Goal: Information Seeking & Learning: Learn about a topic

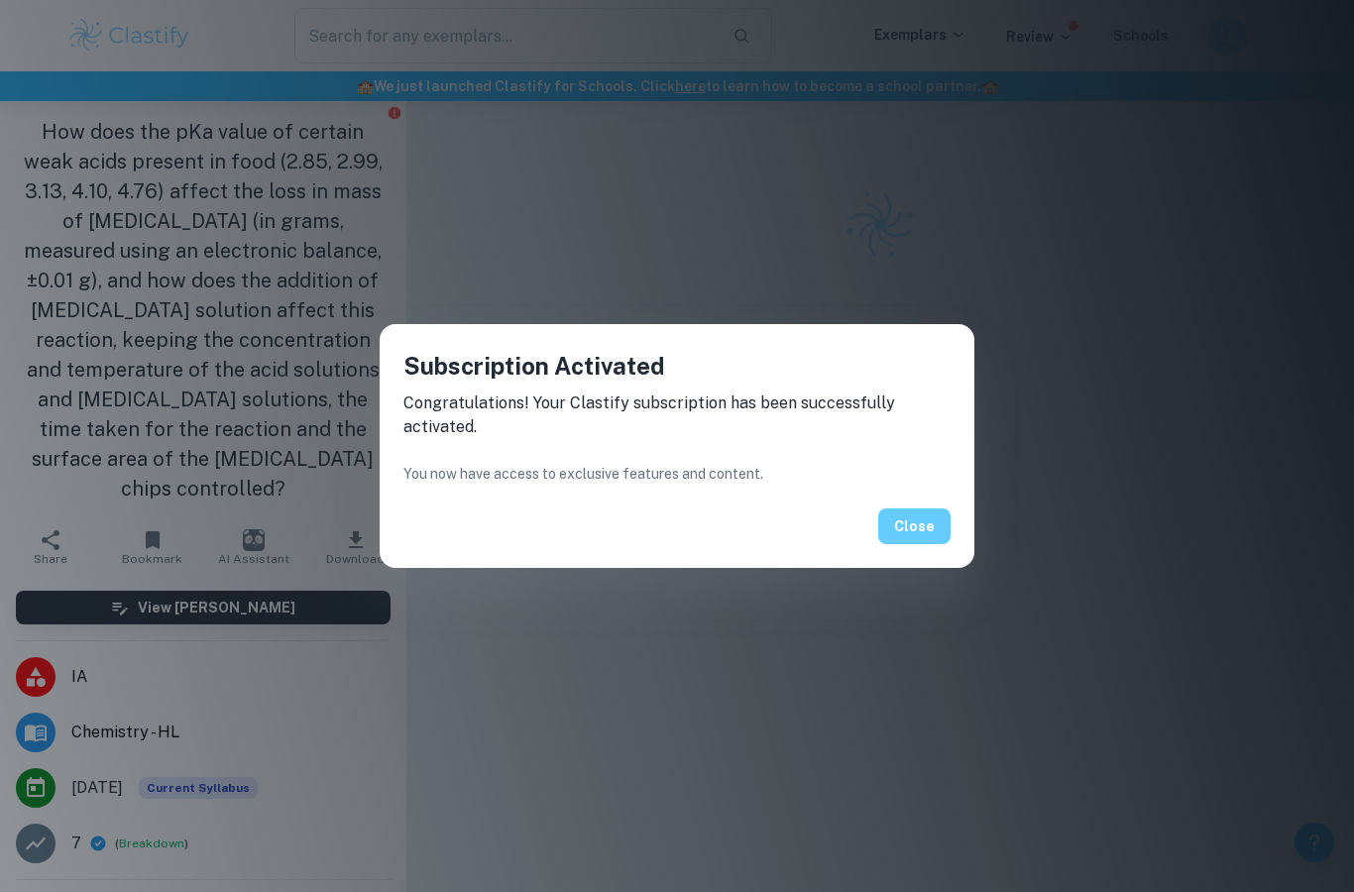
click at [915, 529] on button "Close" at bounding box center [914, 526] width 72 height 36
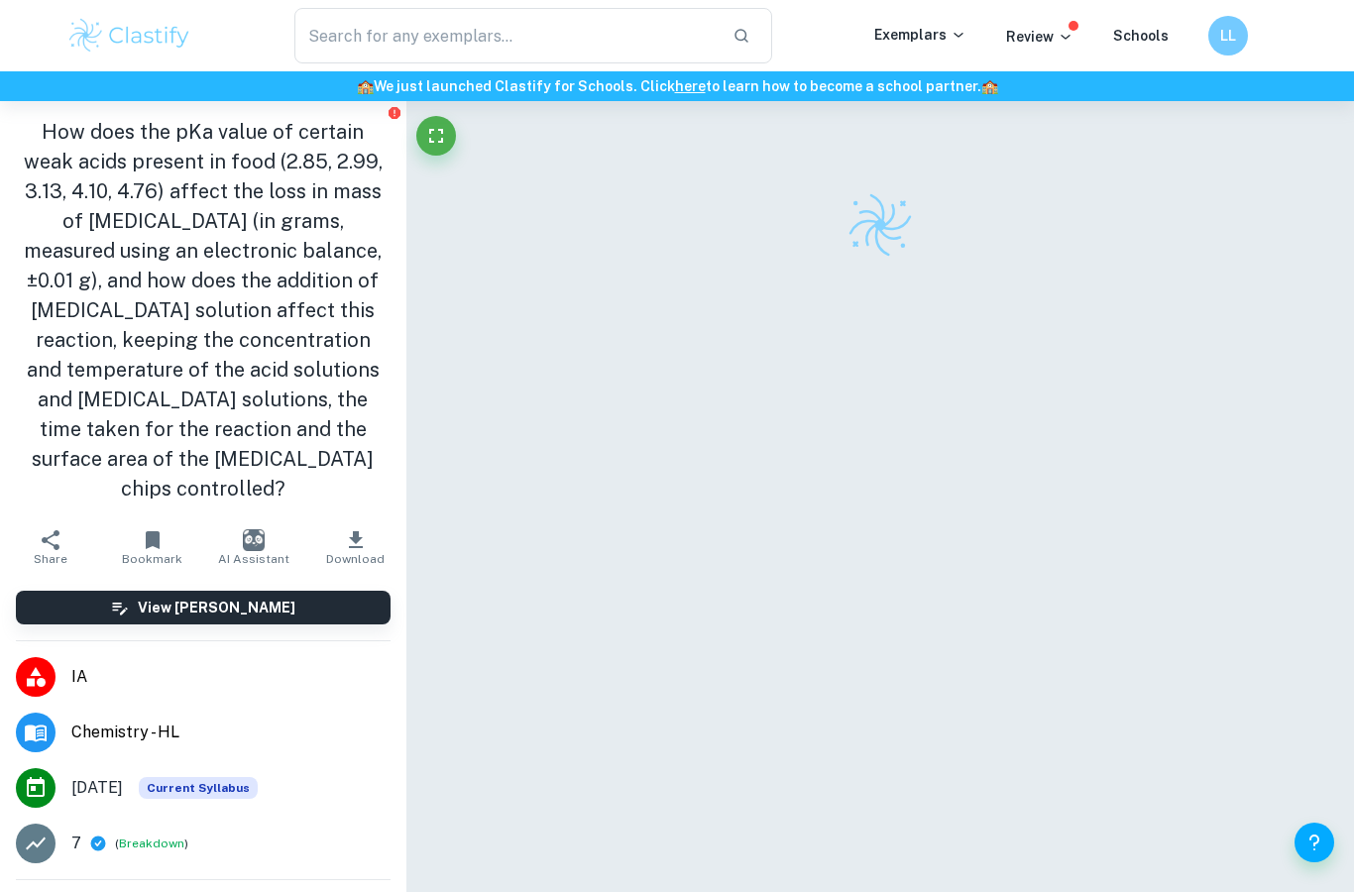
click at [924, 510] on button "Close" at bounding box center [914, 515] width 72 height 36
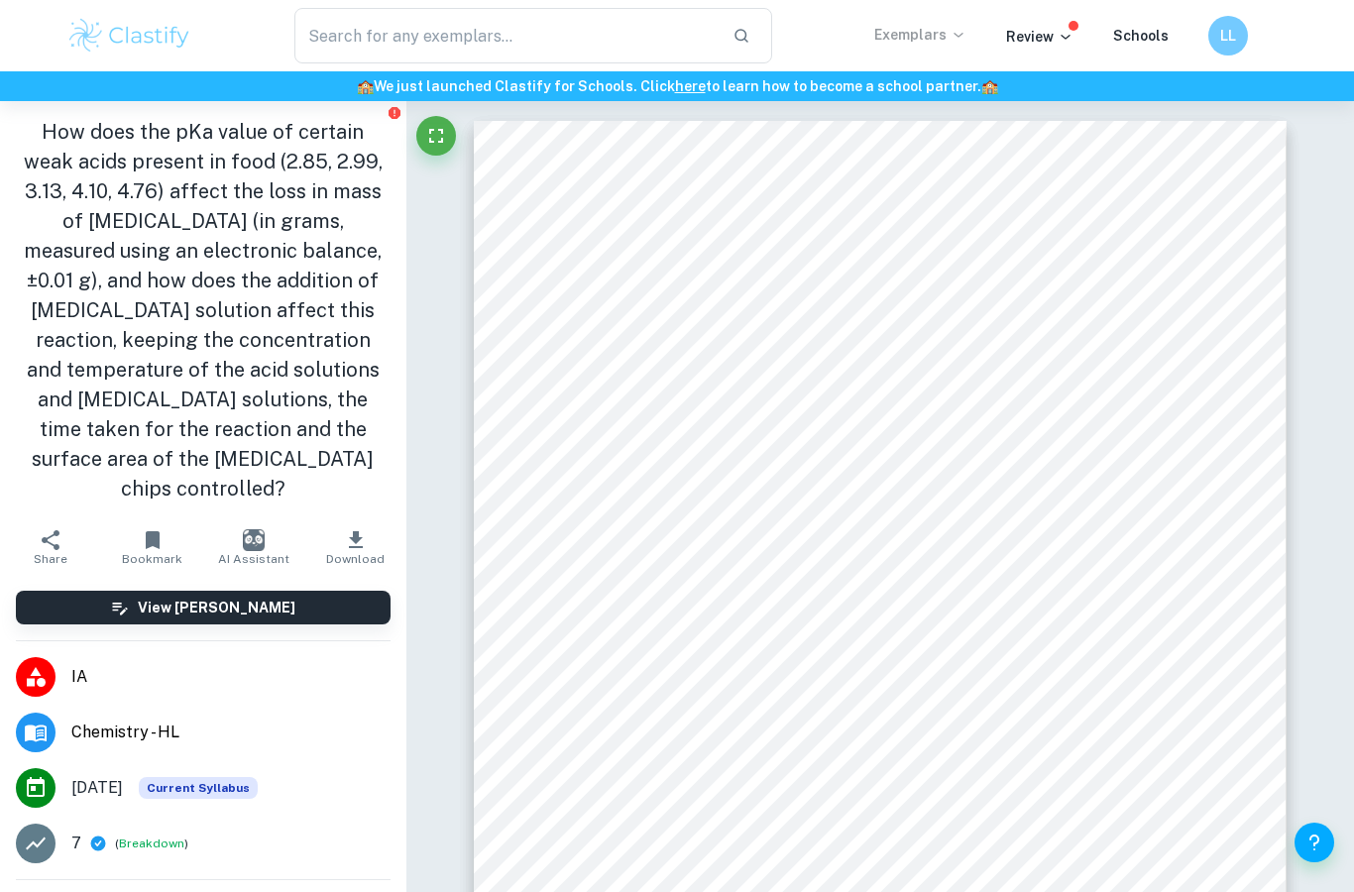
click at [923, 32] on p "Exemplars" at bounding box center [920, 35] width 92 height 22
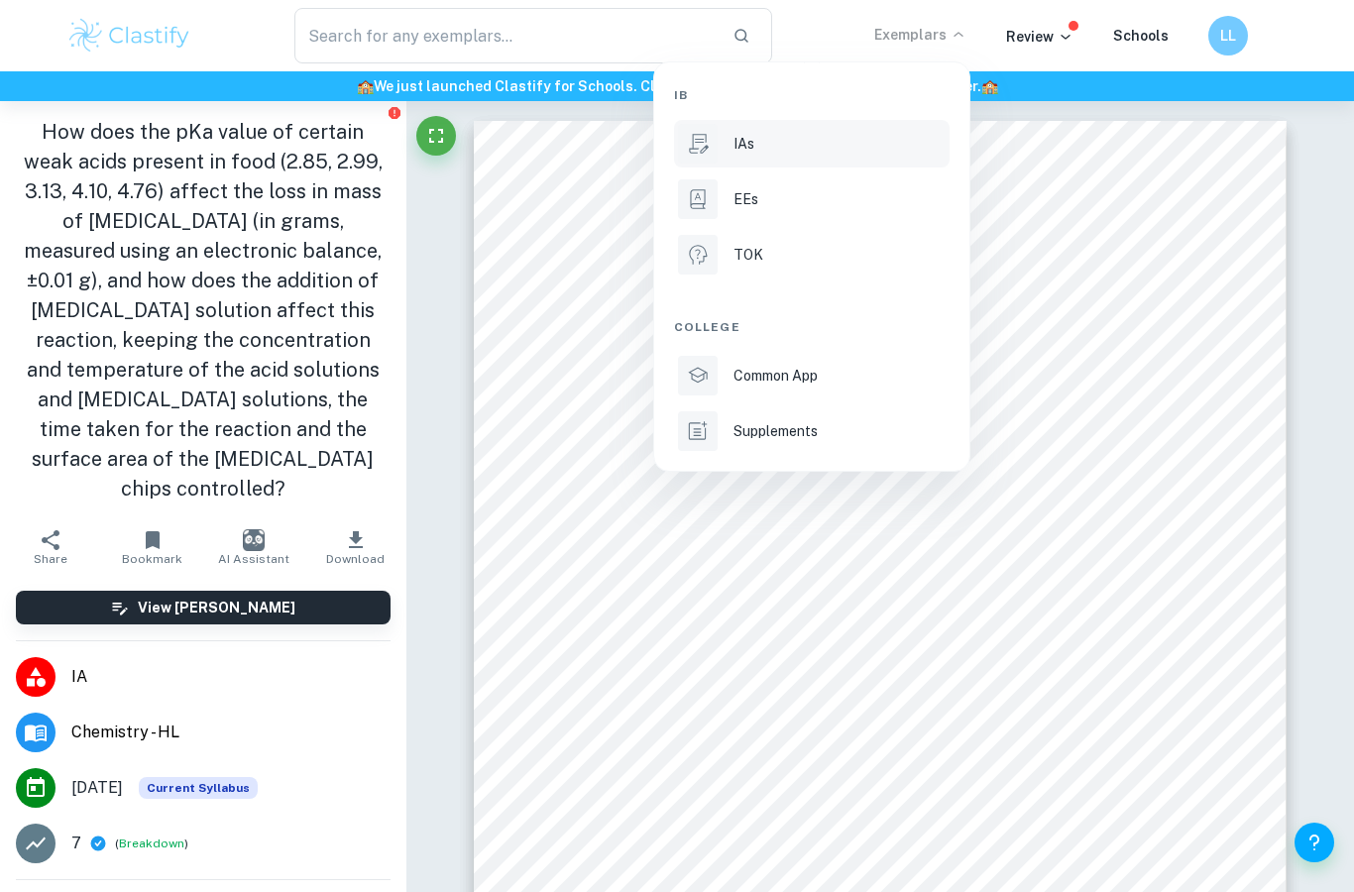
click at [758, 161] on li "IAs" at bounding box center [812, 144] width 276 height 48
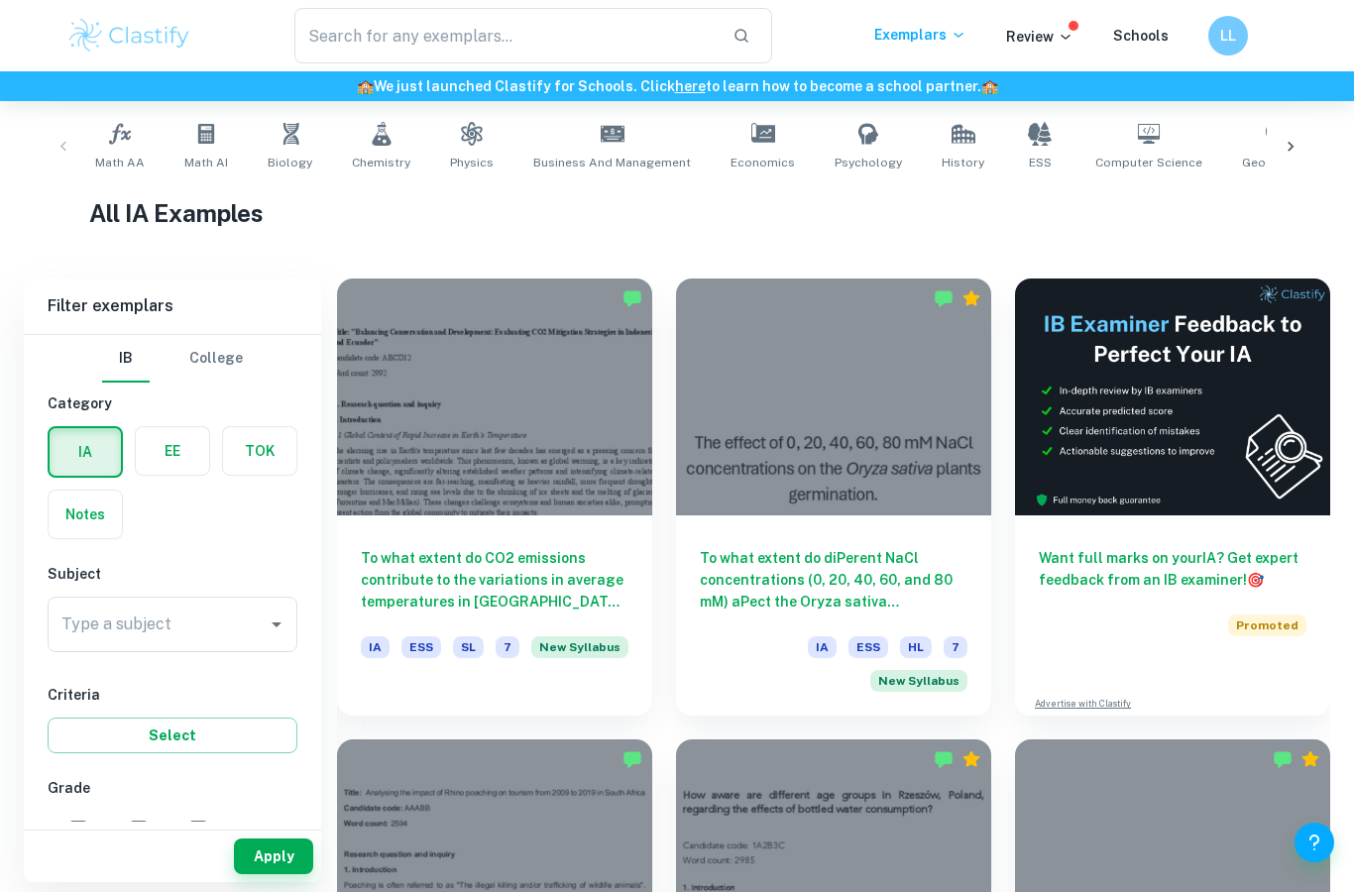
scroll to position [76, 0]
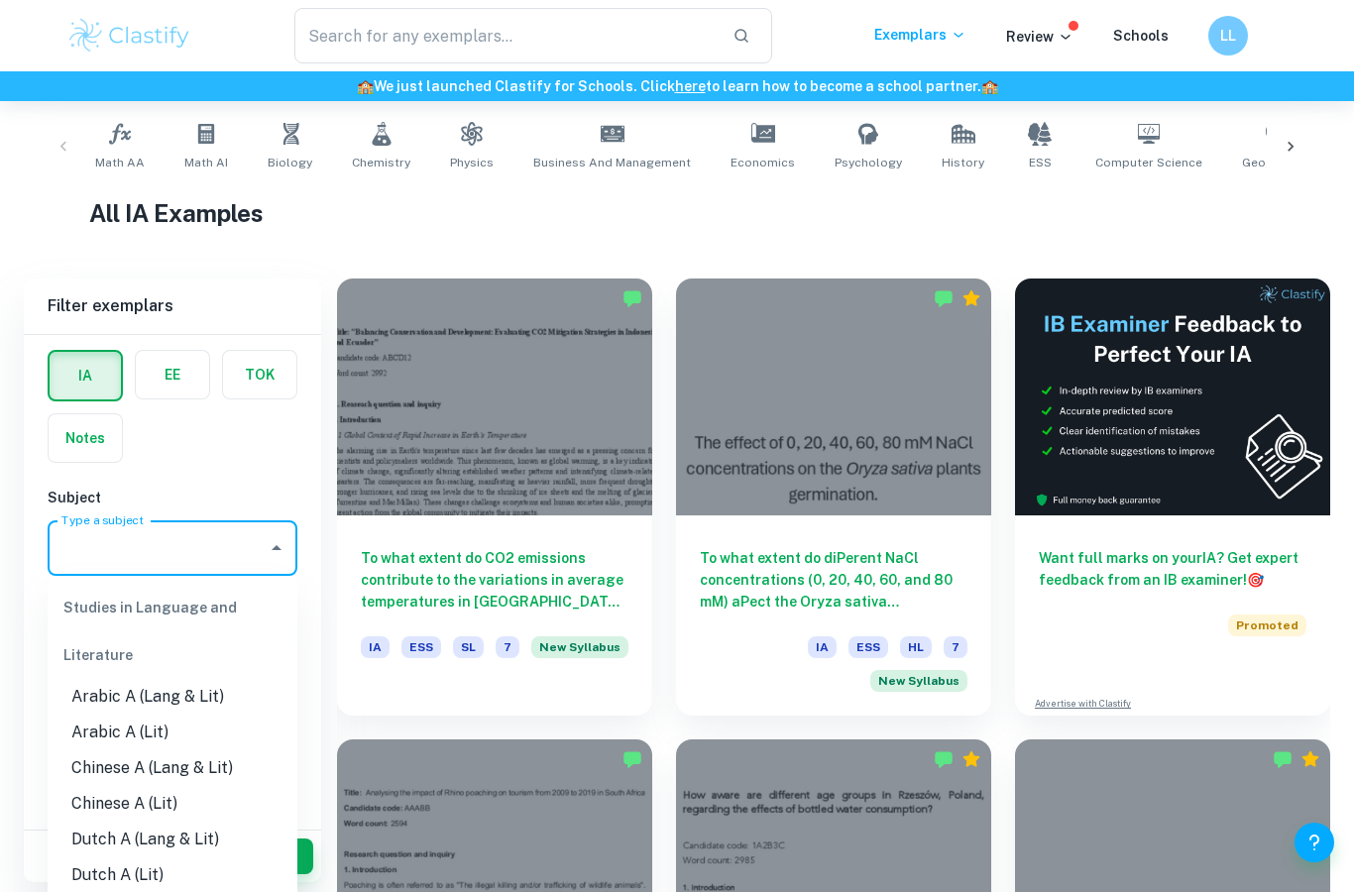
click at [196, 544] on input "Type a subject" at bounding box center [157, 548] width 202 height 38
type input "v"
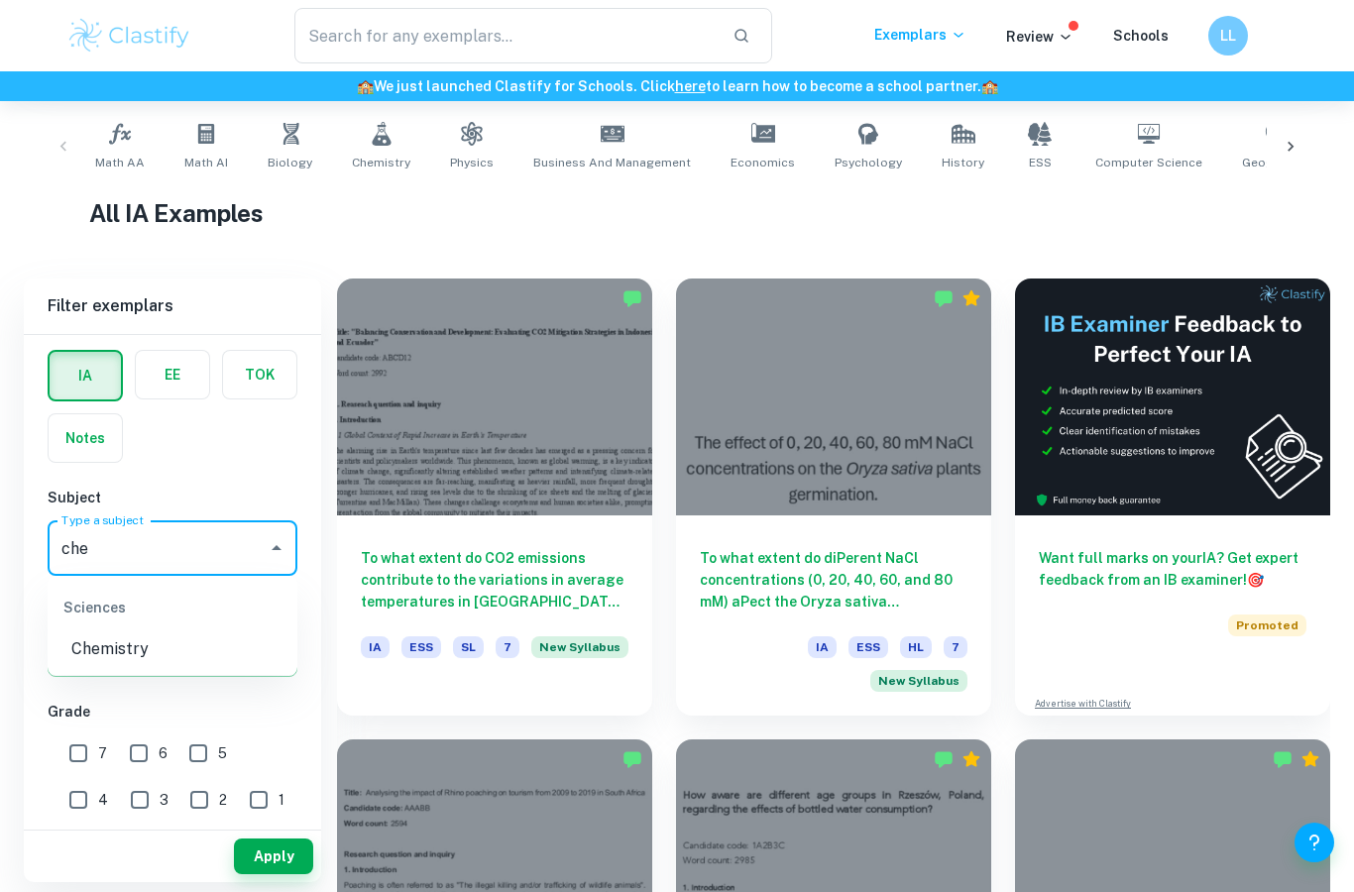
click at [139, 659] on li "Chemistry" at bounding box center [173, 649] width 250 height 36
type input "Chemistry"
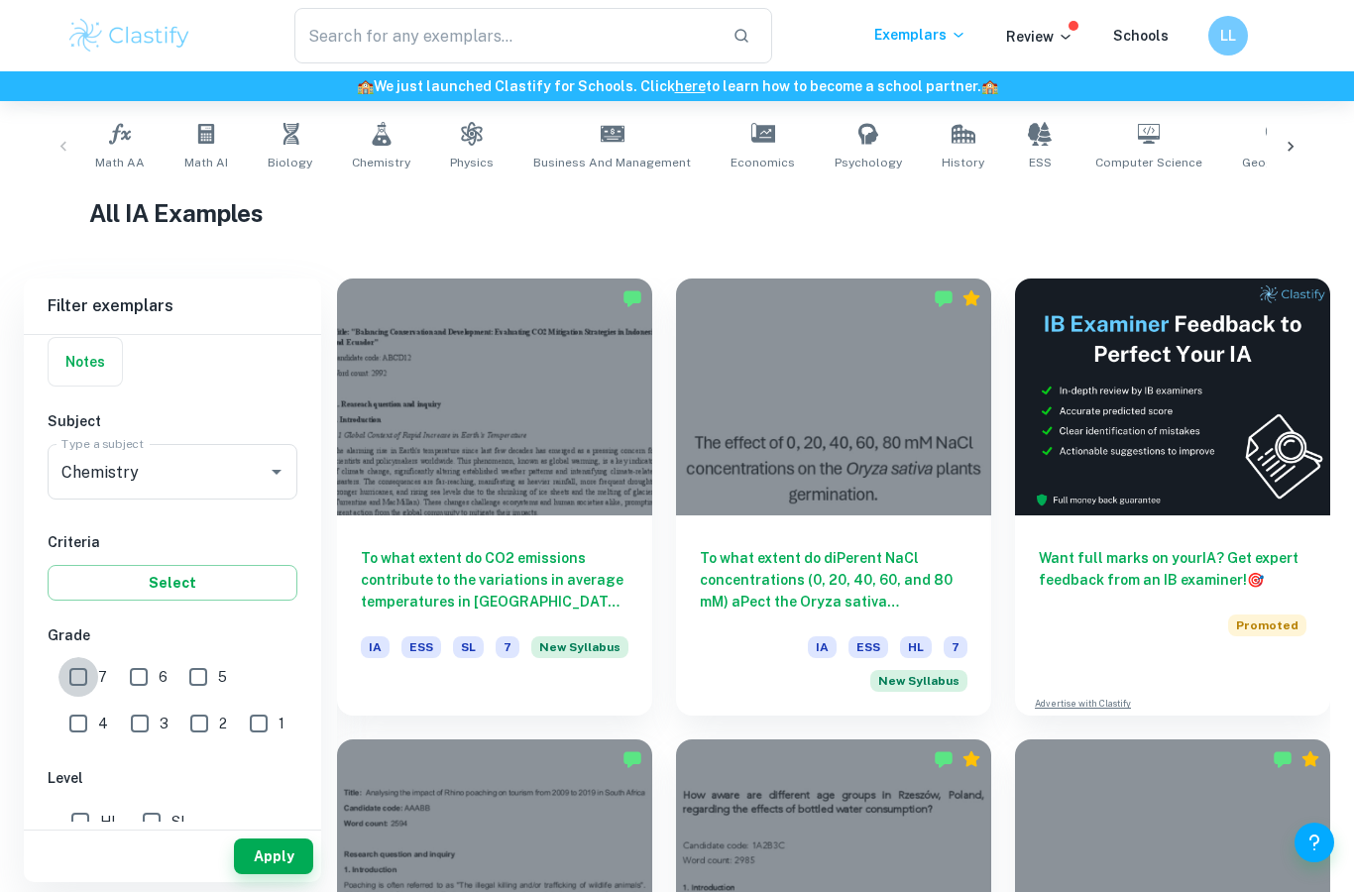
click at [76, 682] on input "7" at bounding box center [78, 677] width 40 height 40
checkbox input "true"
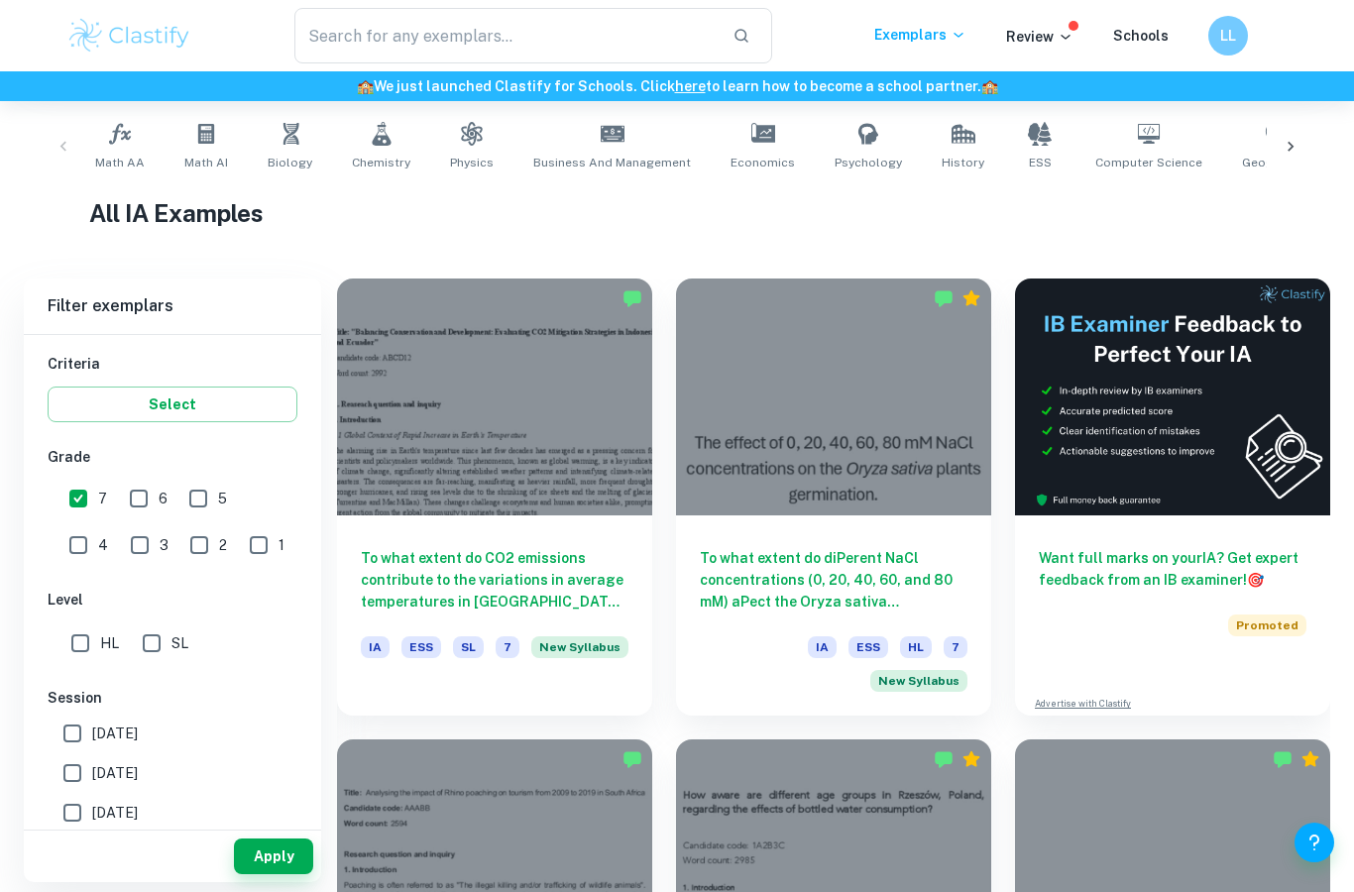
click at [88, 634] on input "HL" at bounding box center [80, 643] width 40 height 40
checkbox input "true"
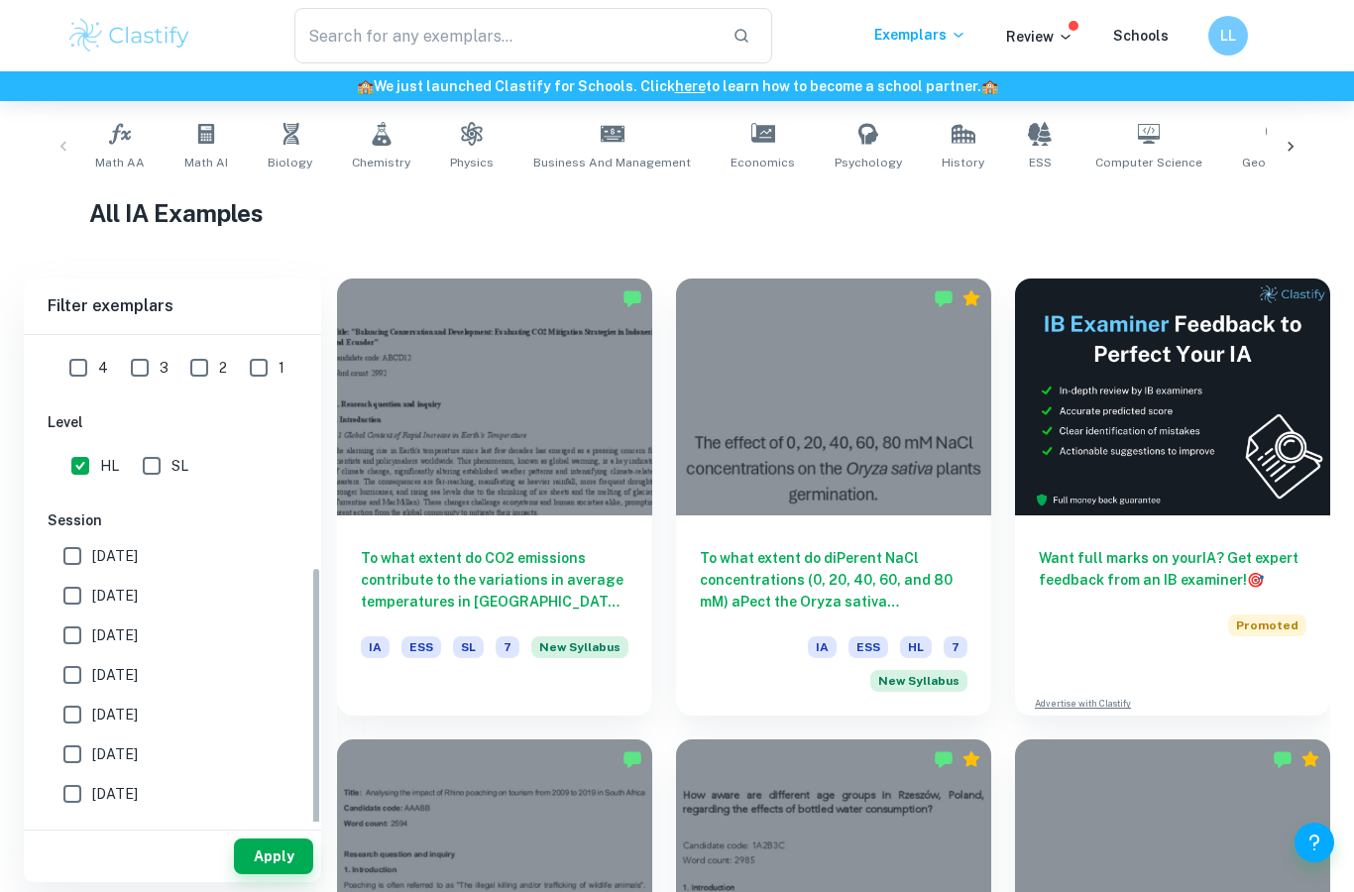
scroll to position [534, 0]
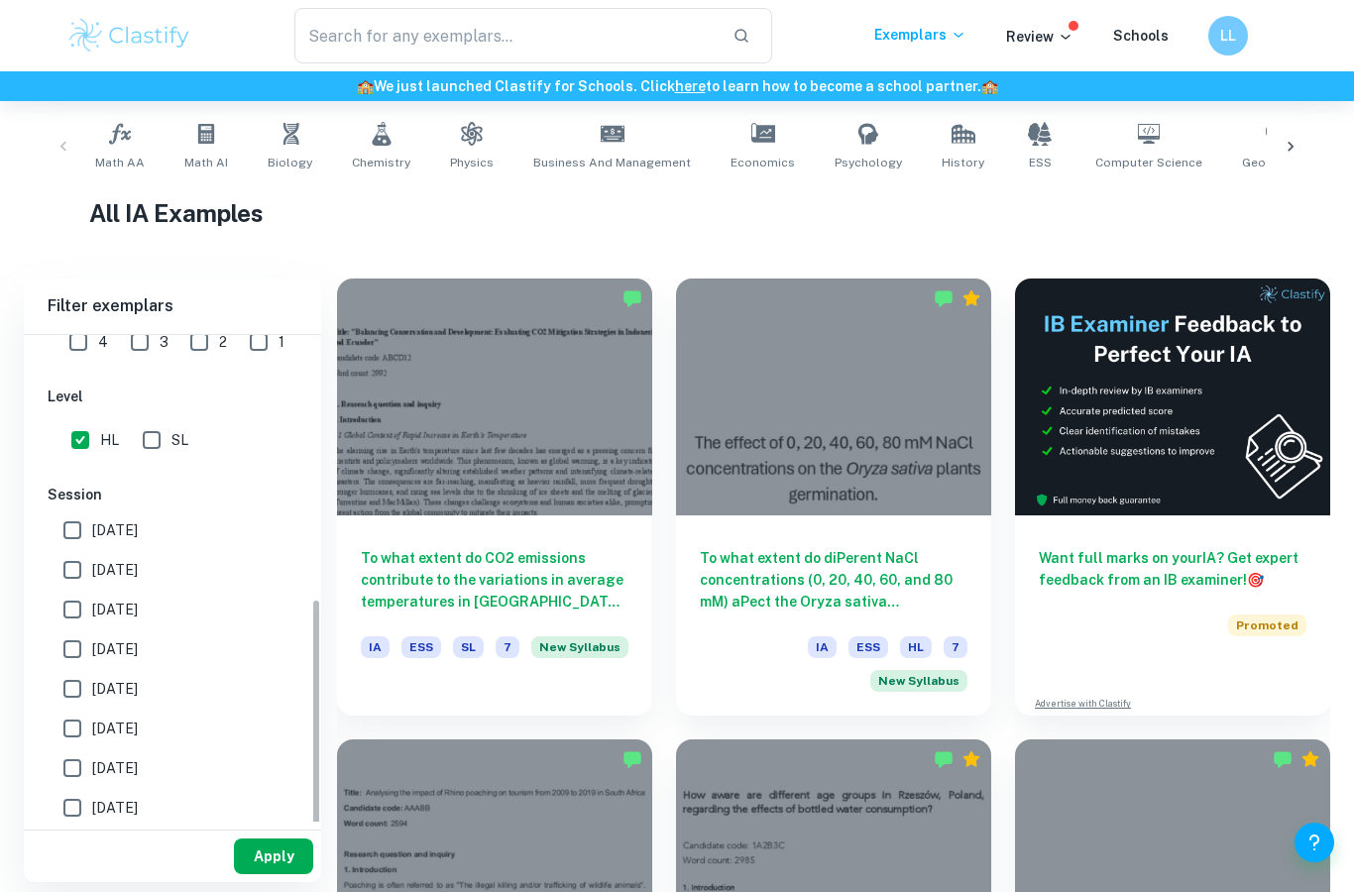
click at [265, 874] on button "Apply" at bounding box center [273, 857] width 79 height 36
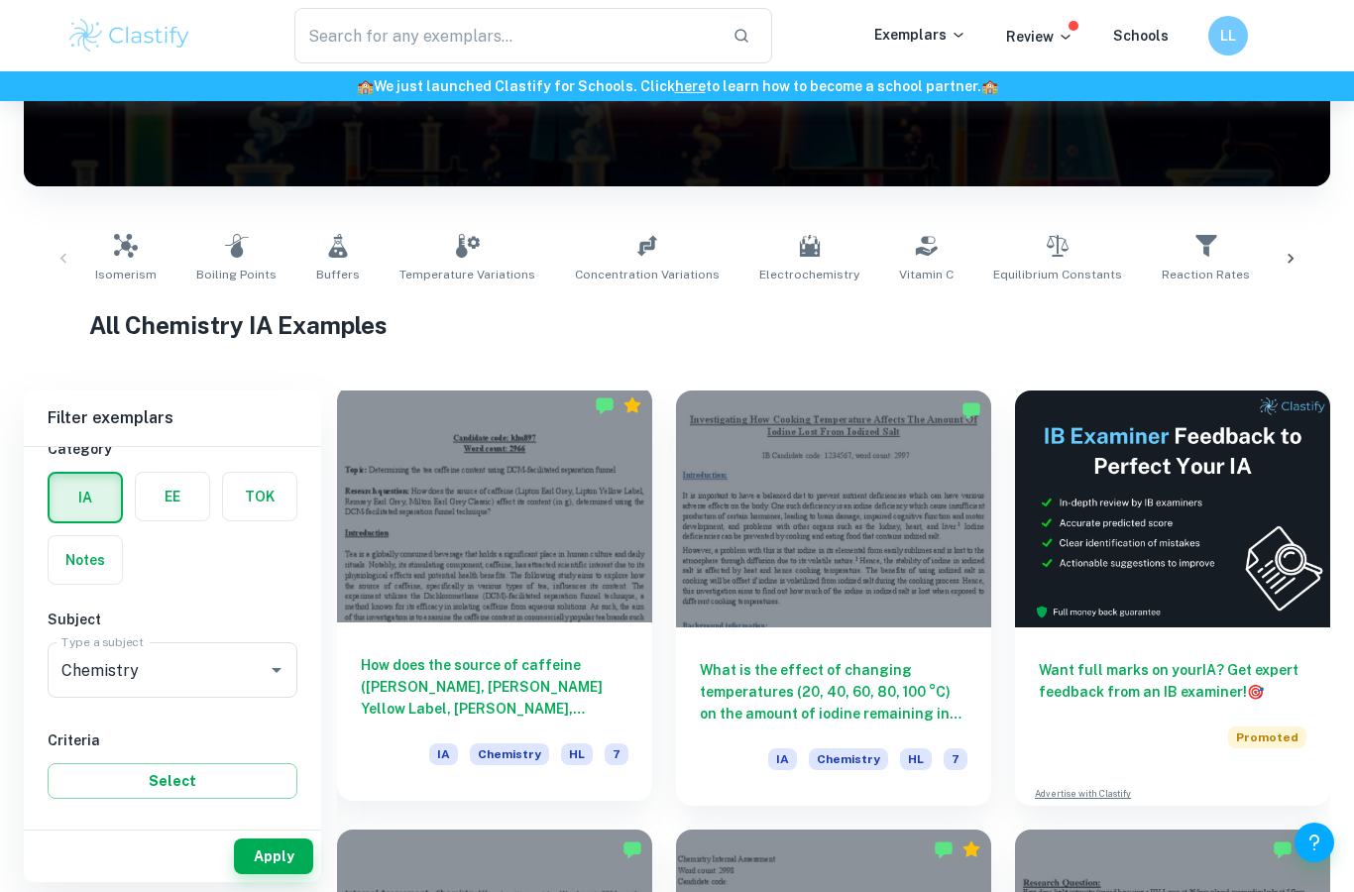
scroll to position [340, 0]
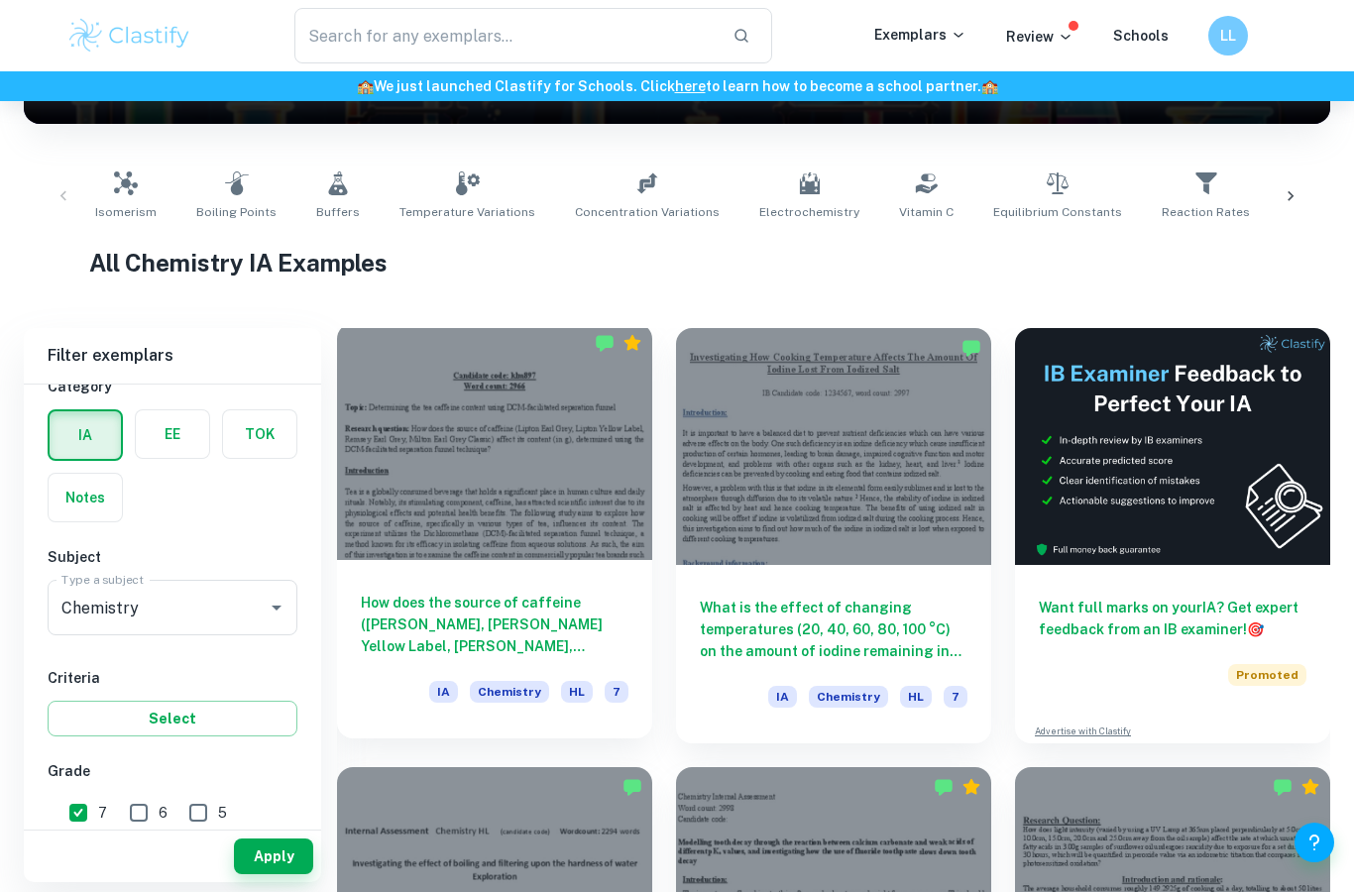
click at [514, 611] on h6 "How does the source of caffeine [PERSON_NAME],[PERSON_NAME]n Yellow Label,[PERS…" at bounding box center [495, 624] width 268 height 65
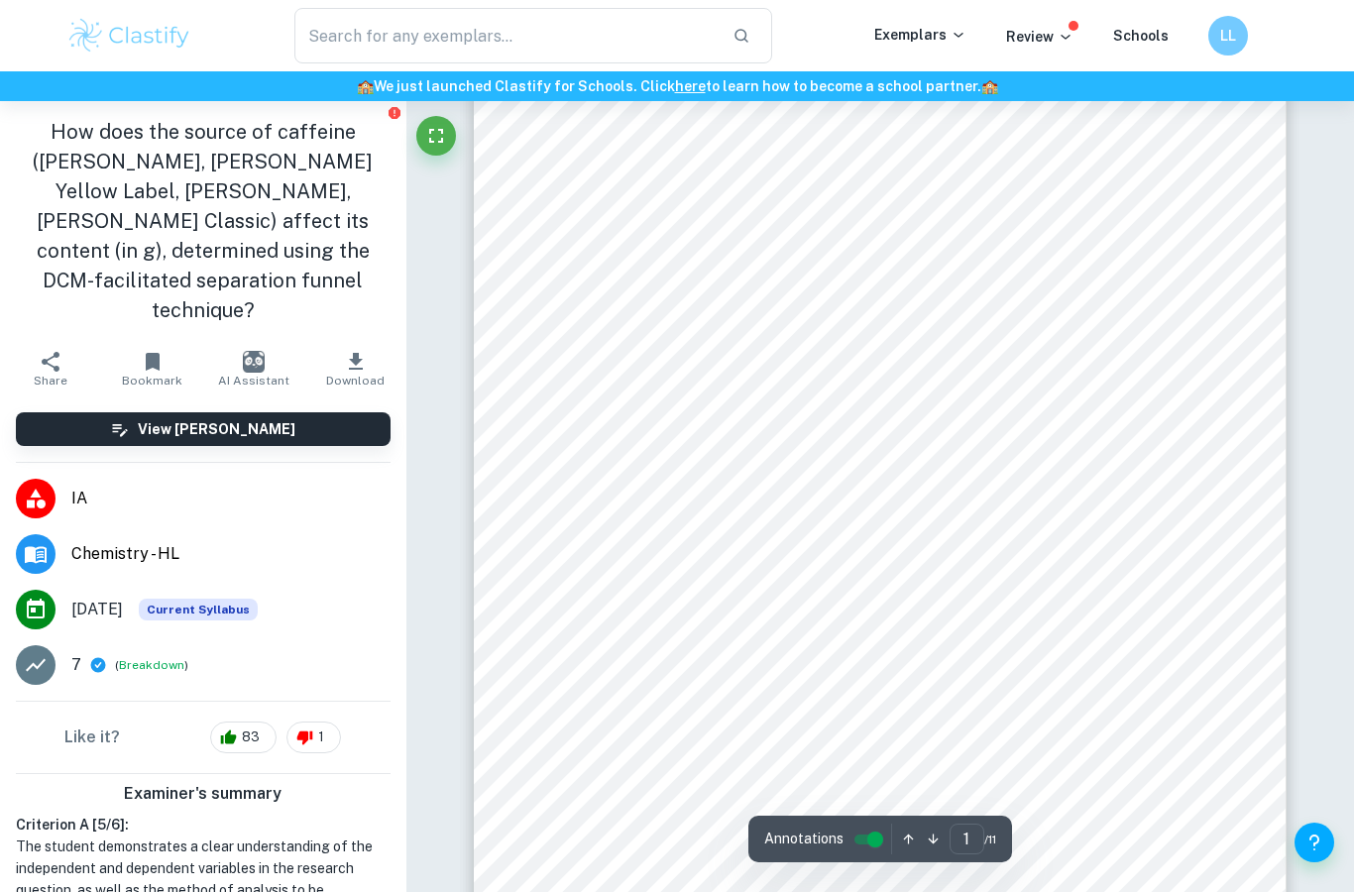
scroll to position [68, 0]
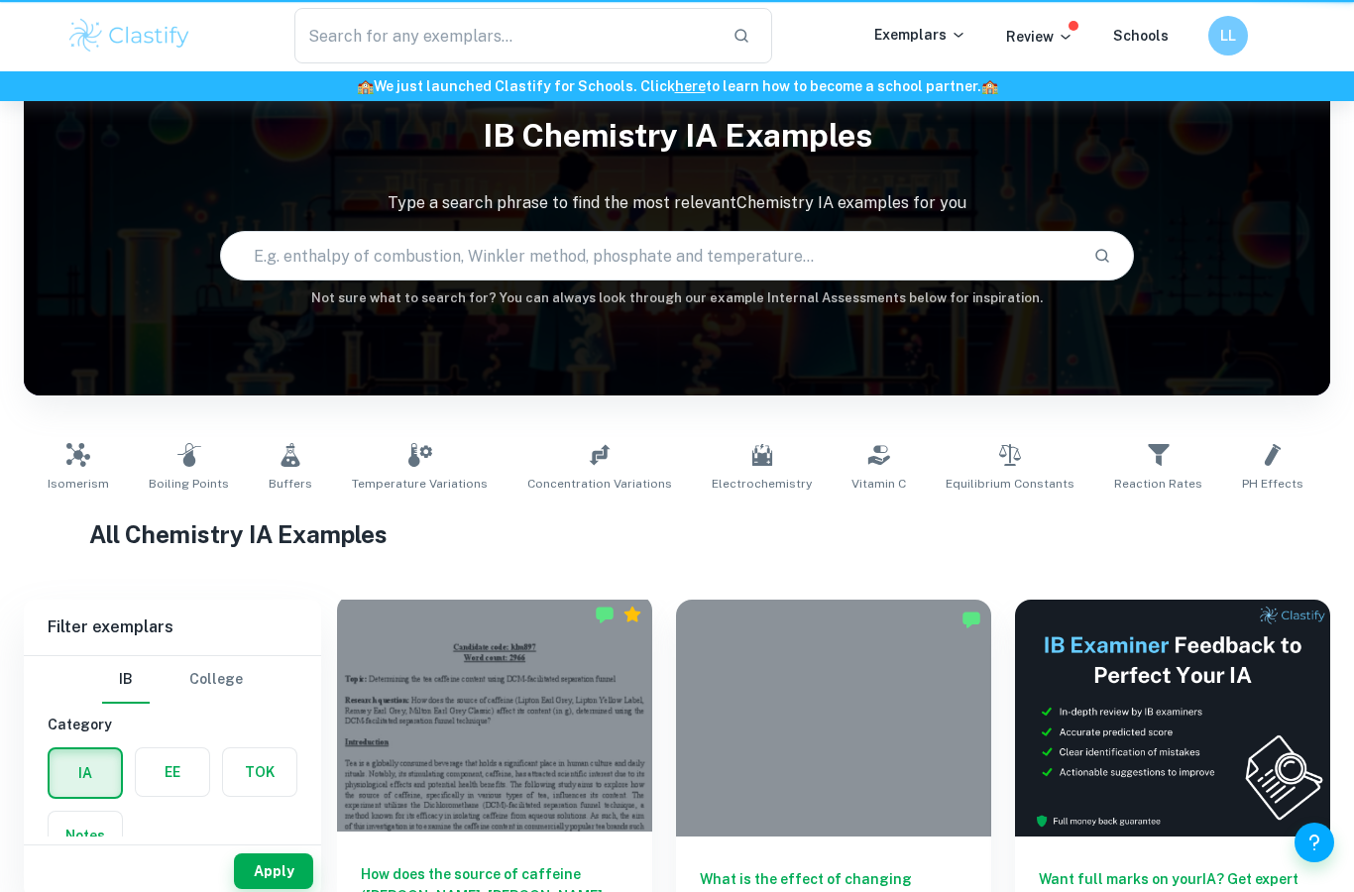
scroll to position [419, 0]
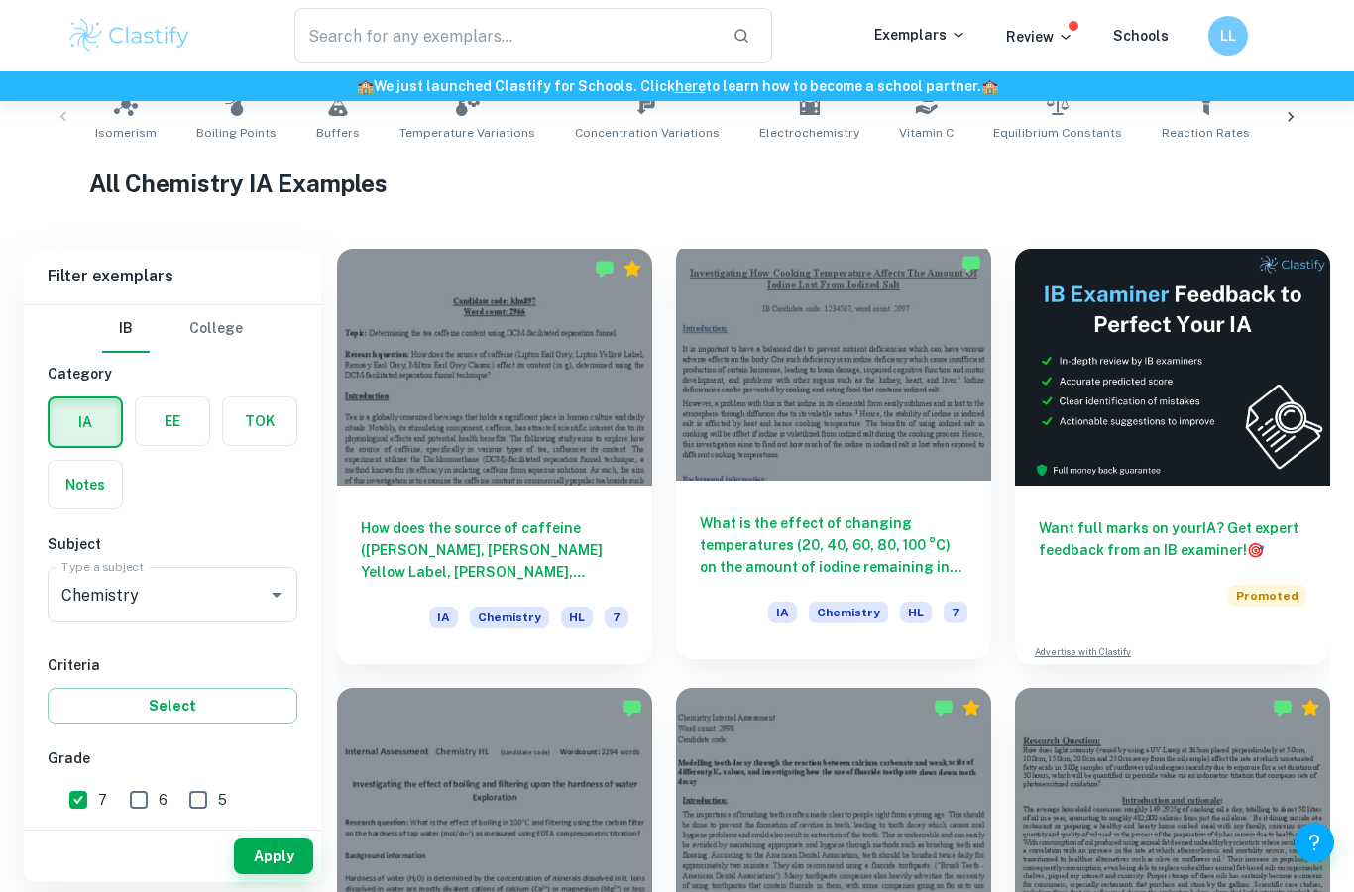
click at [779, 453] on div at bounding box center [833, 362] width 315 height 237
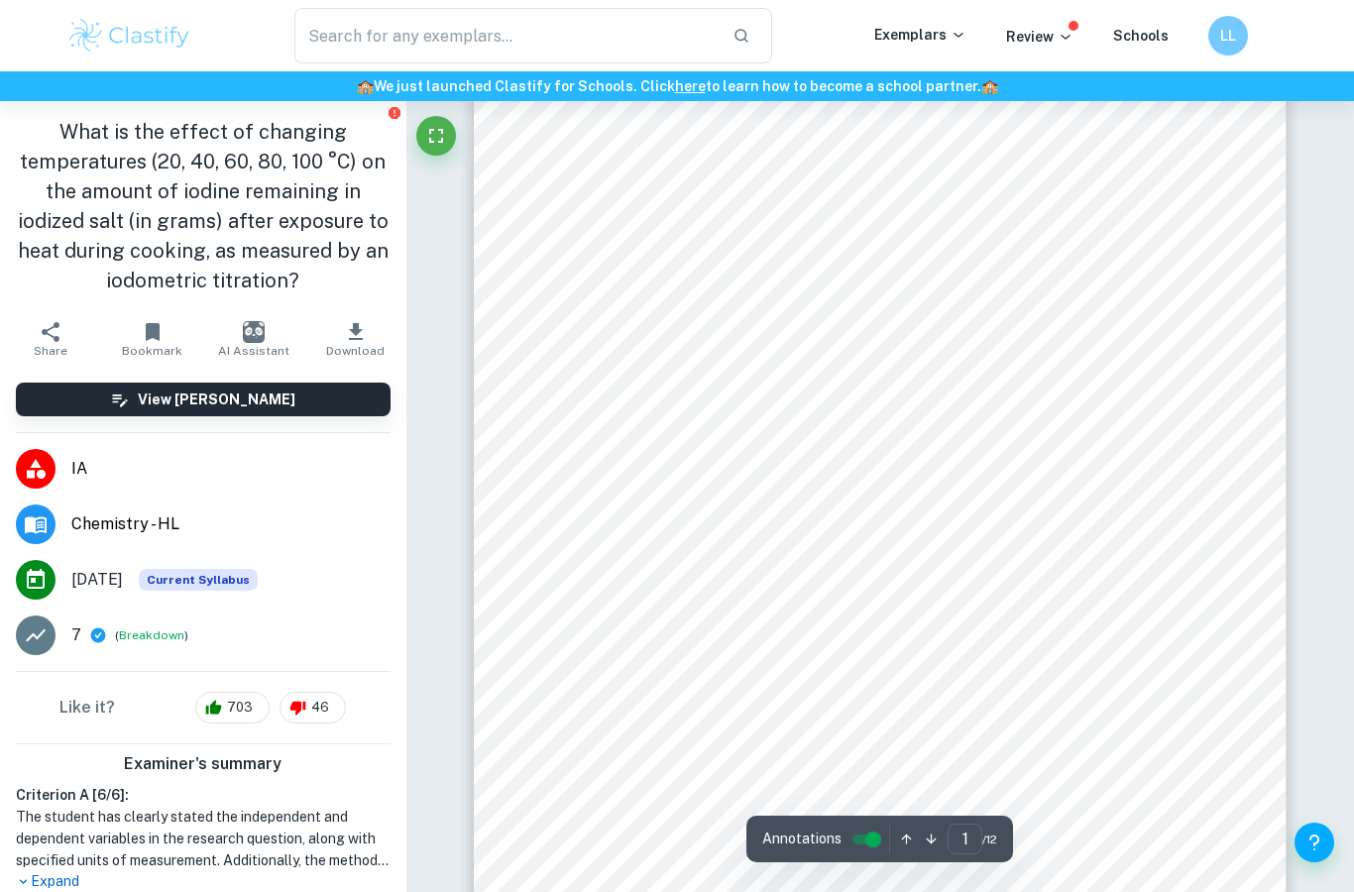
scroll to position [10, 0]
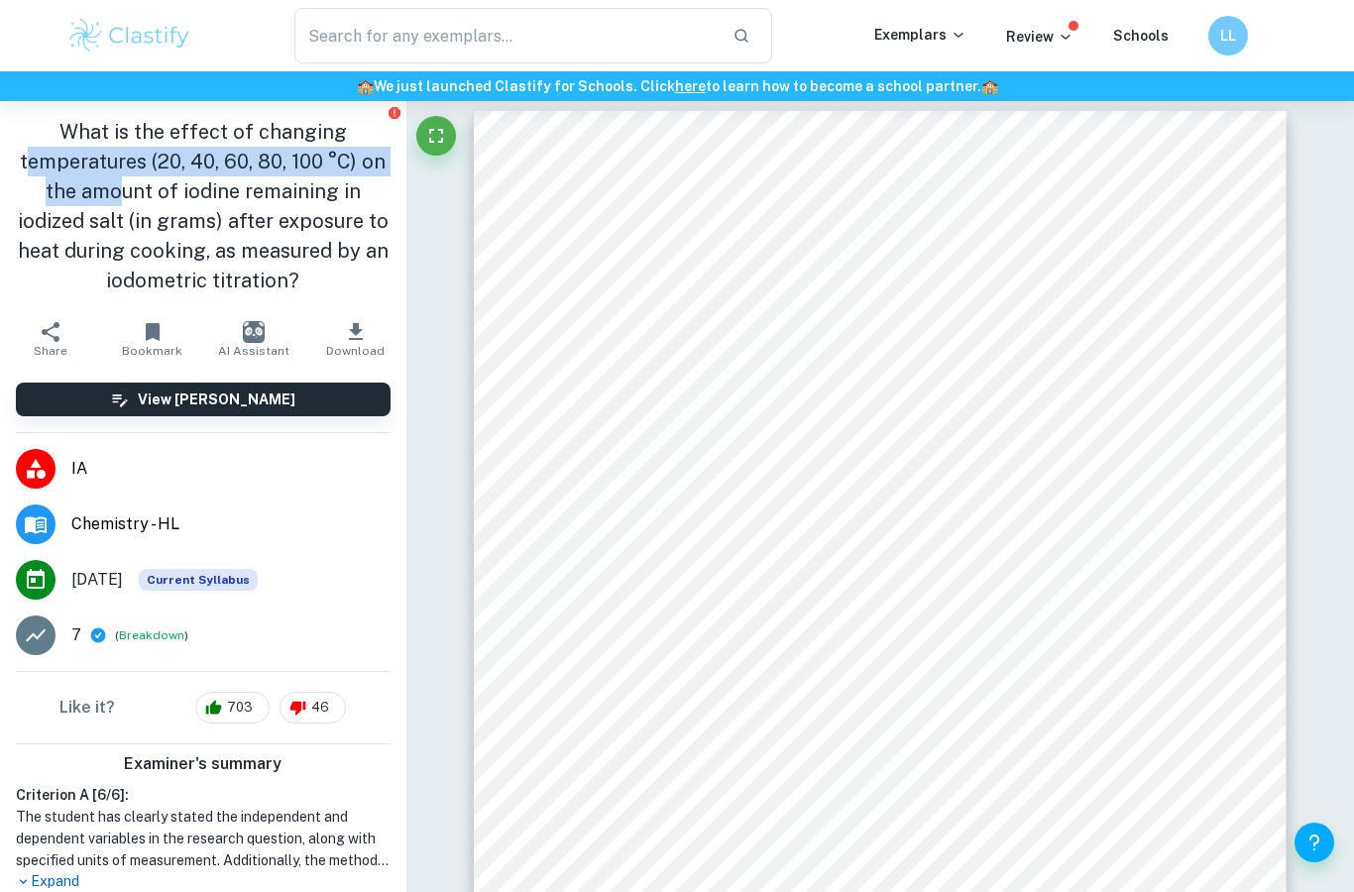
drag, startPoint x: 32, startPoint y: 164, endPoint x: 123, endPoint y: 198, distance: 97.6
click at [123, 198] on h1 "What is the effect of changing temperatures (20, 40, 60, 80, 100 °C) on the amo…" at bounding box center [203, 206] width 375 height 178
click at [182, 200] on h1 "What is the effect of changing temperatures (20, 40, 60, 80, 100 °C) on the amo…" at bounding box center [203, 206] width 375 height 178
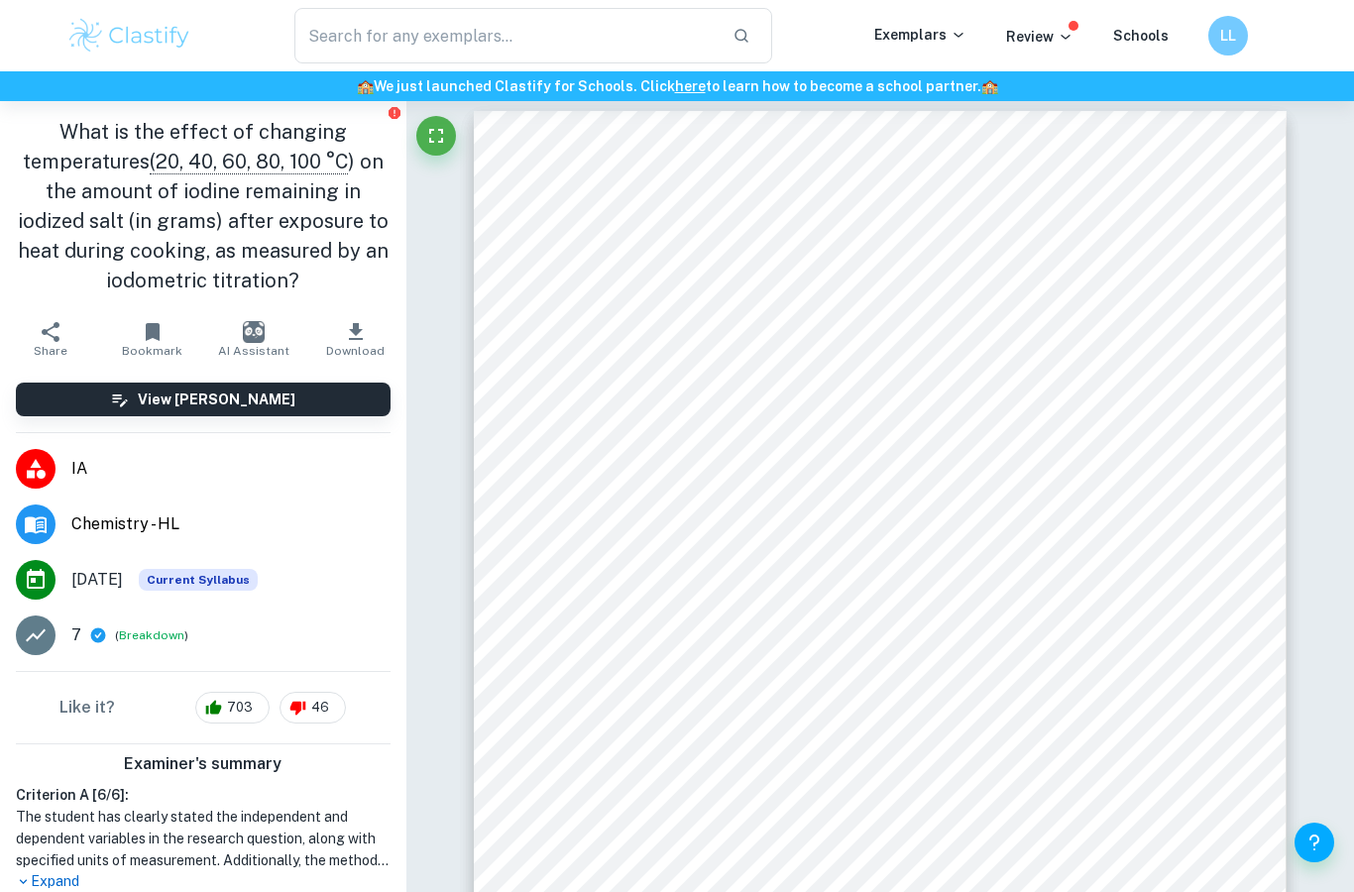
drag, startPoint x: 182, startPoint y: 187, endPoint x: 261, endPoint y: 260, distance: 106.6
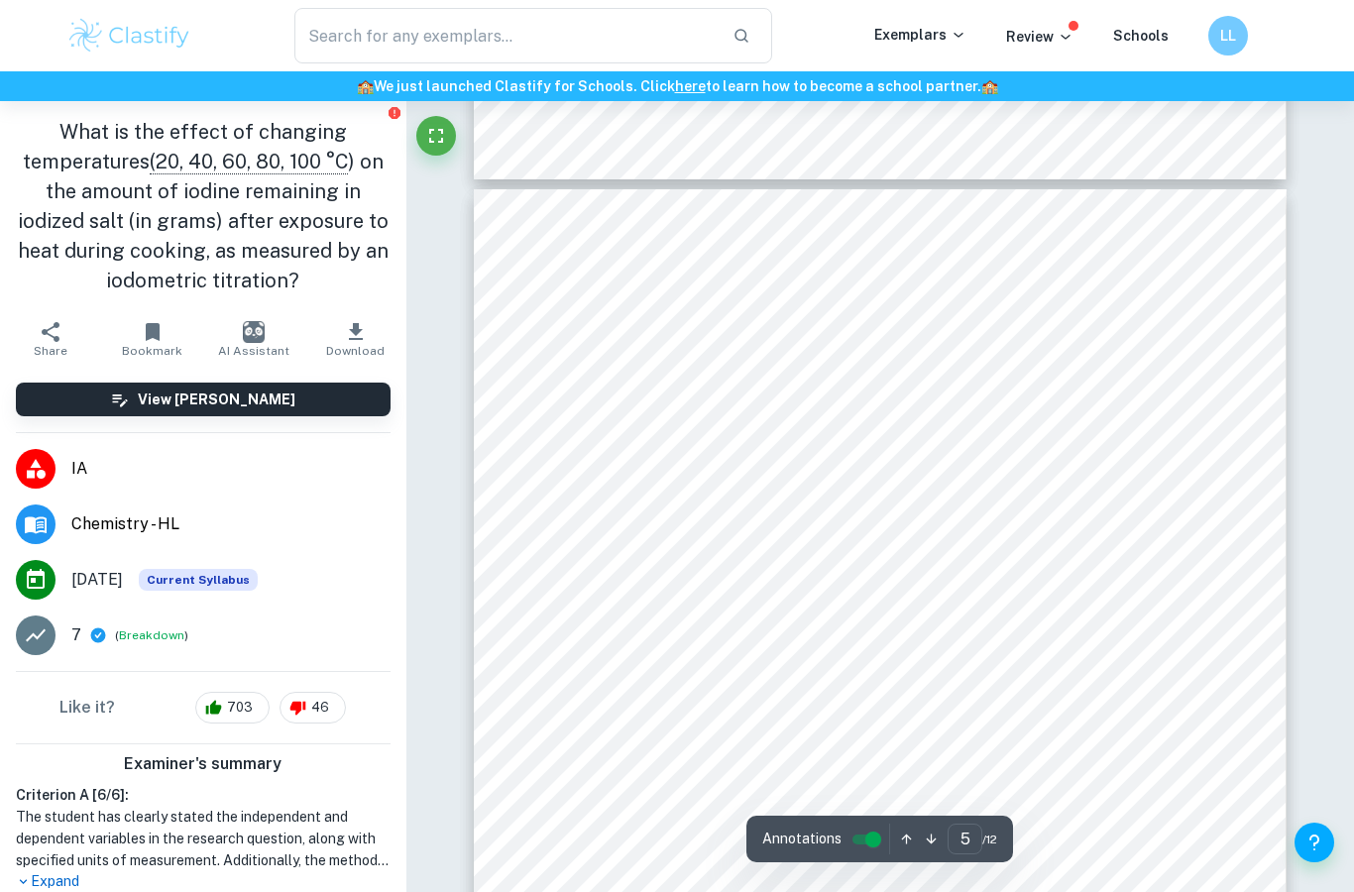
scroll to position [4305, 0]
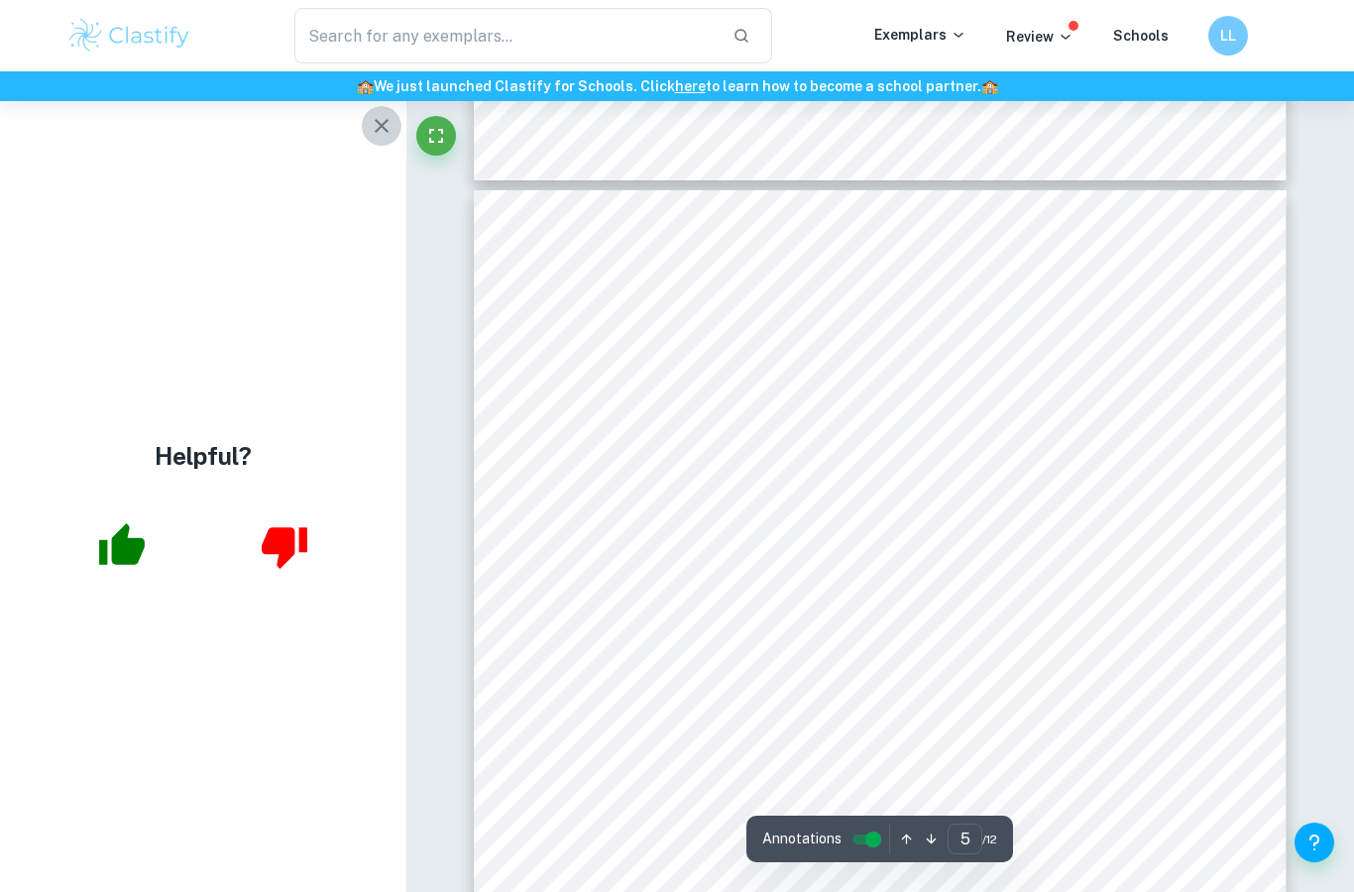
click at [379, 127] on icon "button" at bounding box center [382, 126] width 24 height 24
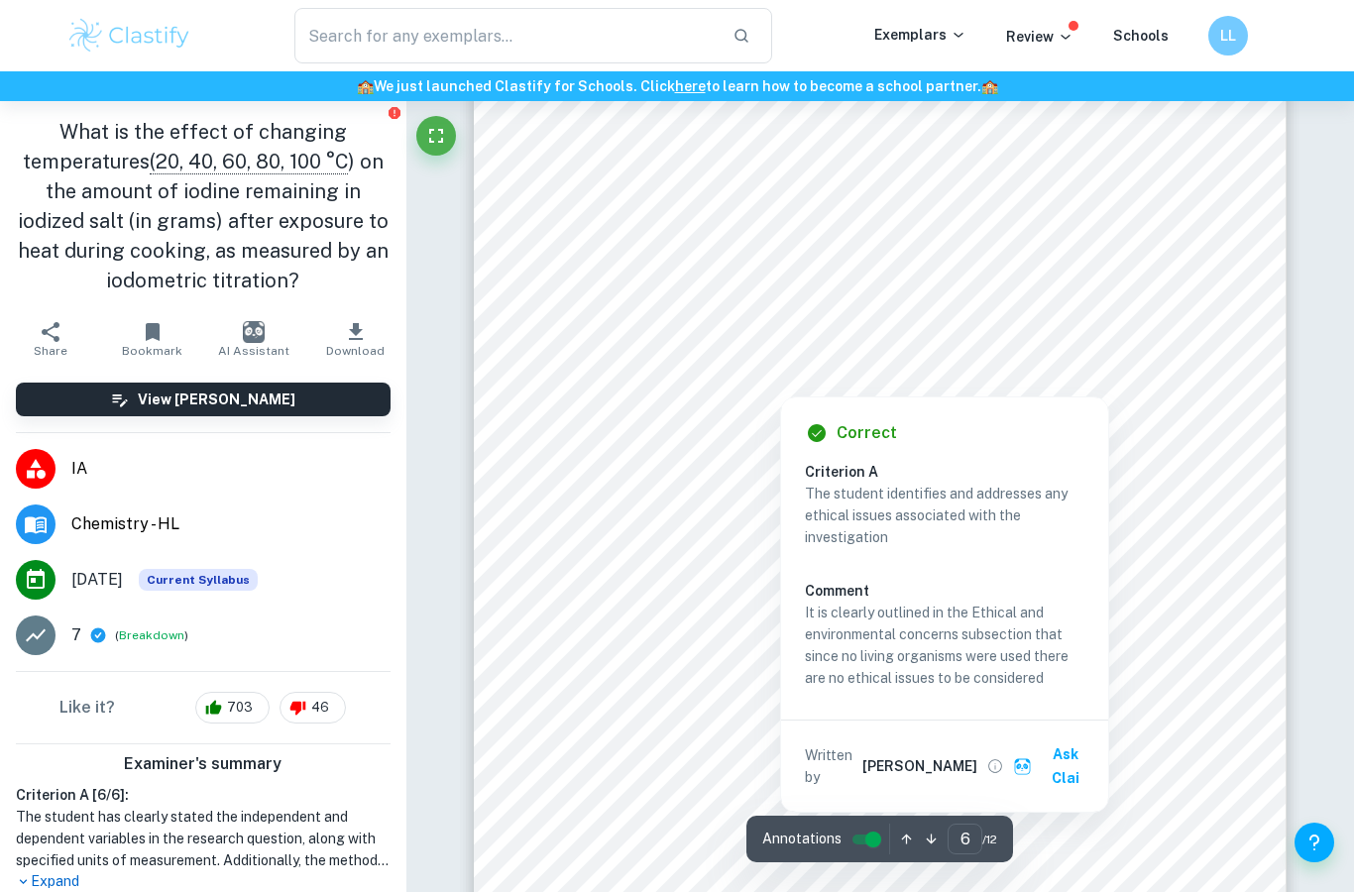
scroll to position [5598, 0]
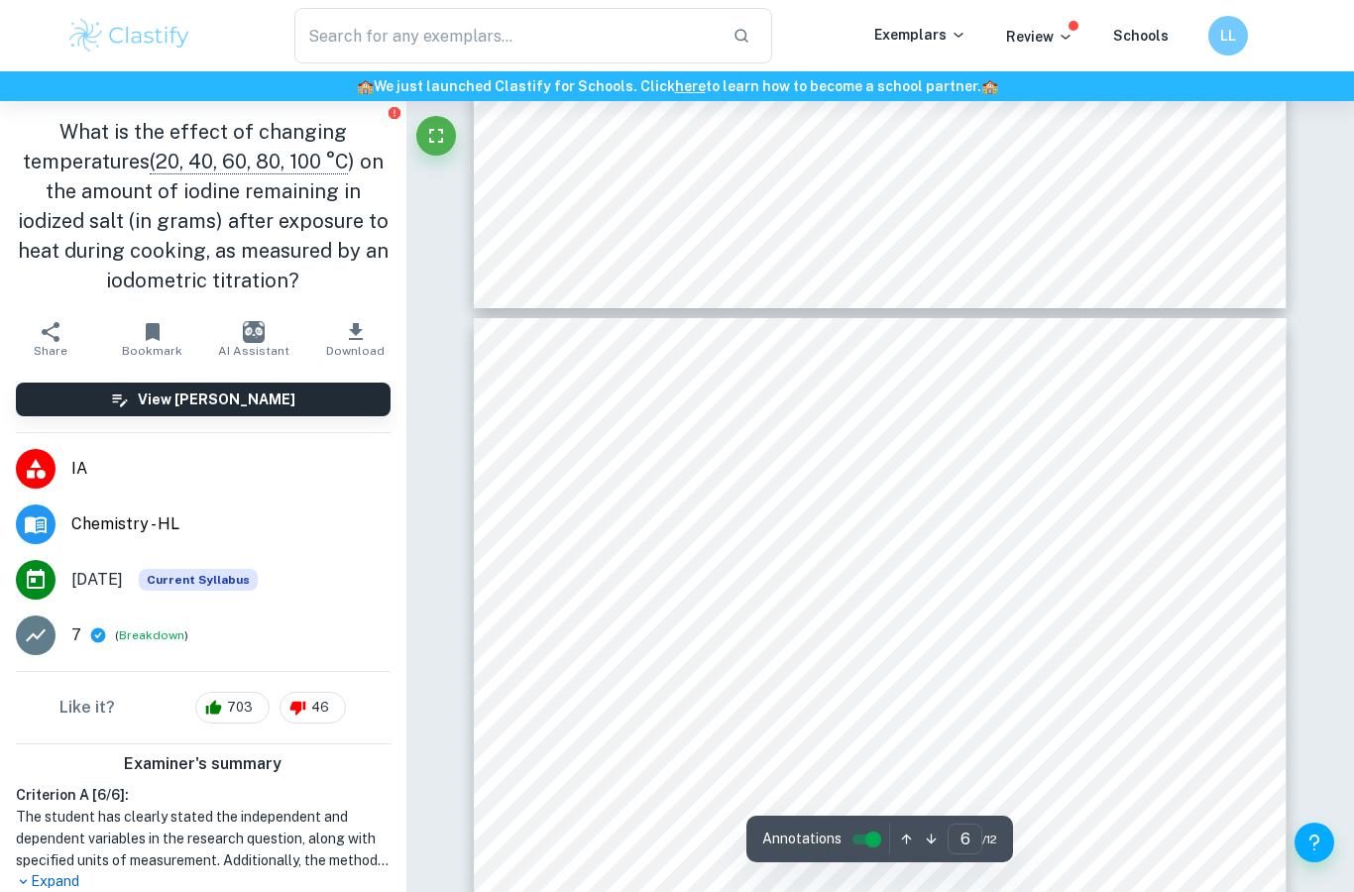
type input "5"
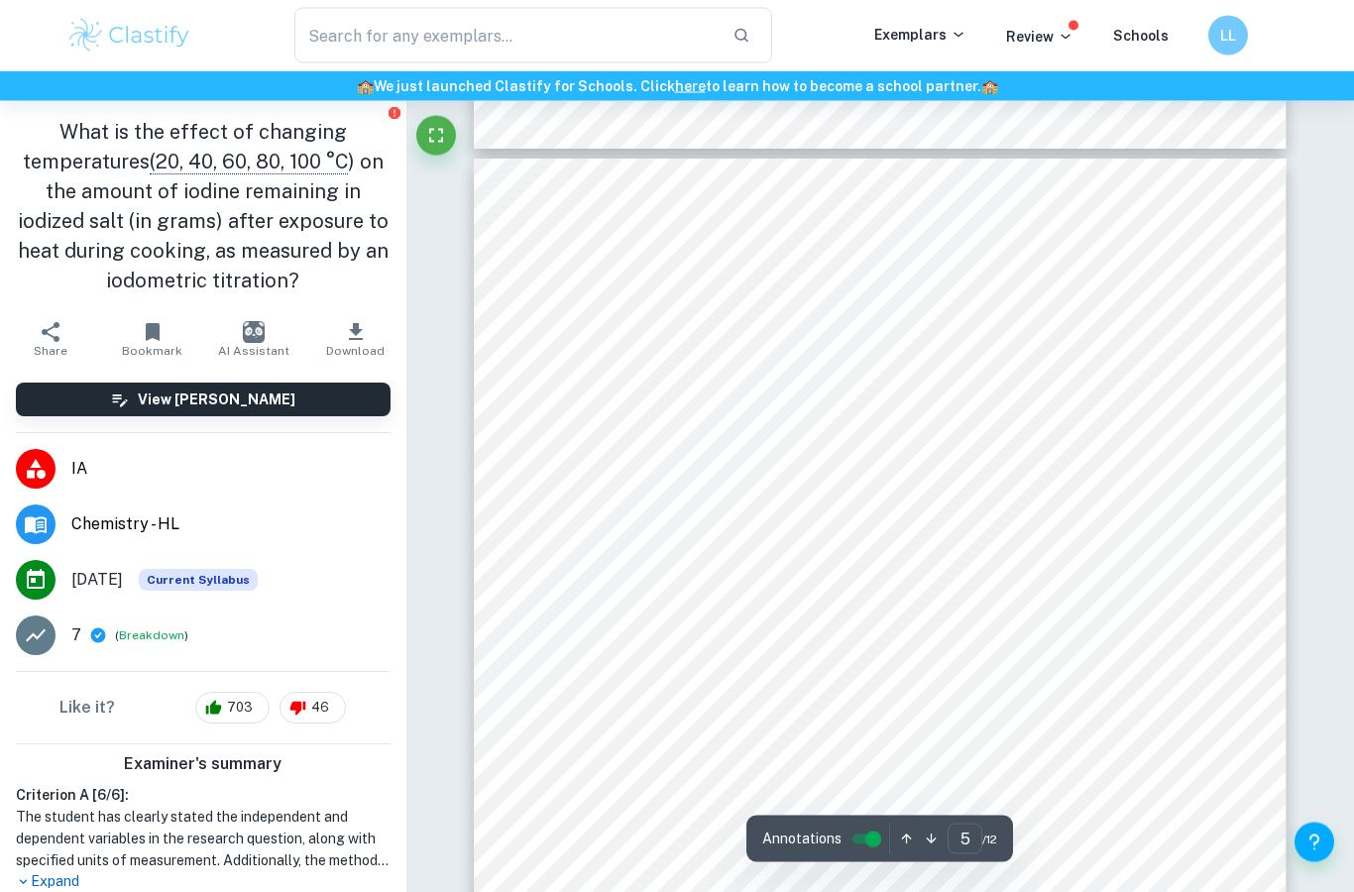
scroll to position [4336, 0]
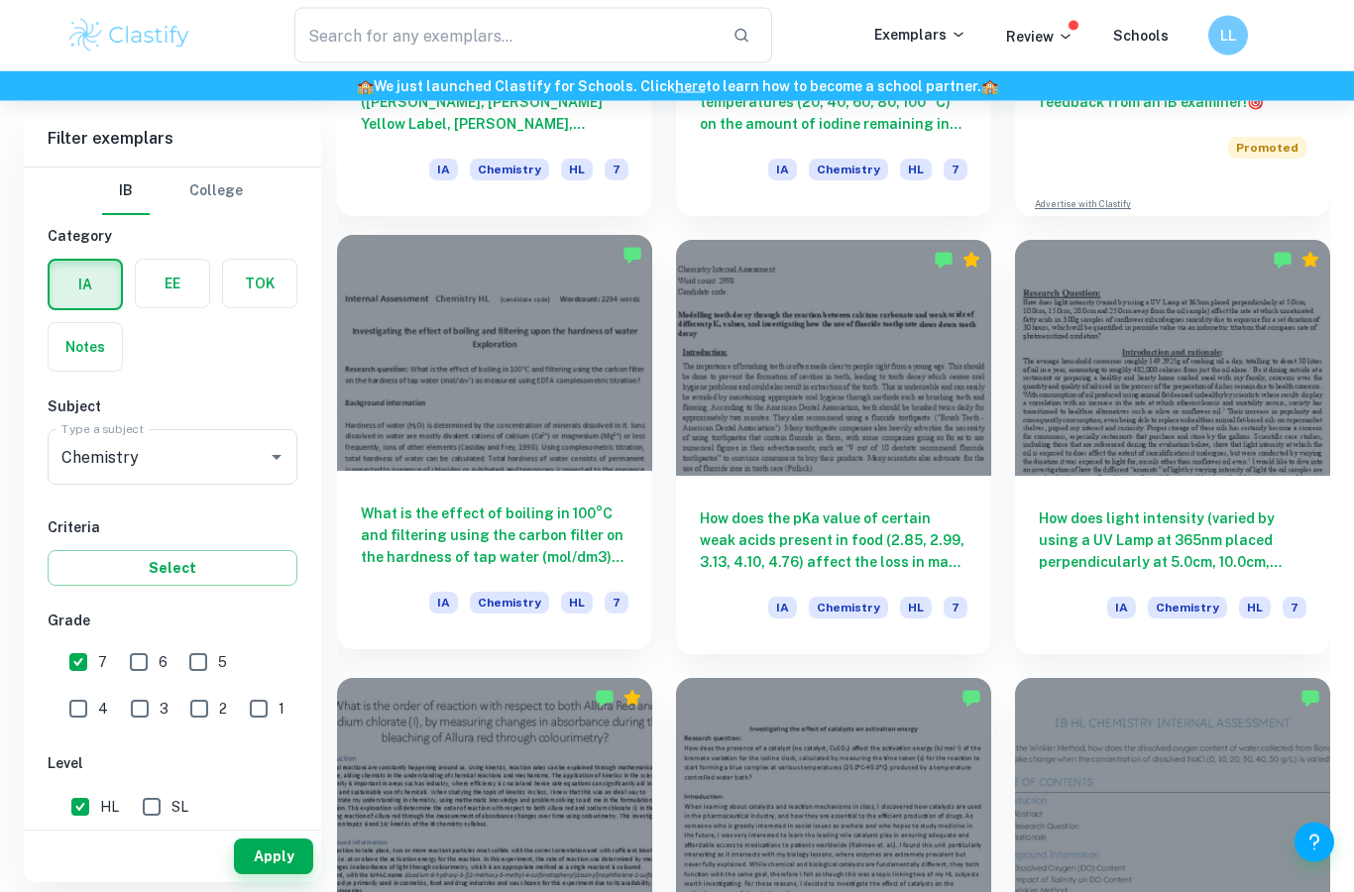
scroll to position [867, 0]
click at [505, 543] on h6 "What is the effect of boiling in 100°C and filtering using the carbon filter on…" at bounding box center [495, 535] width 268 height 65
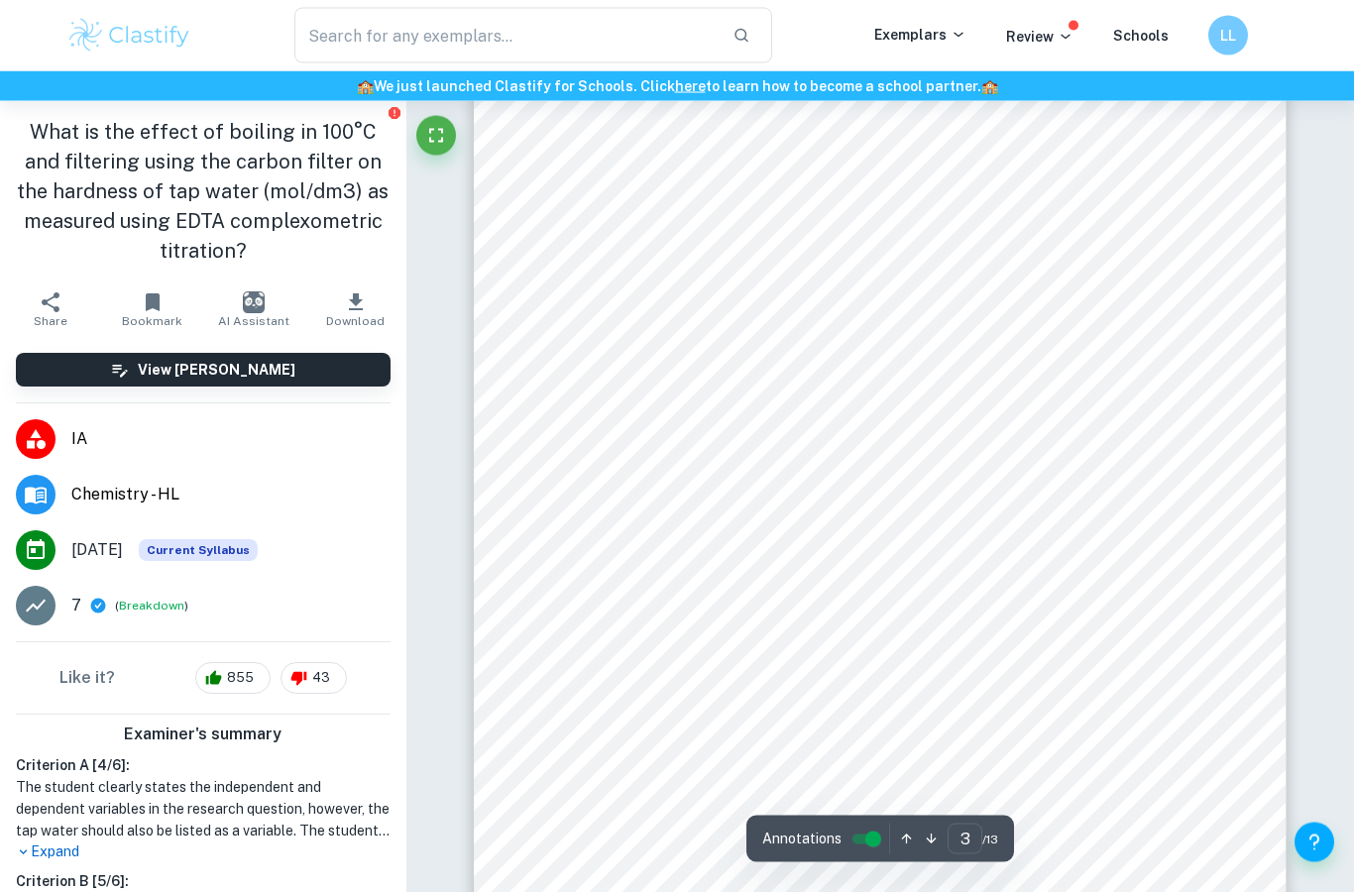
scroll to position [2575, 0]
drag, startPoint x: 733, startPoint y: 294, endPoint x: 1139, endPoint y: 299, distance: 405.4
click at [1139, 299] on div "3 carbon absorbent (GAC) to remove chloride ions and soften the water, decreasi…" at bounding box center [880, 567] width 813 height 1149
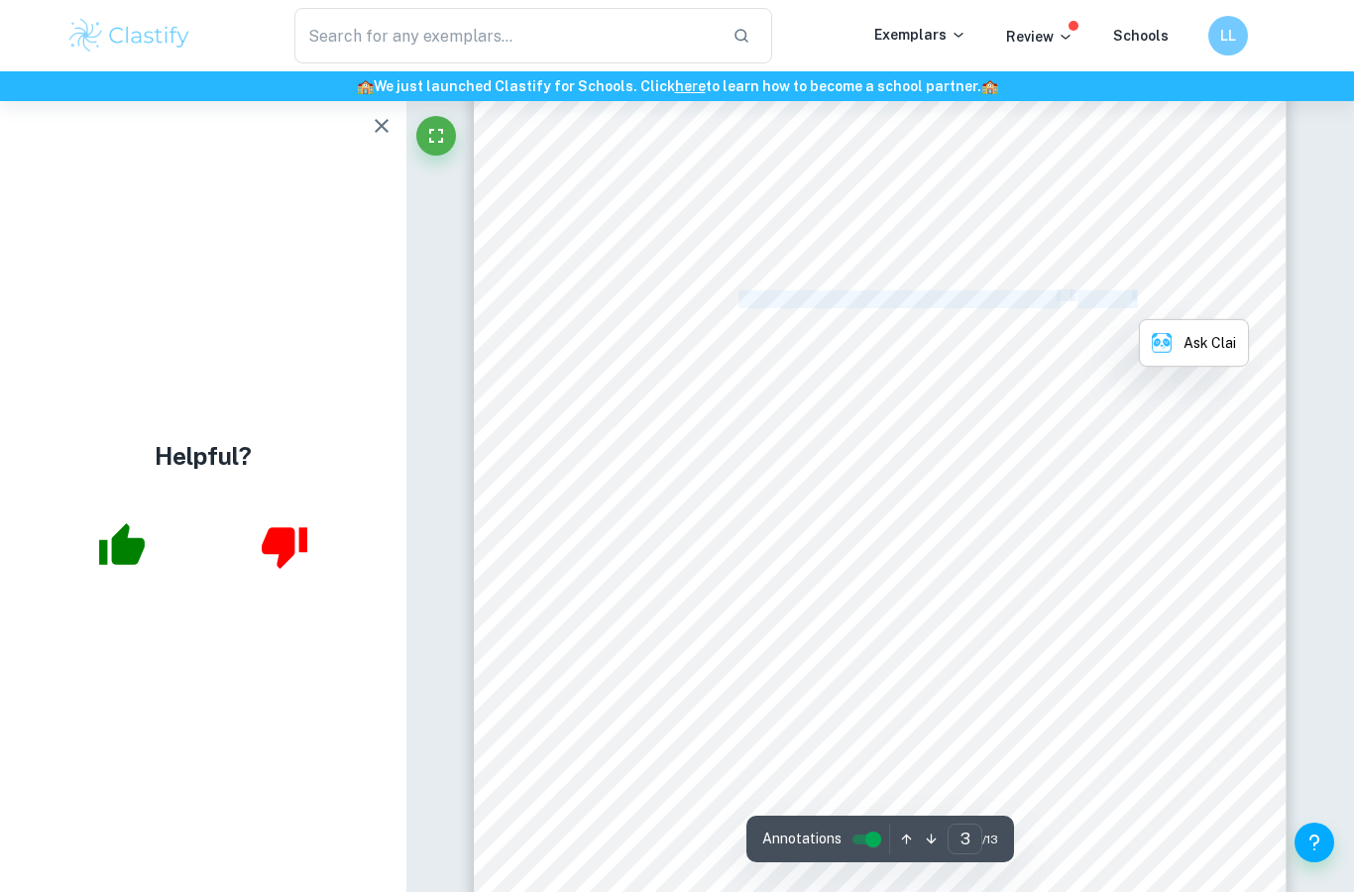
click at [984, 298] on span "Dependent variable: mineral content of water (concentration of Ca" at bounding box center [814, 299] width 484 height 17
click at [386, 124] on icon "button" at bounding box center [382, 126] width 24 height 24
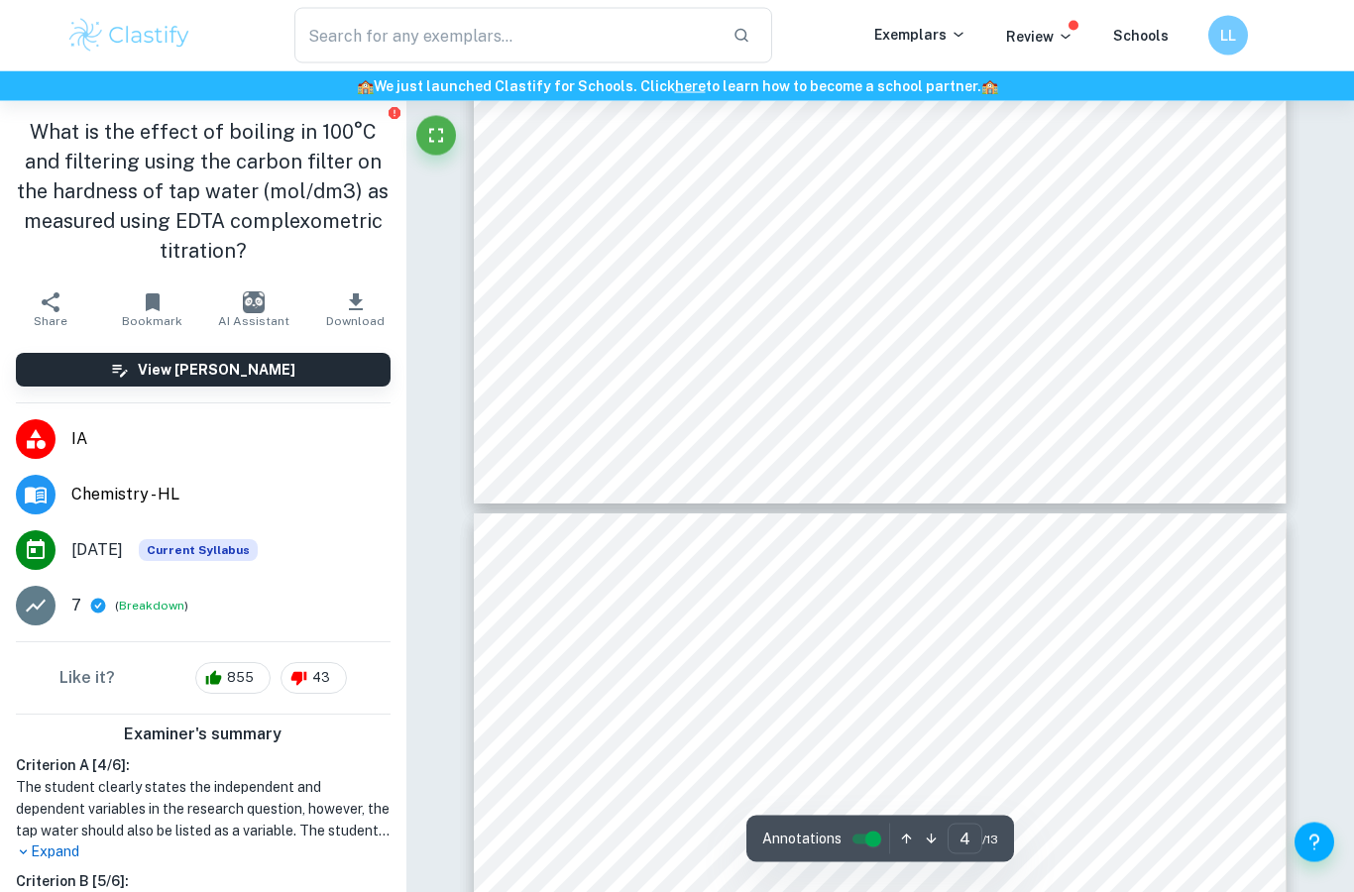
scroll to position [4370, 0]
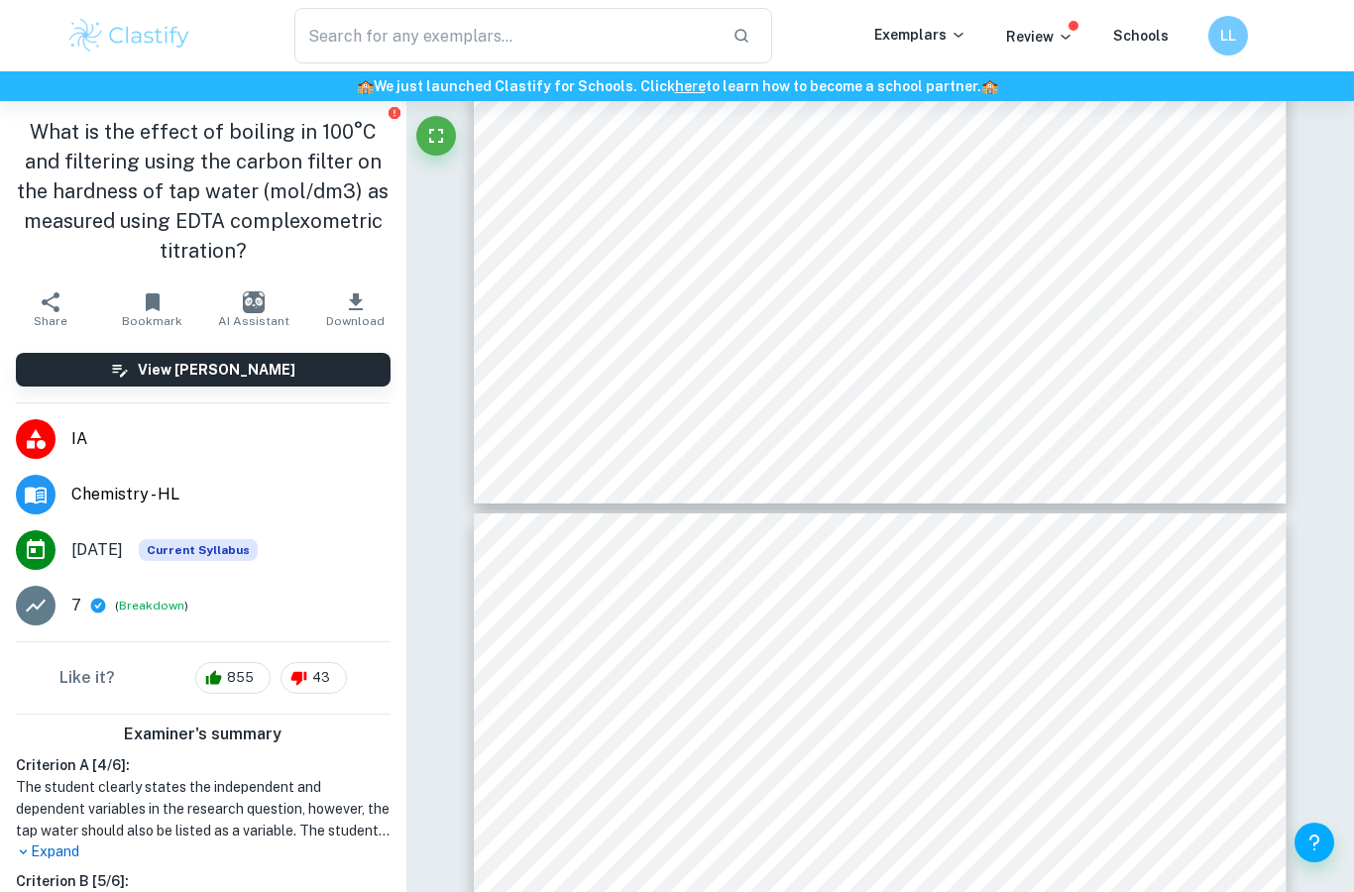
click at [197, 243] on h1 "What is the effect of boiling in 100°C and filtering using the carbon filter on…" at bounding box center [203, 191] width 375 height 149
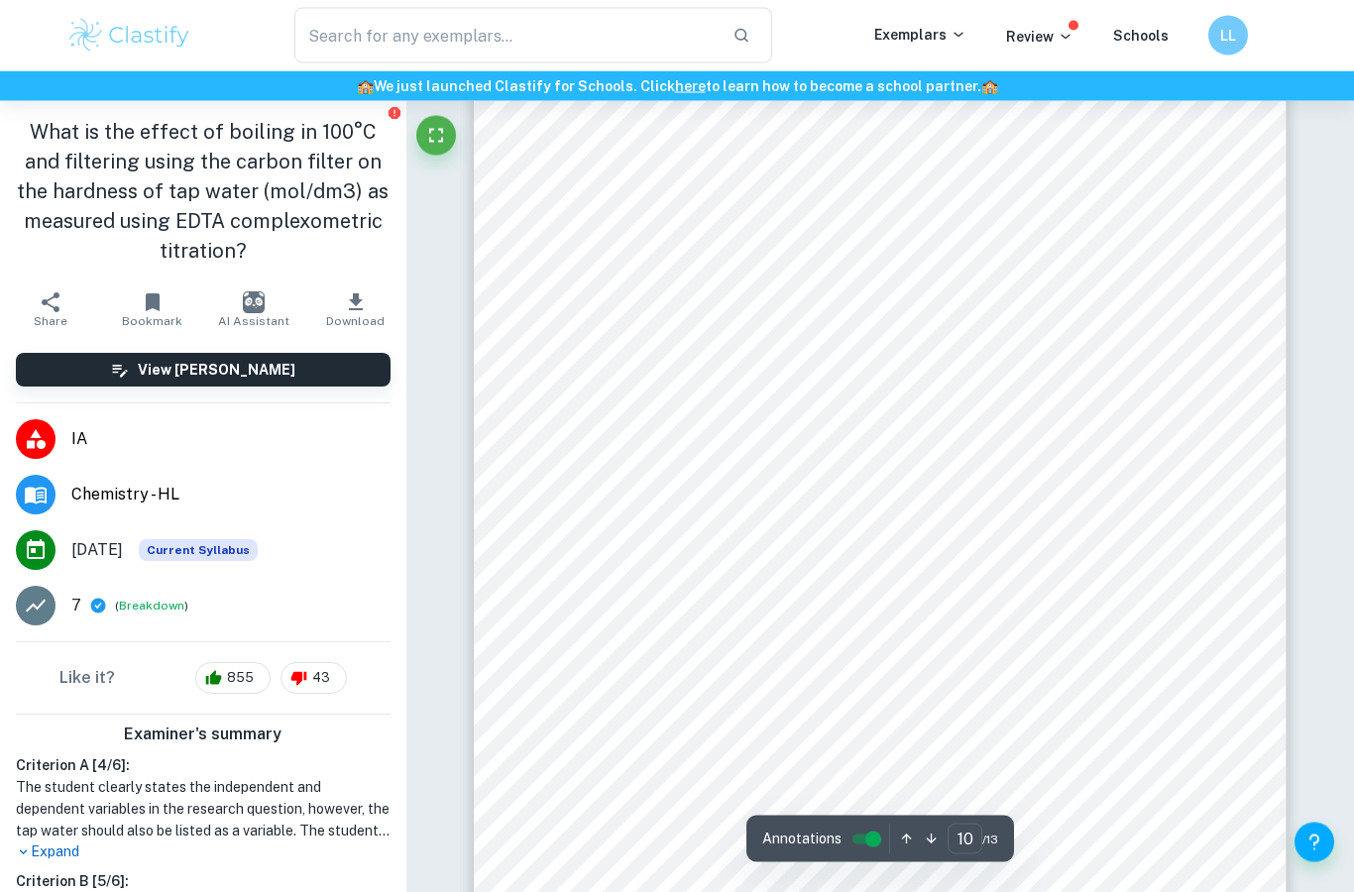
scroll to position [10895, 0]
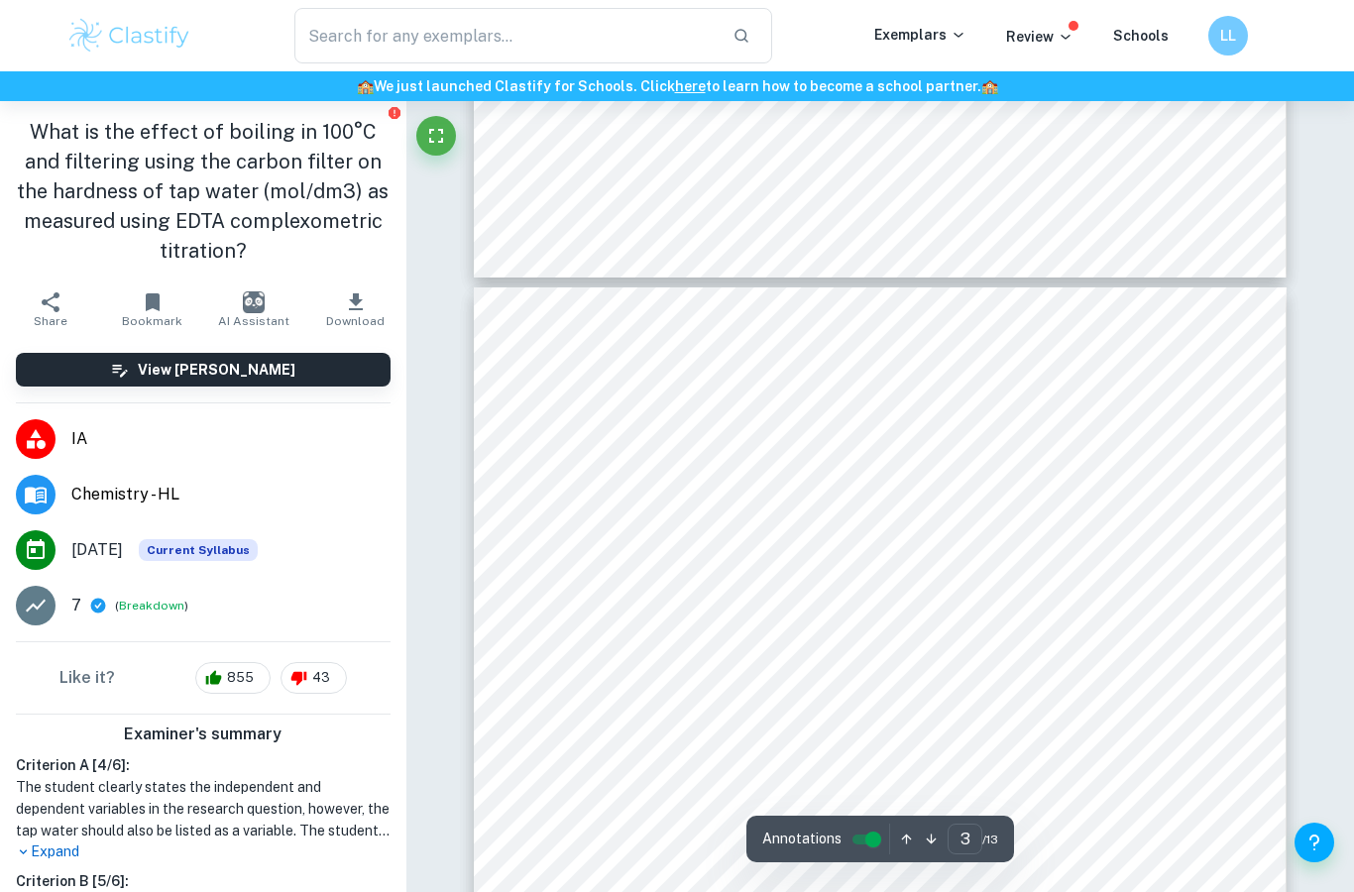
type input "2"
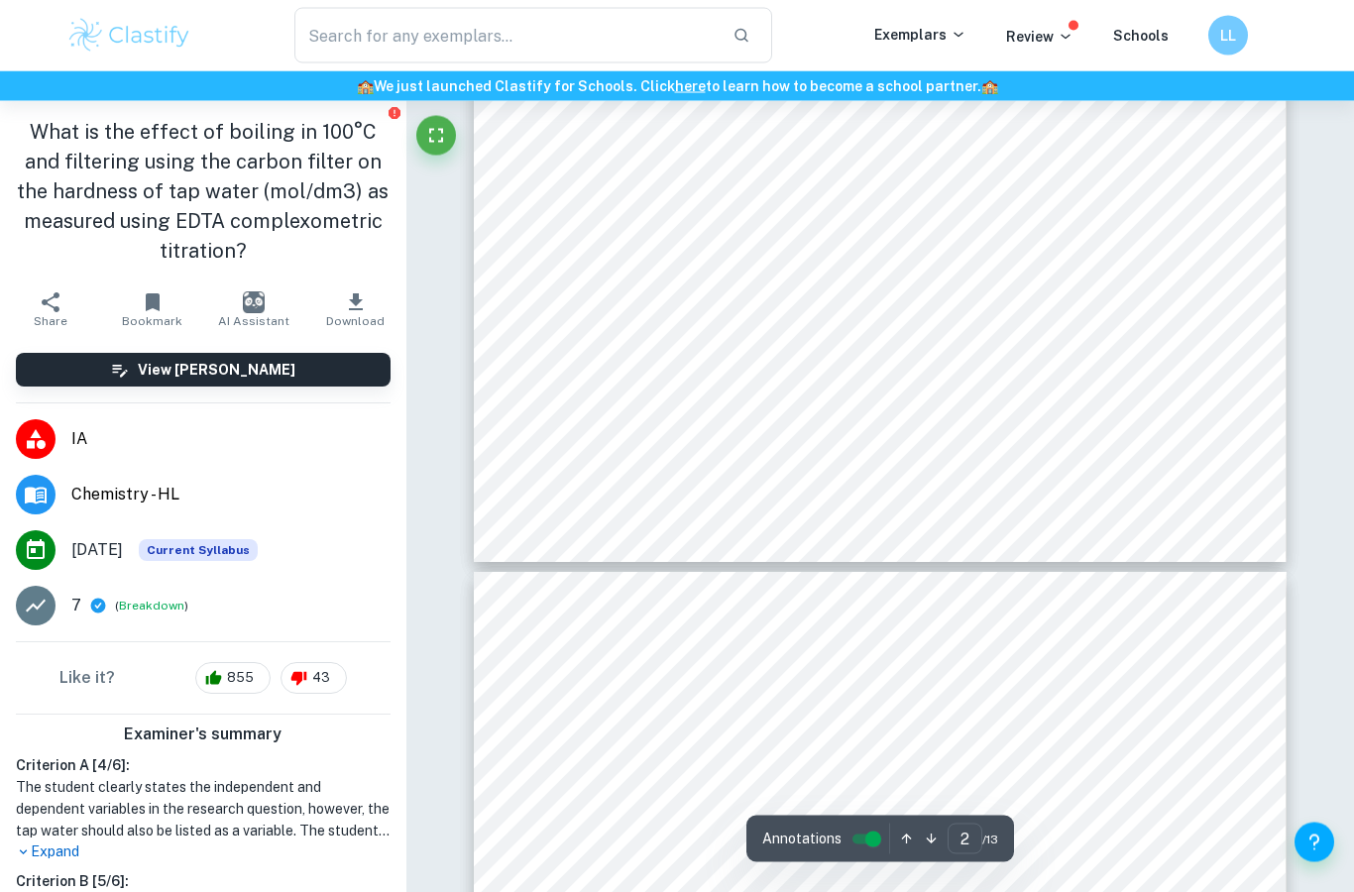
scroll to position [1881, 0]
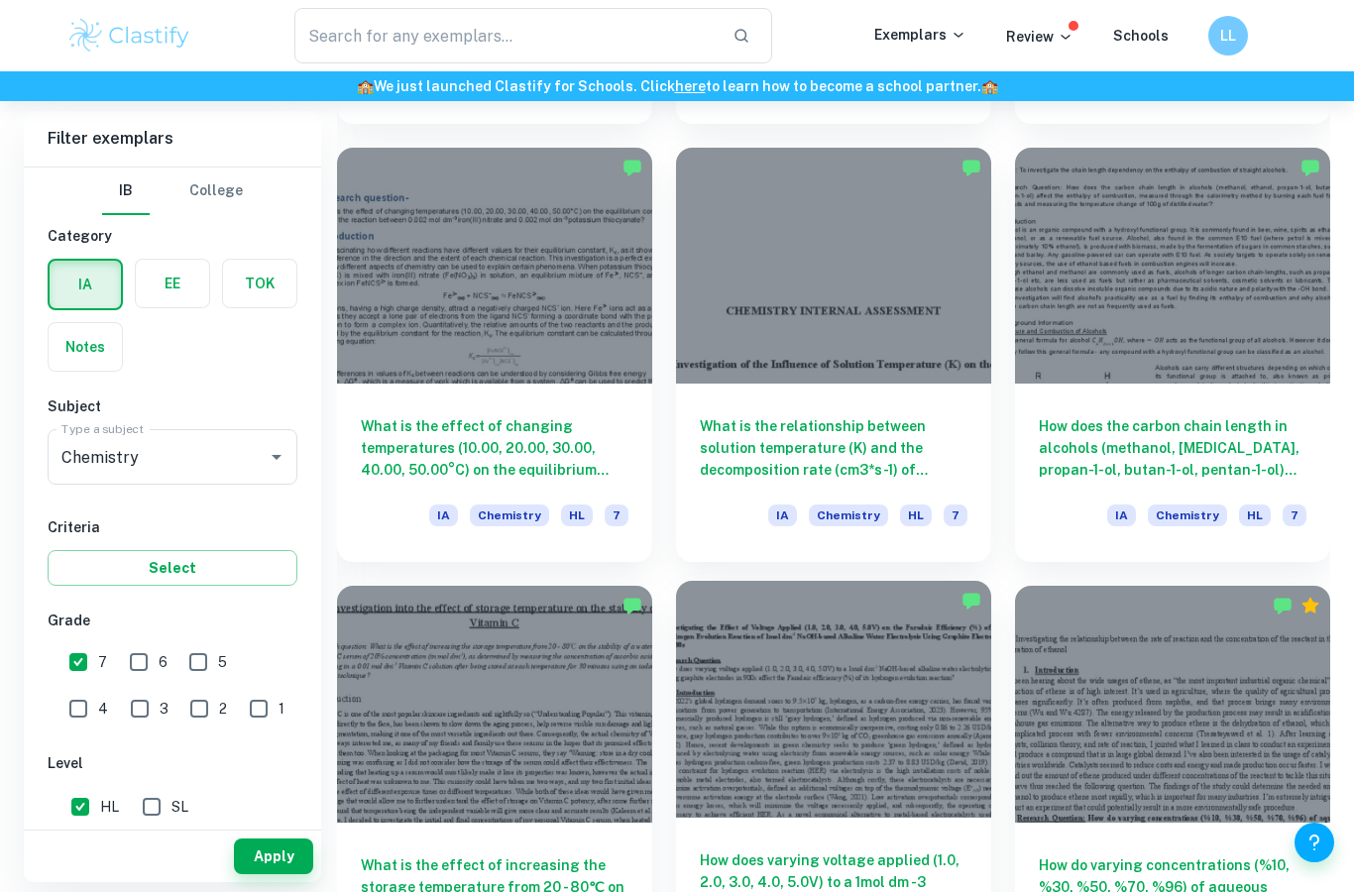
scroll to position [1847, 0]
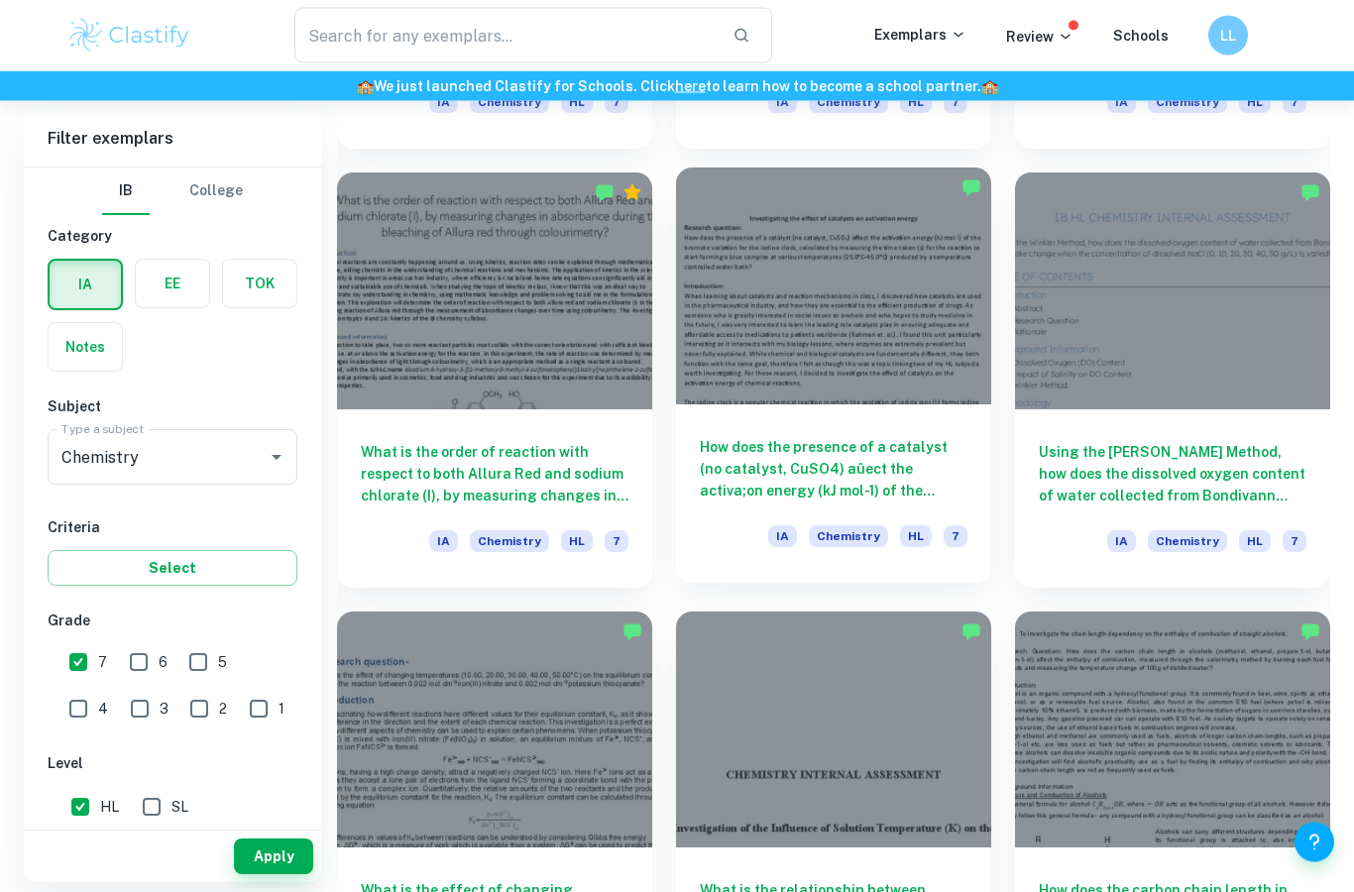
click at [848, 476] on h6 "How does the presence of a catalyst (no catalyst, CuSO4) aûect the activa;on en…" at bounding box center [834, 469] width 268 height 65
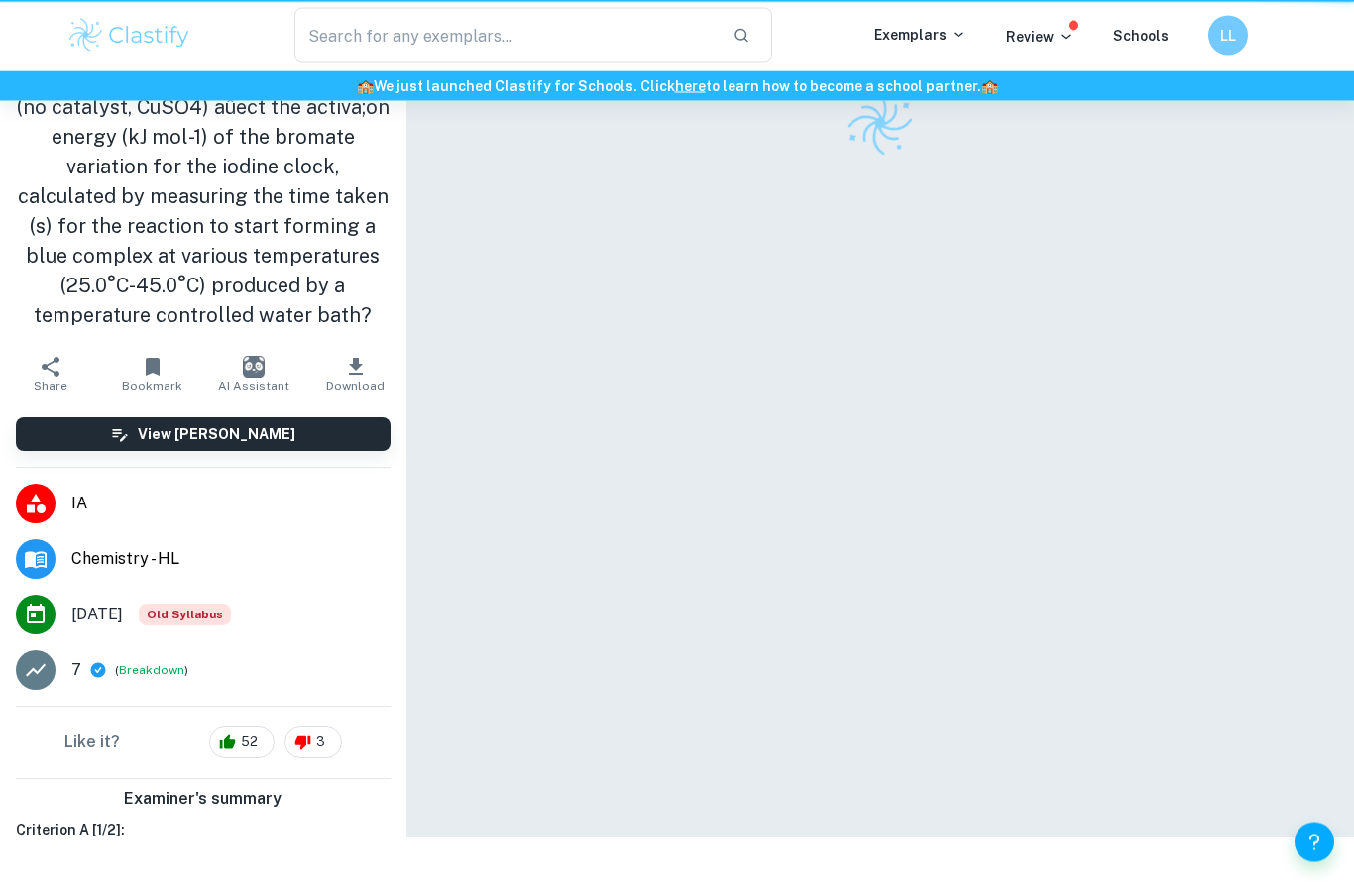
scroll to position [122, 0]
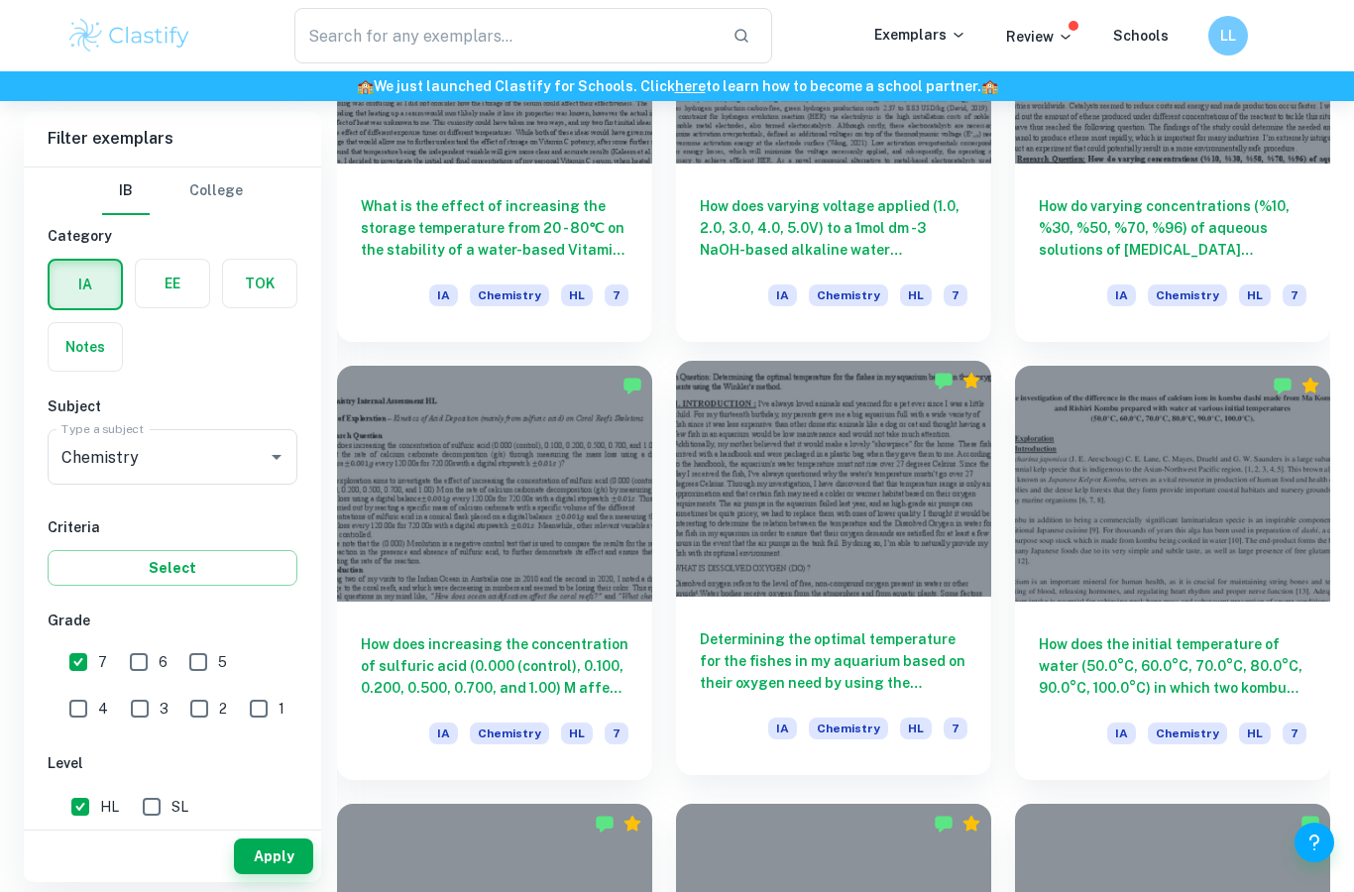
scroll to position [2671, 0]
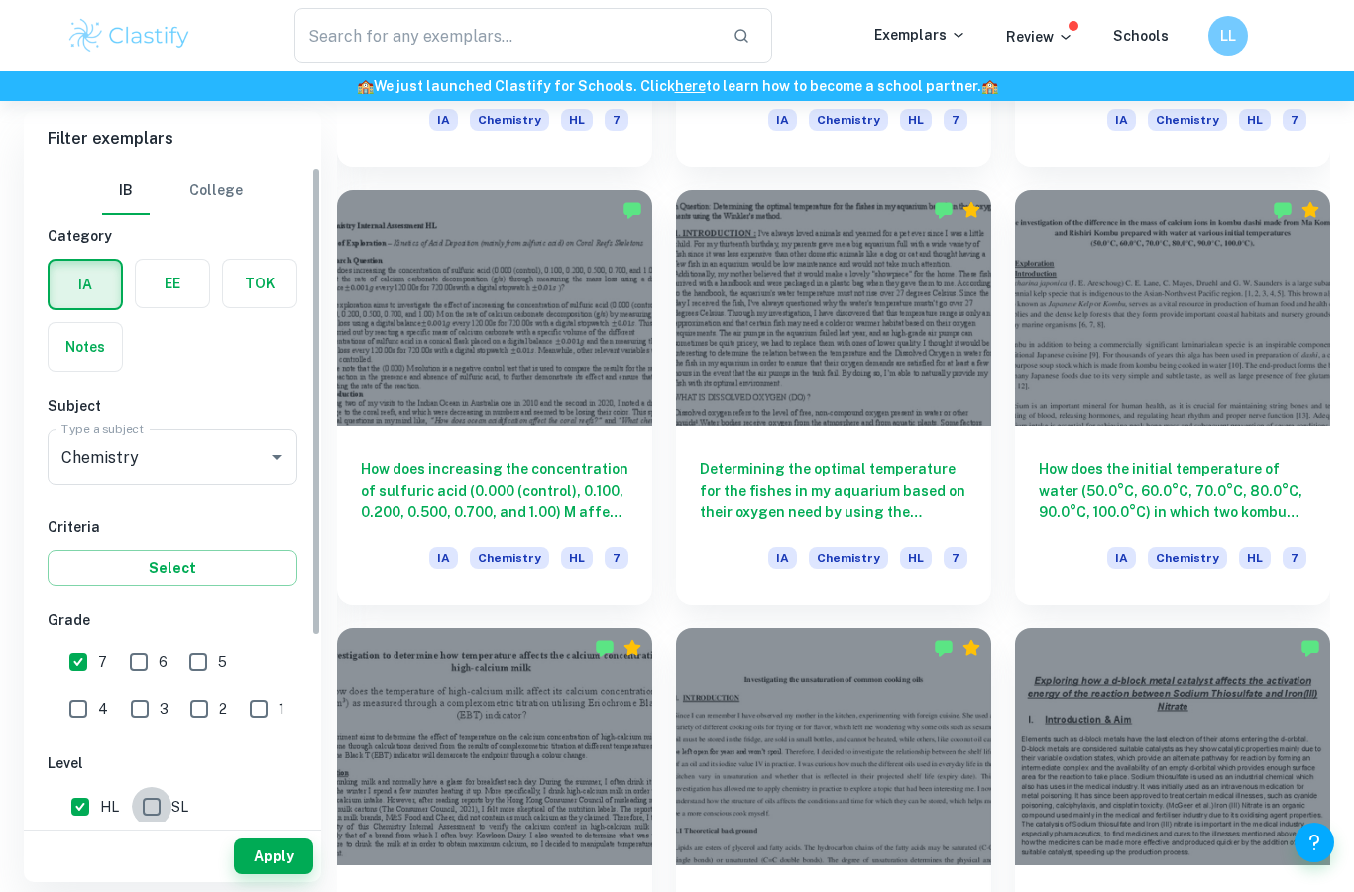
click at [147, 818] on input "SL" at bounding box center [152, 807] width 40 height 40
checkbox input "true"
drag, startPoint x: 72, startPoint y: 808, endPoint x: 84, endPoint y: 808, distance: 11.9
click at [72, 808] on input "HL" at bounding box center [80, 807] width 40 height 40
checkbox input "false"
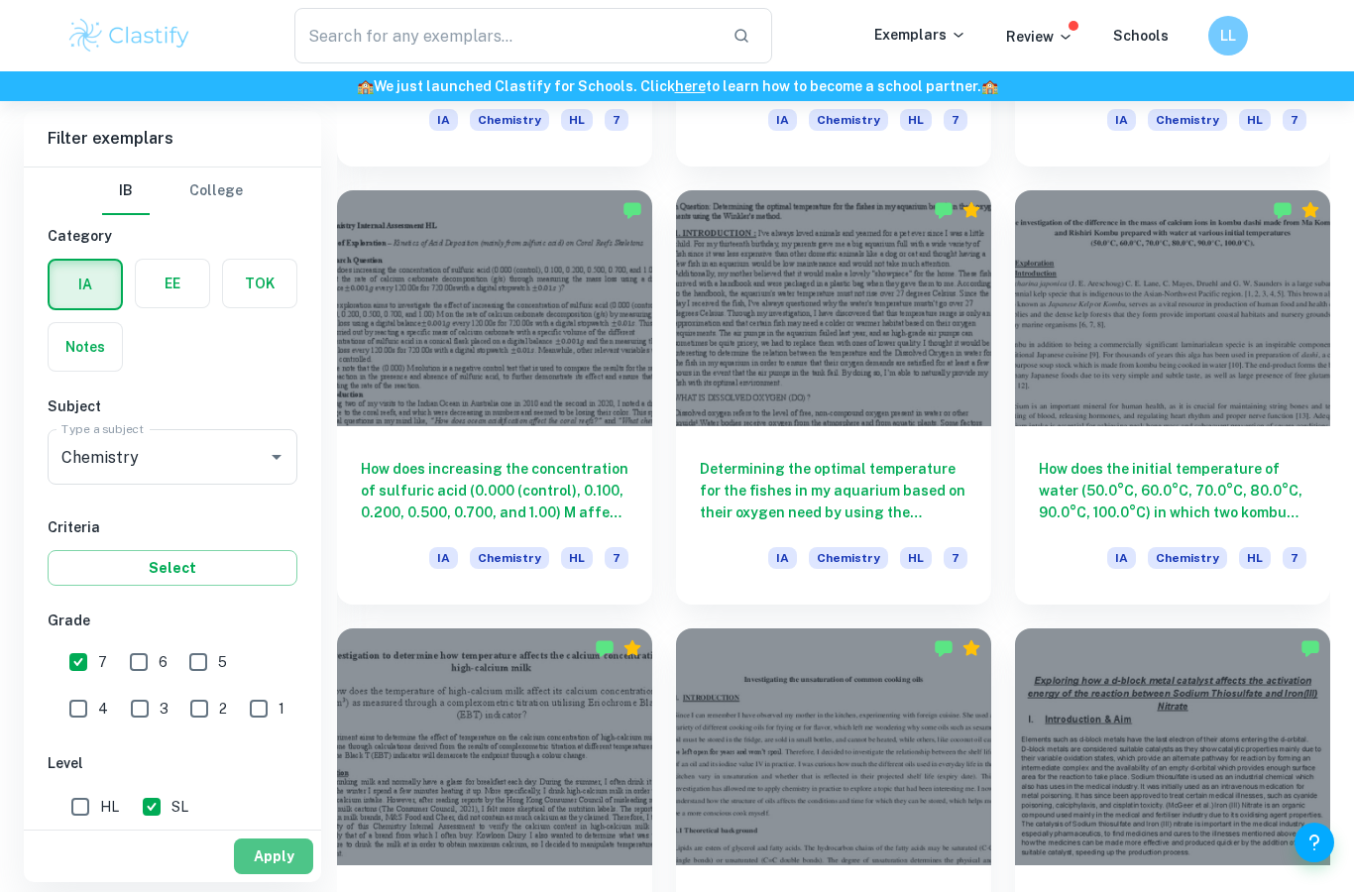
click at [271, 874] on button "Apply" at bounding box center [273, 857] width 79 height 36
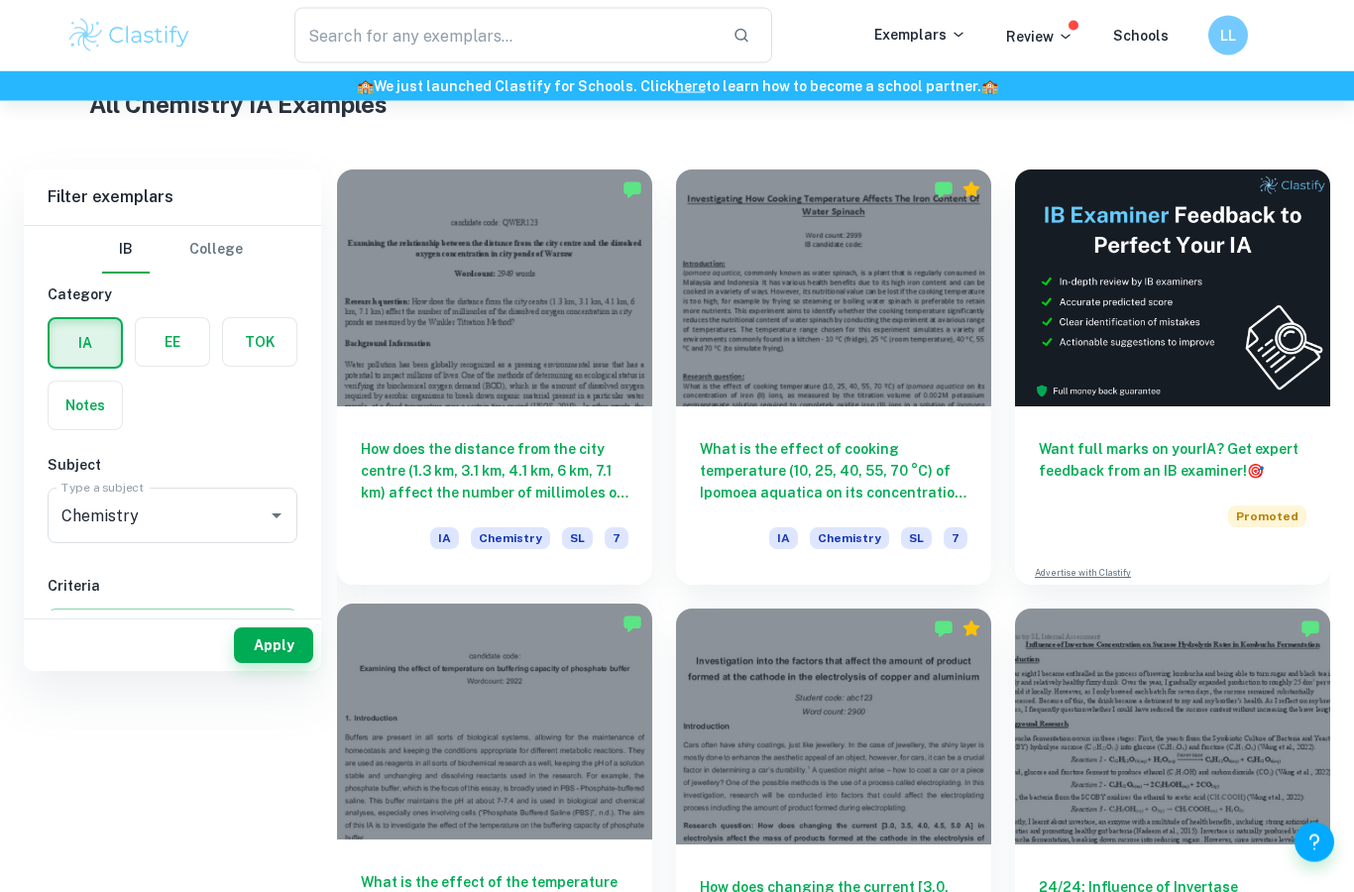
scroll to position [560, 0]
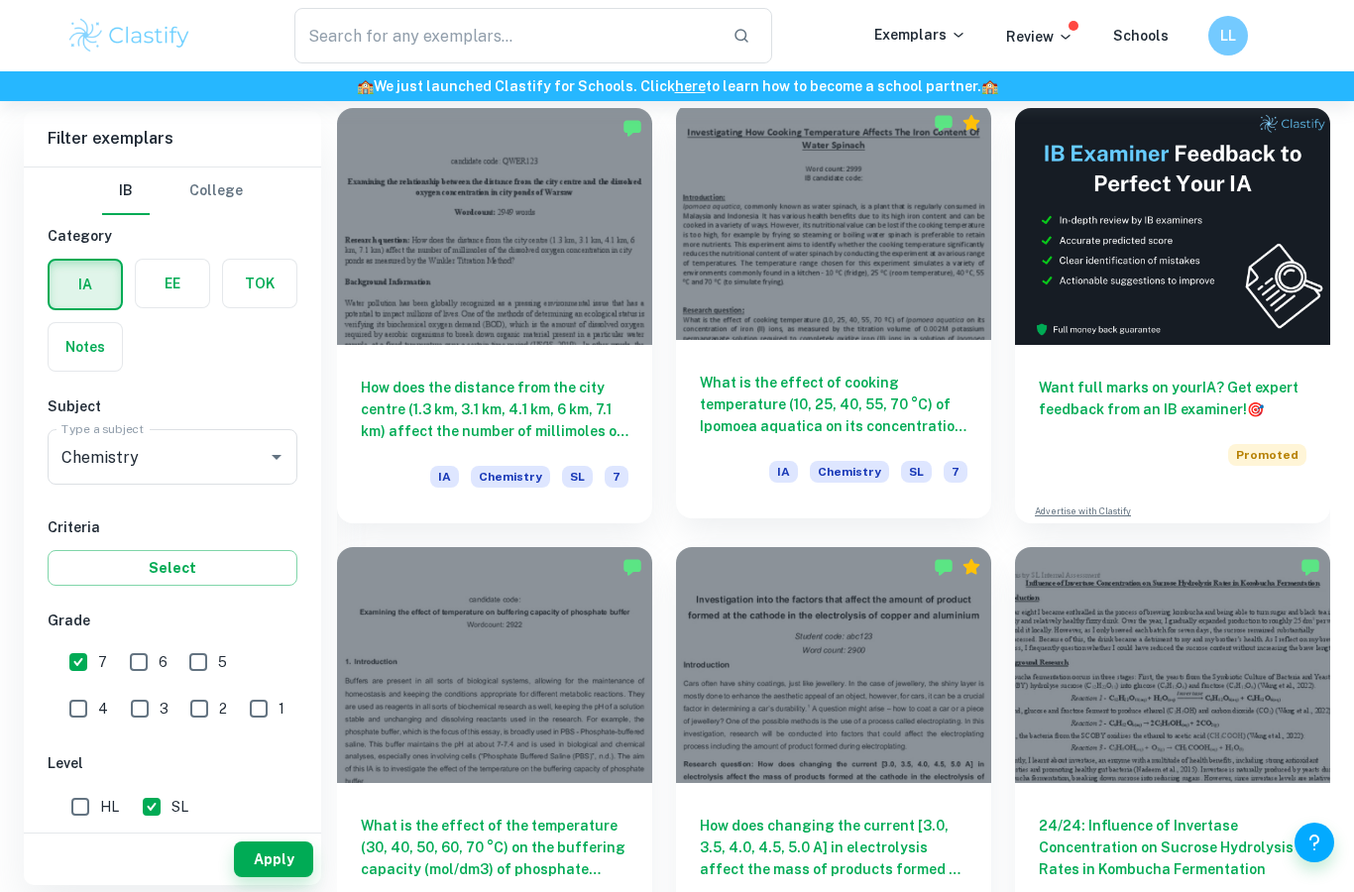
click at [720, 414] on h6 "What is the effect of cooking temperature (10, 25, 40, 55, 70 °C) of Ipomoea aq…" at bounding box center [834, 404] width 268 height 65
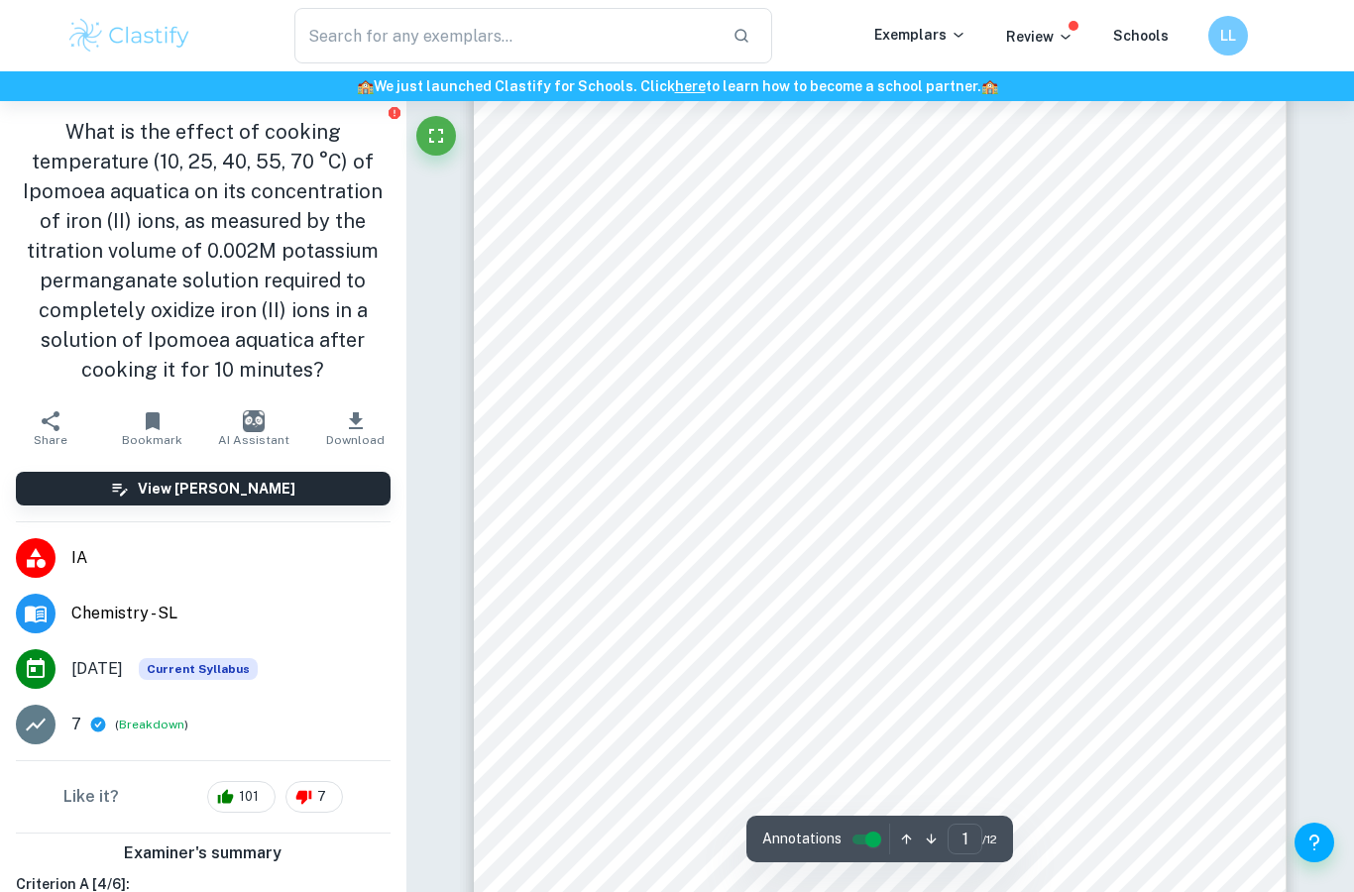
scroll to position [69, 0]
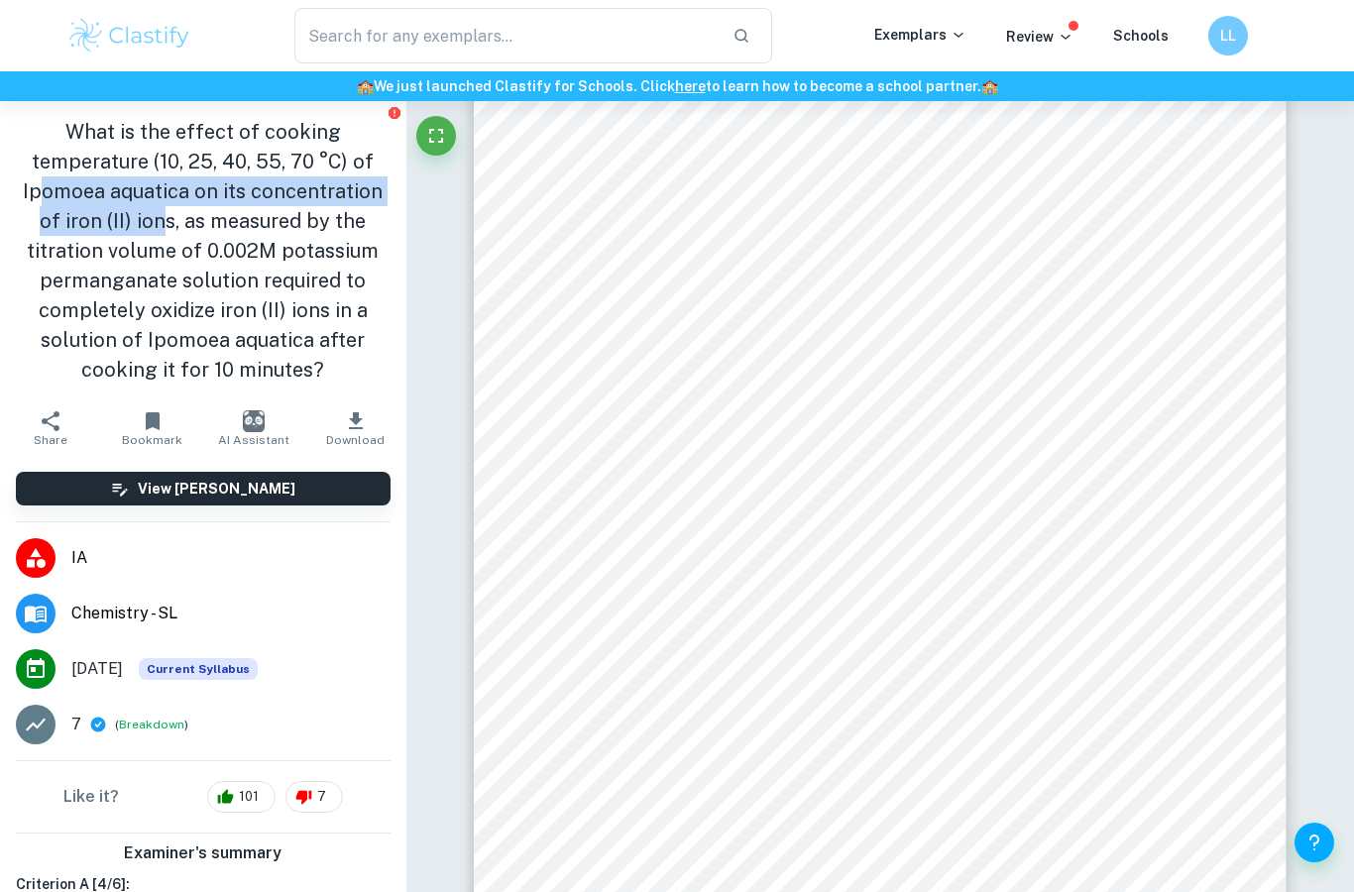
drag, startPoint x: 33, startPoint y: 196, endPoint x: 111, endPoint y: 223, distance: 82.7
click at [111, 223] on h1 "What is the effect of cooking temperature (10, 25, 40, 55, 70 °C) of Ipomoea aq…" at bounding box center [203, 251] width 375 height 268
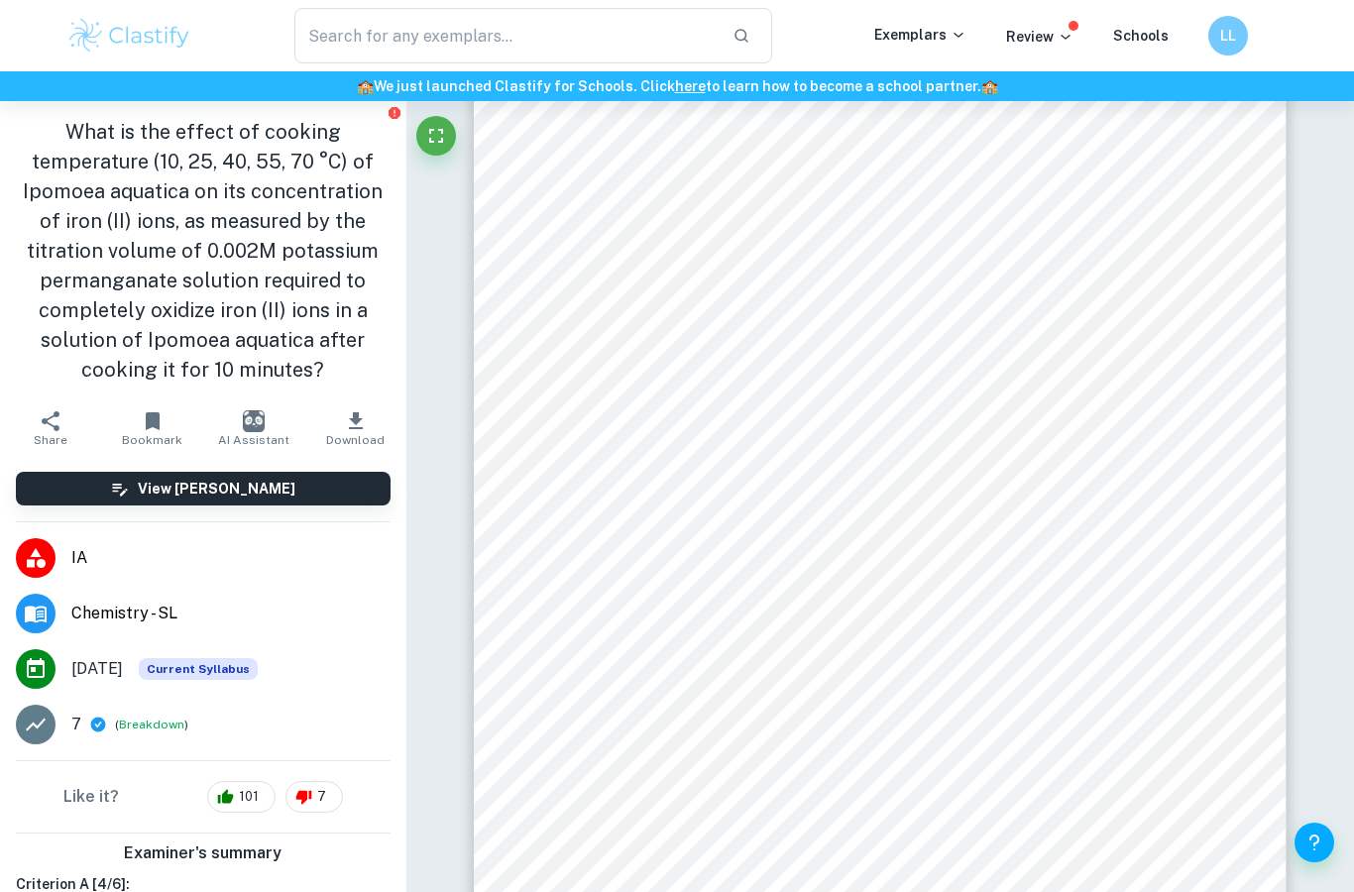
click at [199, 220] on h1 "What is the effect of cooking temperature (10, 25, 40, 55, 70 °C) of Ipomoea aq…" at bounding box center [203, 251] width 375 height 268
drag, startPoint x: 199, startPoint y: 218, endPoint x: 225, endPoint y: 249, distance: 40.1
click at [225, 249] on h1 "What is the effect of cooking temperature (10, 25, 40, 55, 70 °C) of Ipomoea aq…" at bounding box center [203, 251] width 375 height 268
click at [250, 253] on h1 "What is the effect of cooking temperature (10, 25, 40, 55, 70 °C) of Ipomoea aq…" at bounding box center [203, 251] width 375 height 268
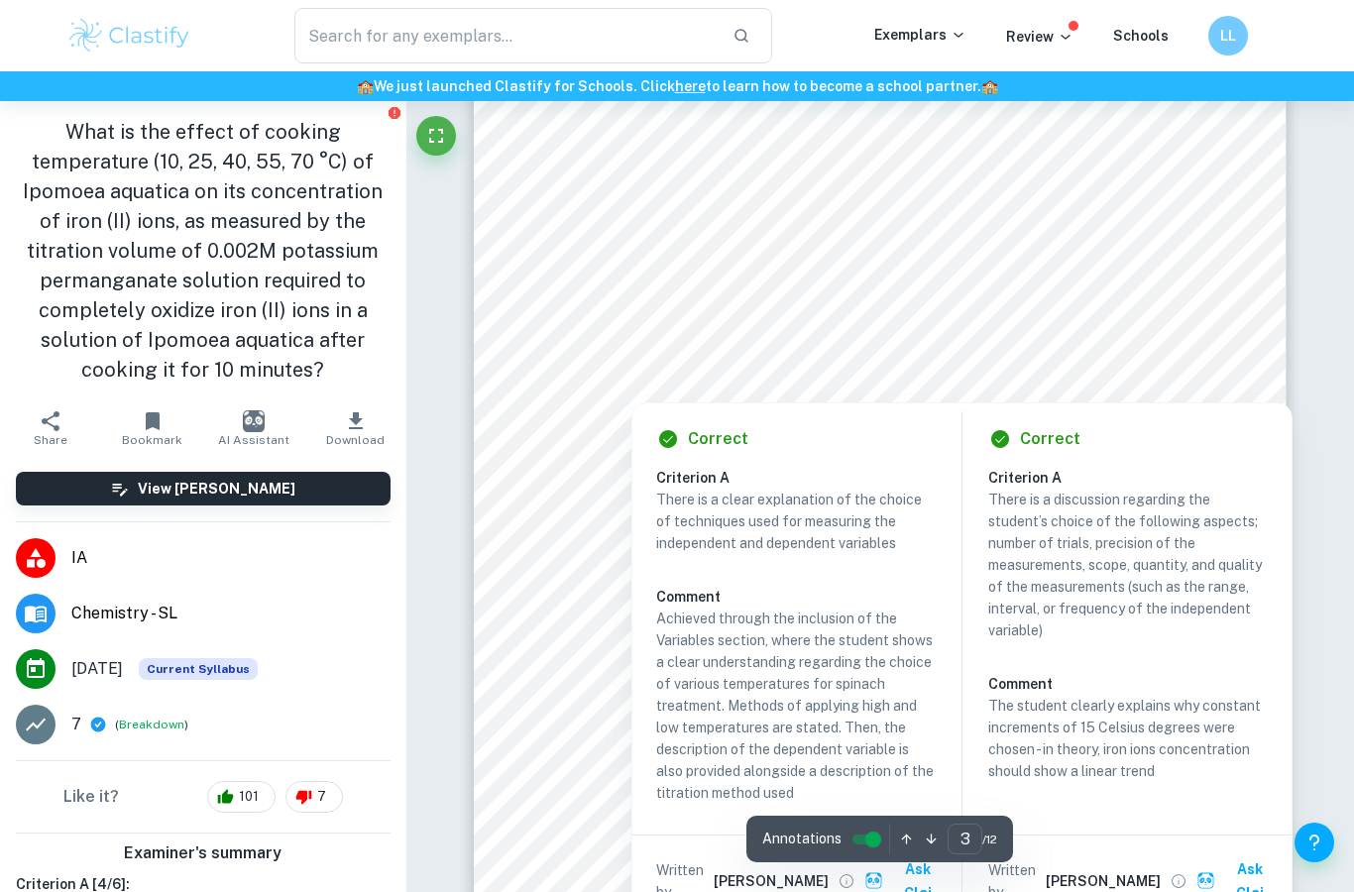
scroll to position [2515, 0]
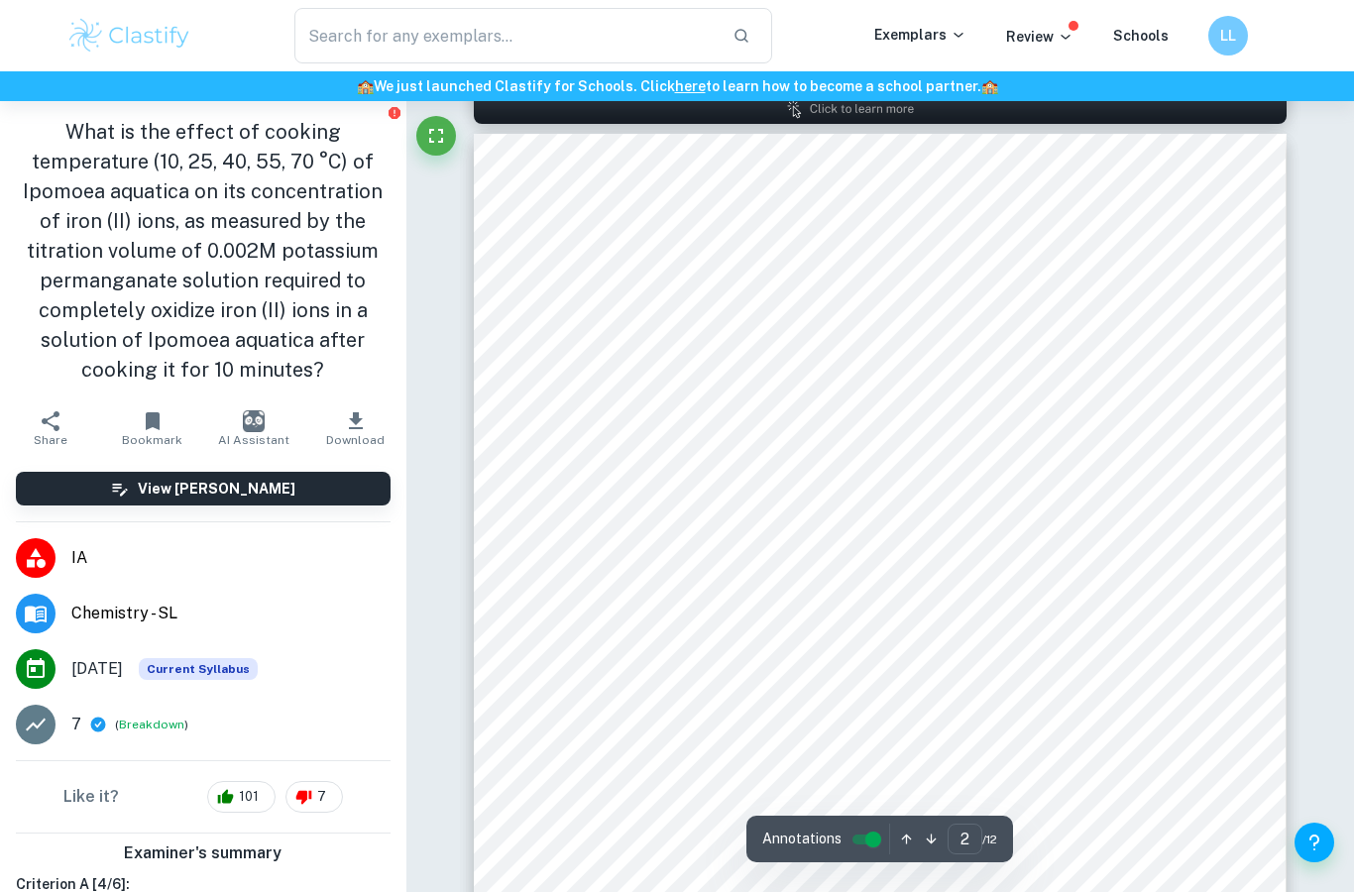
type input "1"
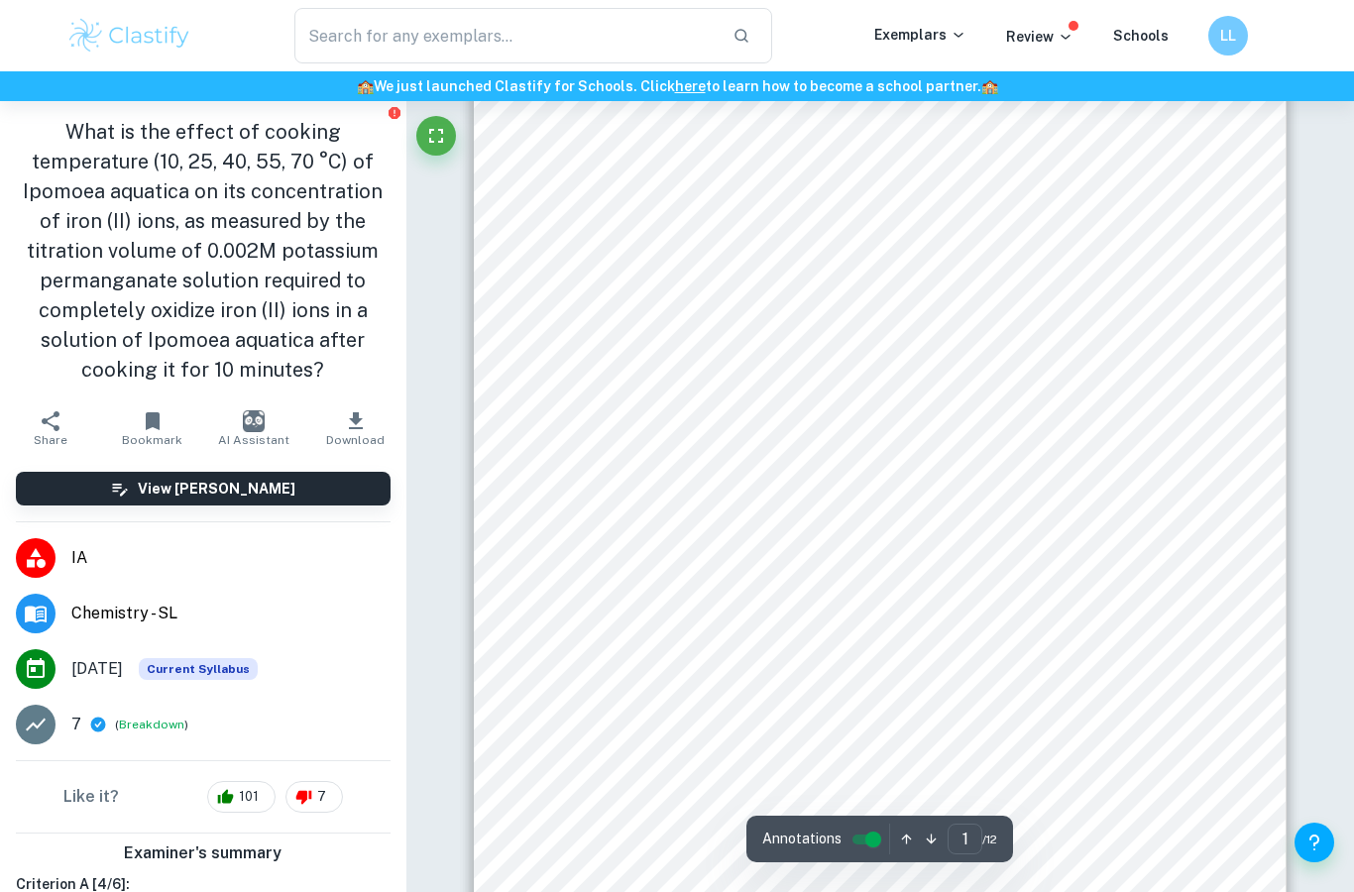
scroll to position [321, 0]
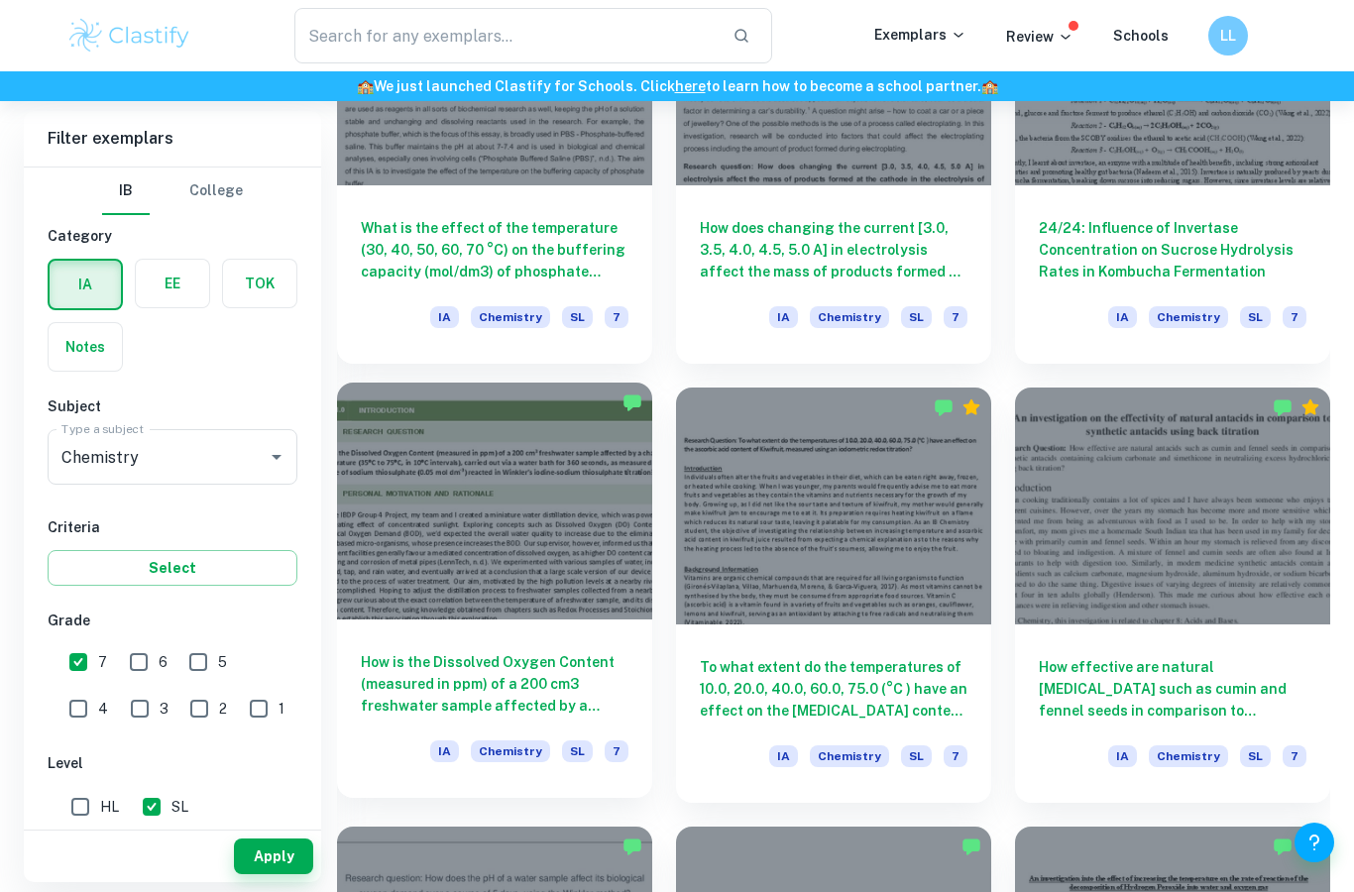
scroll to position [1148, 0]
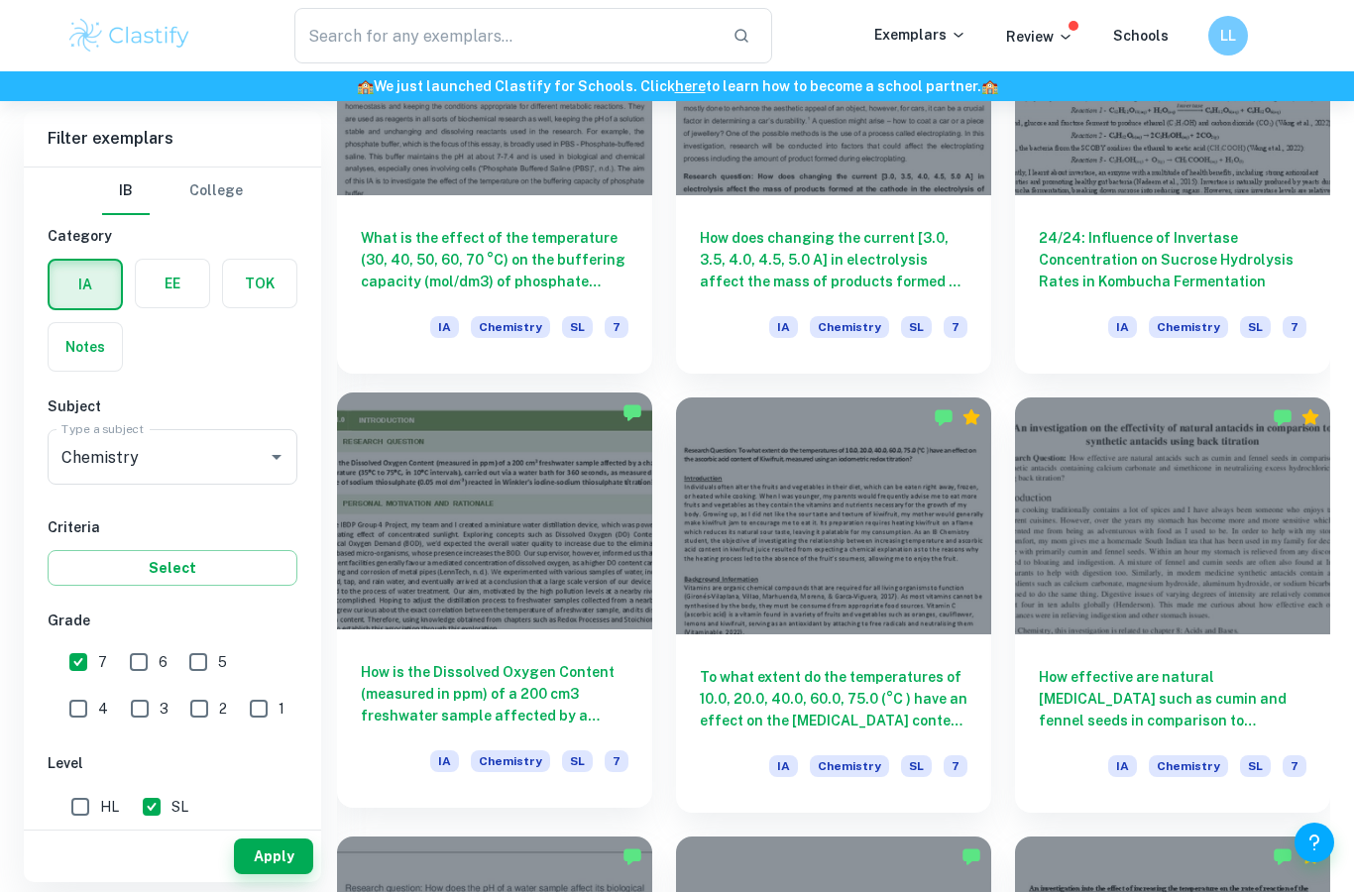
click at [557, 534] on div at bounding box center [494, 511] width 315 height 237
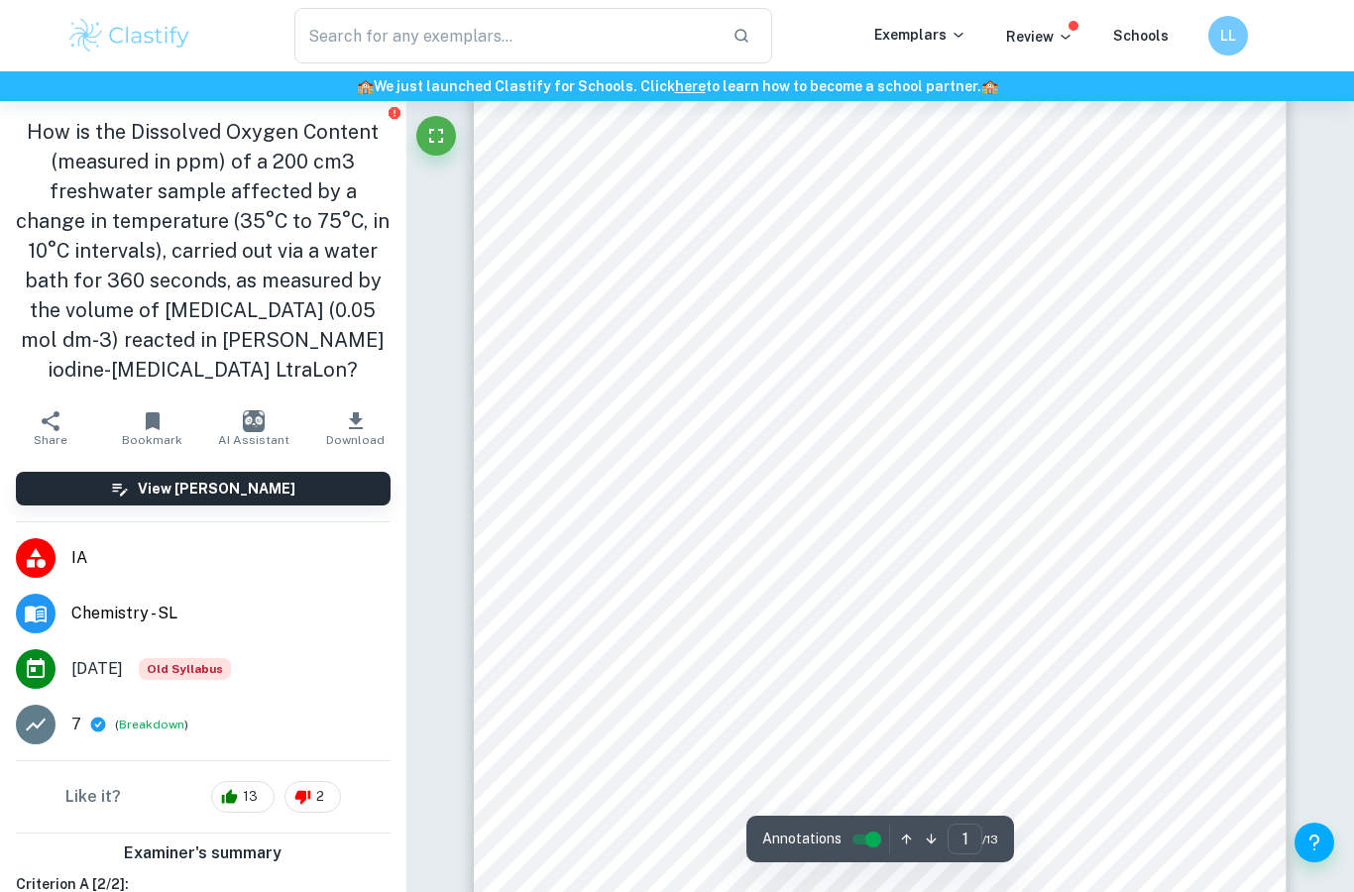
scroll to position [35, 0]
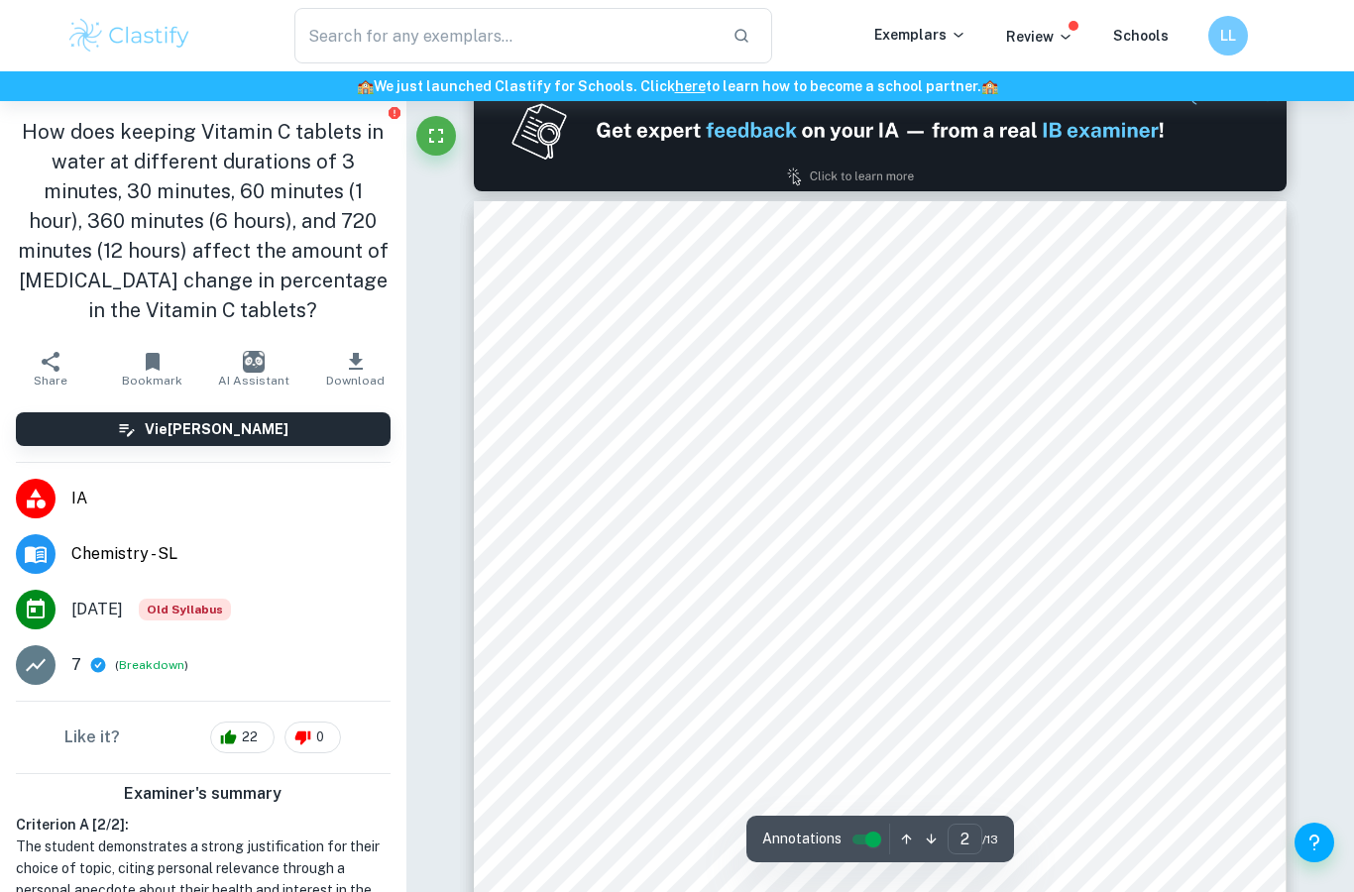
scroll to position [1668, 0]
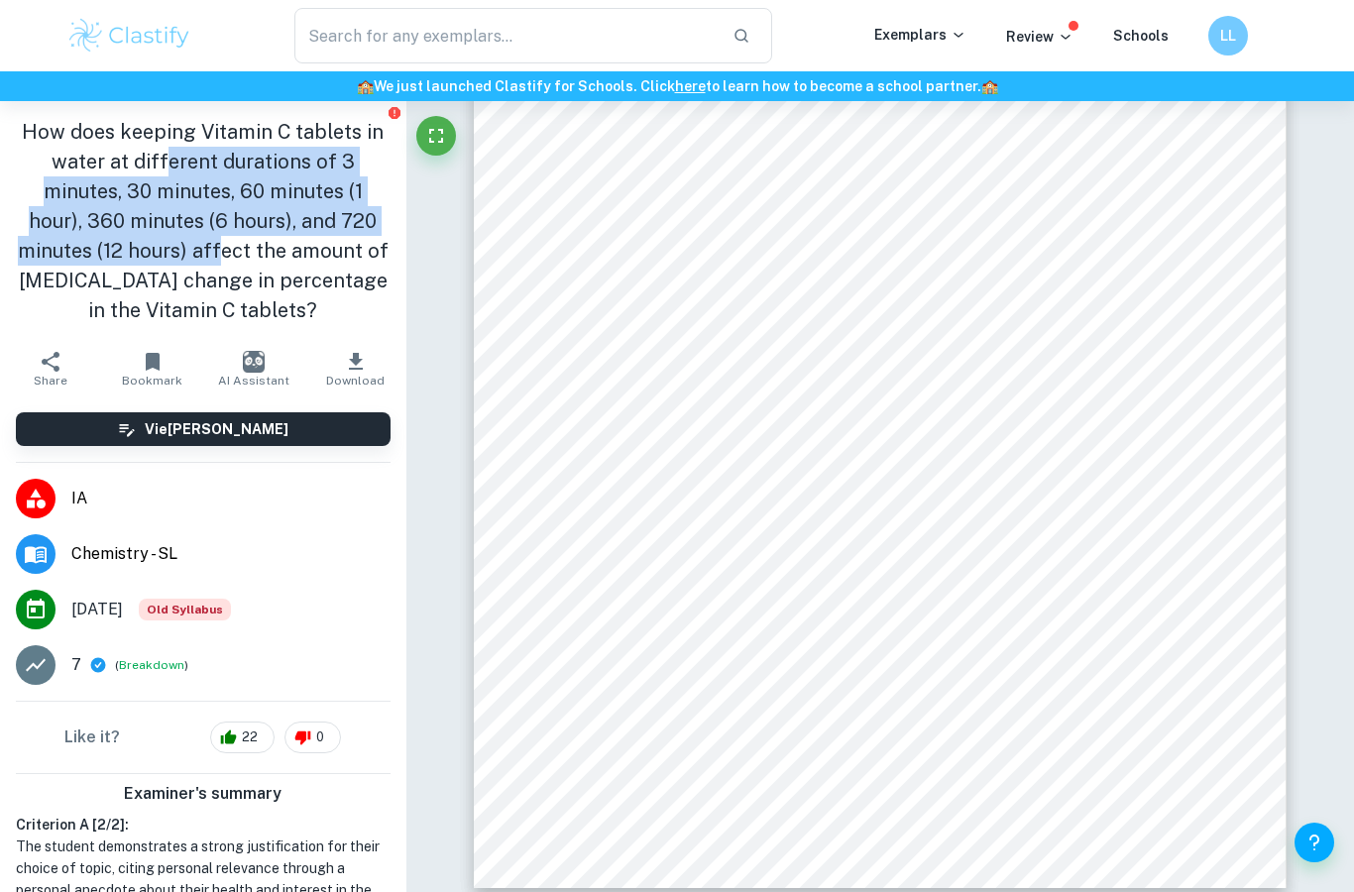
drag, startPoint x: 172, startPoint y: 163, endPoint x: 224, endPoint y: 256, distance: 106.5
click at [224, 256] on h1 "How does keeping Vitamin C tablets in water at different durations of 3 minutes…" at bounding box center [203, 221] width 375 height 208
click at [224, 255] on h1 "How does keeping Vitamin C tablets in water at different durations of 3 minutes…" at bounding box center [203, 221] width 375 height 208
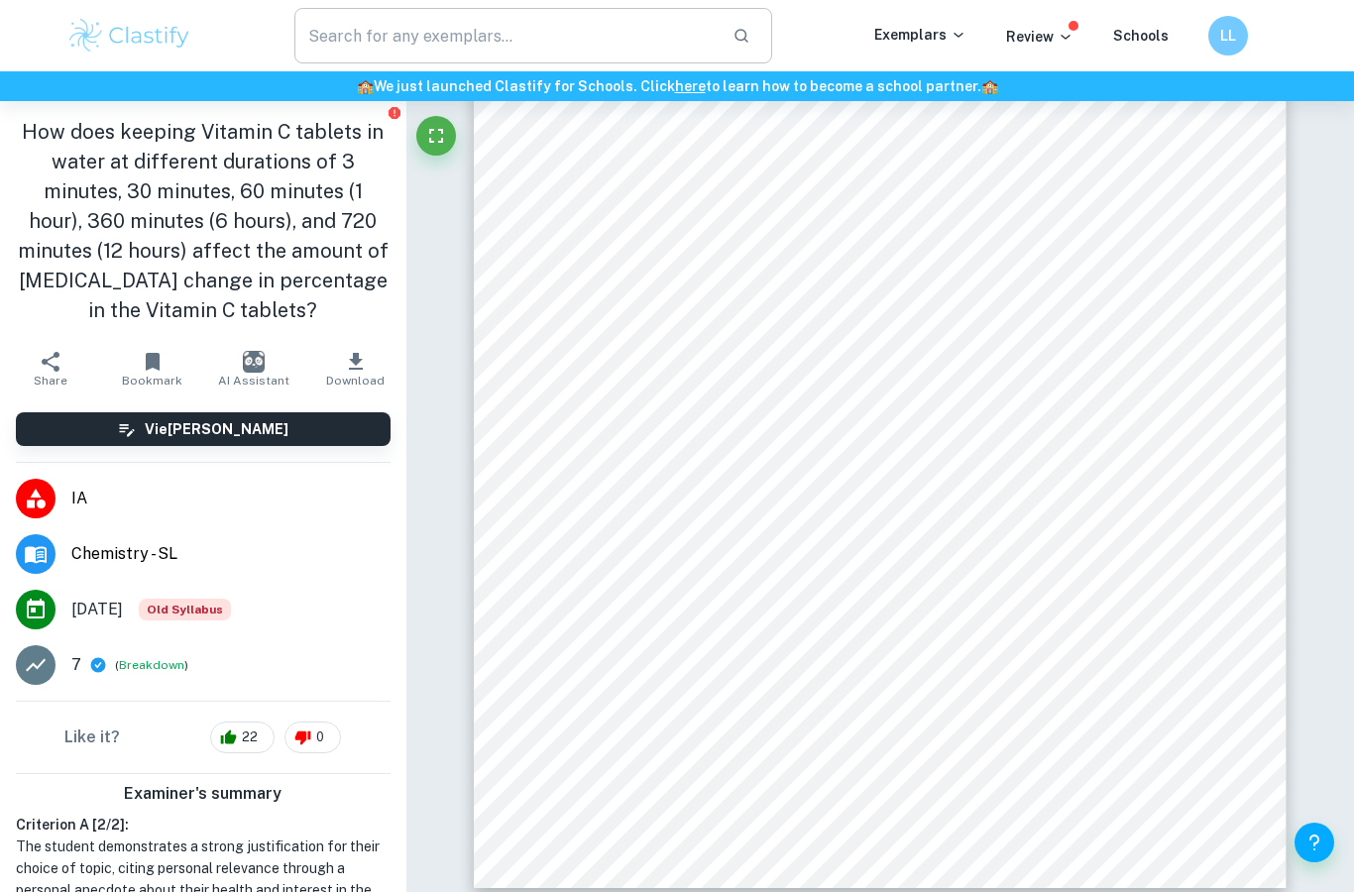
scroll to position [1747, 0]
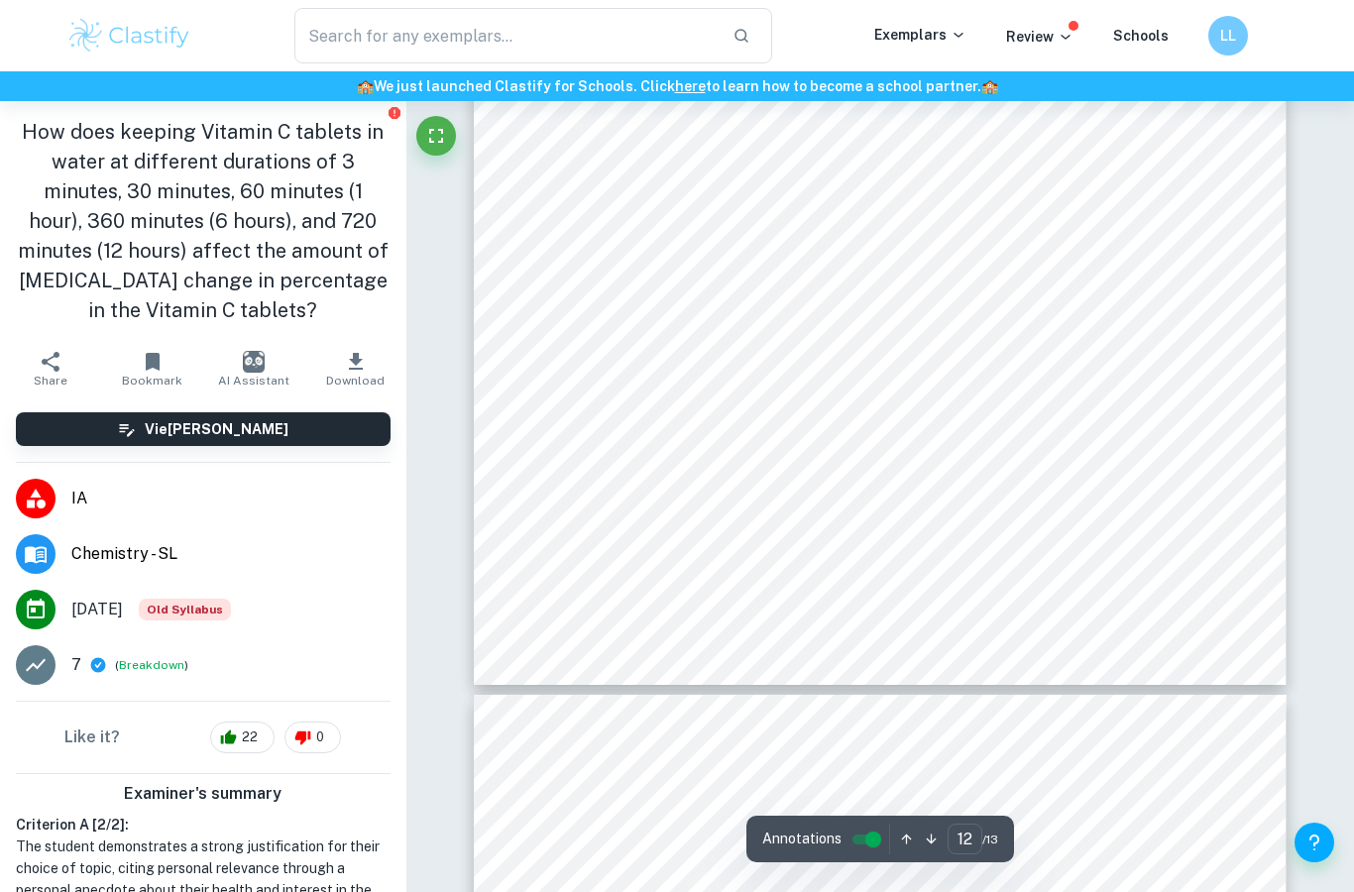
type input "13"
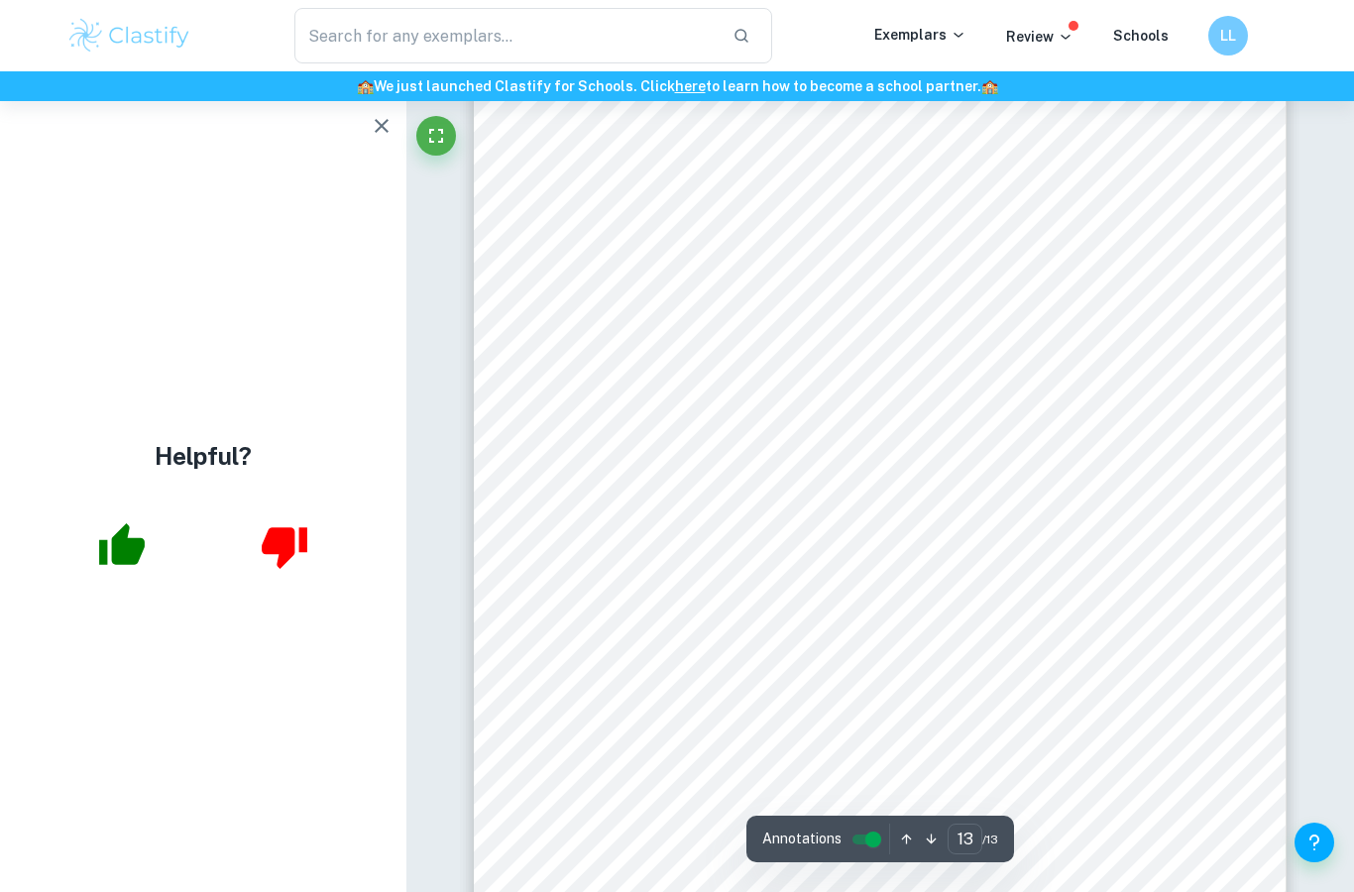
scroll to position [14408, 0]
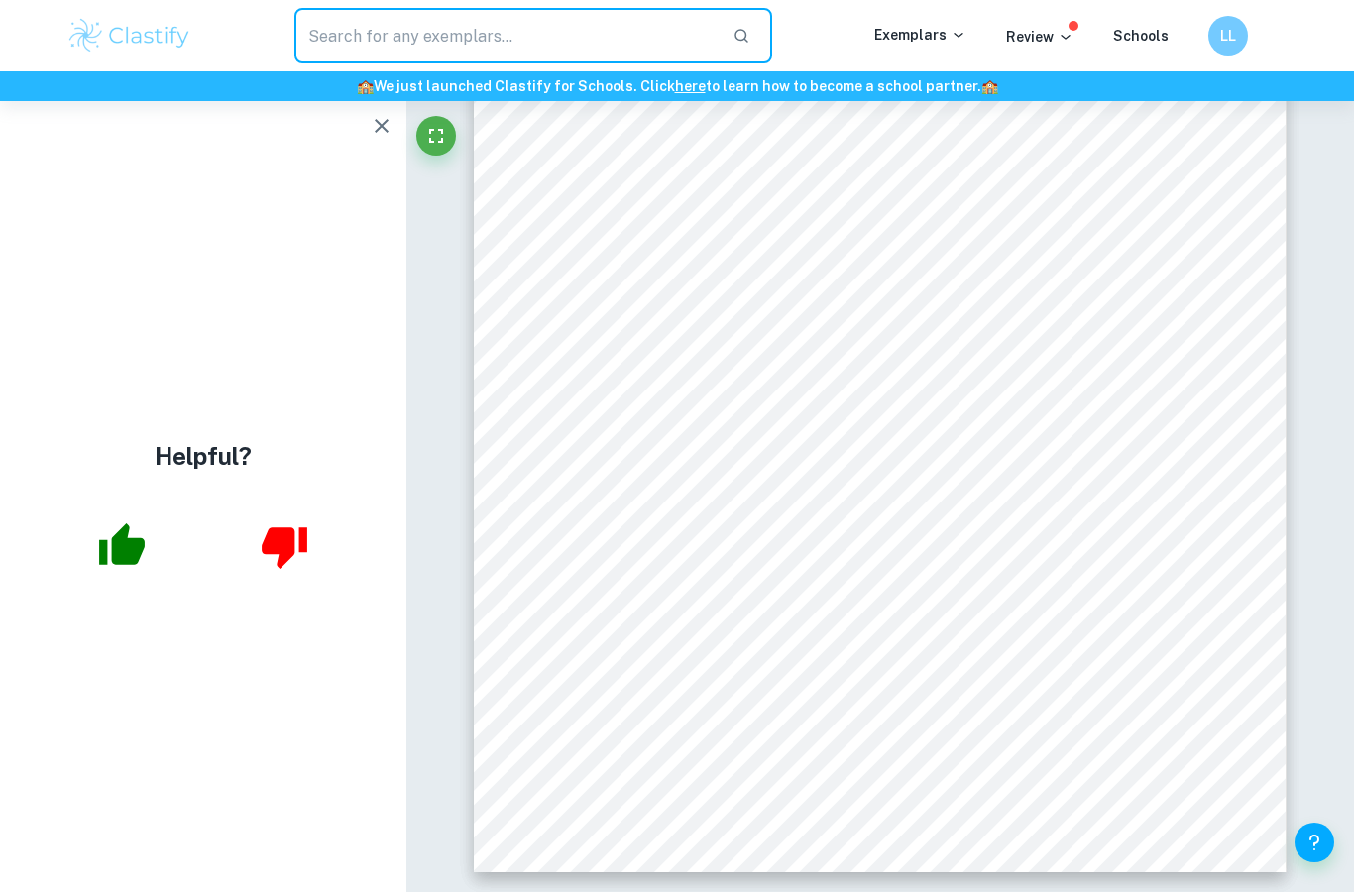
click at [579, 34] on input "text" at bounding box center [505, 36] width 422 height 56
paste input "is the effect of boiling in 100°C and filtering using the carbon filter on the …"
type input "is the effect of boiling in 100°C and filtering using the carbon filter on the …"
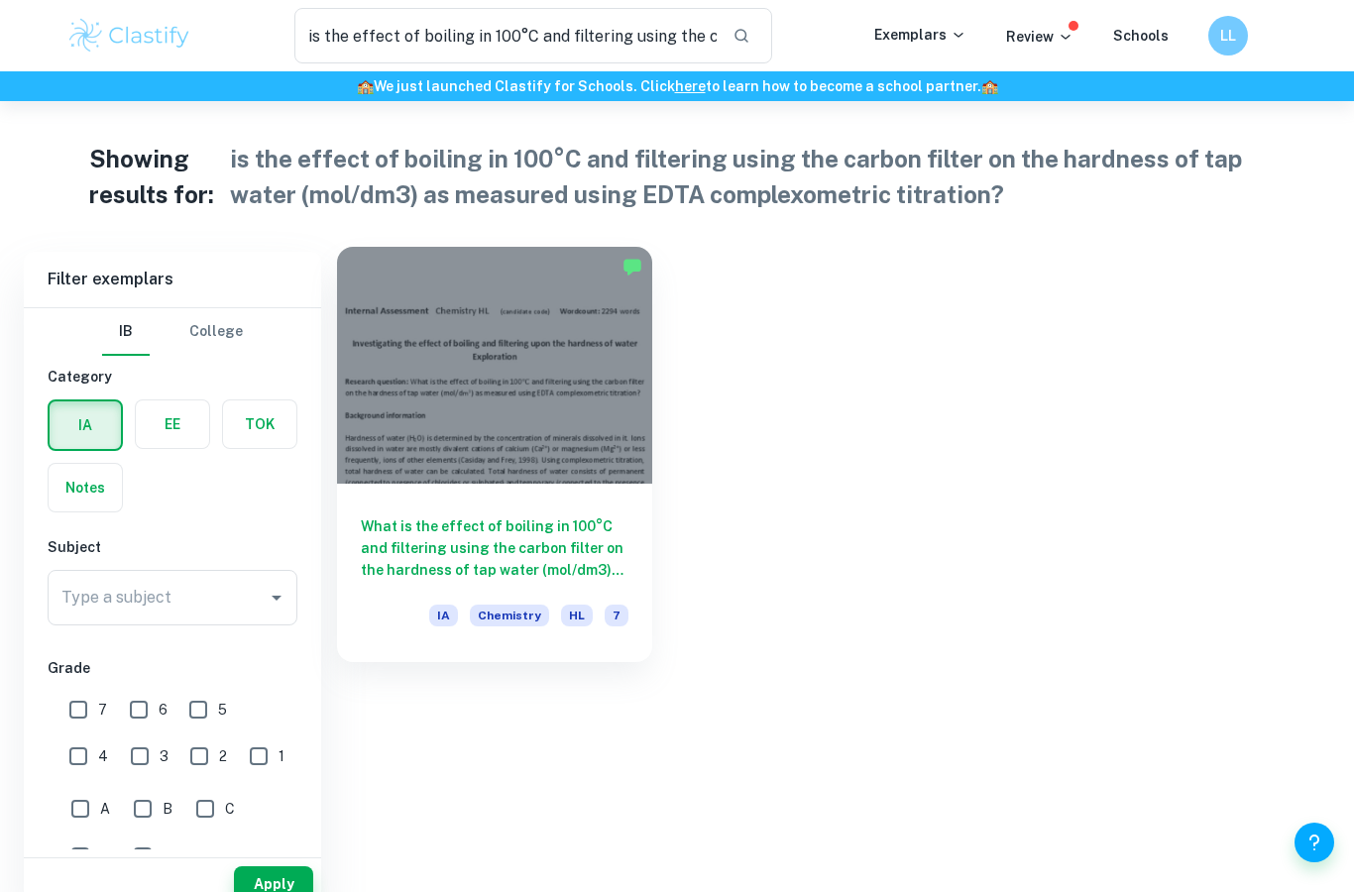
click at [577, 403] on div at bounding box center [494, 365] width 315 height 237
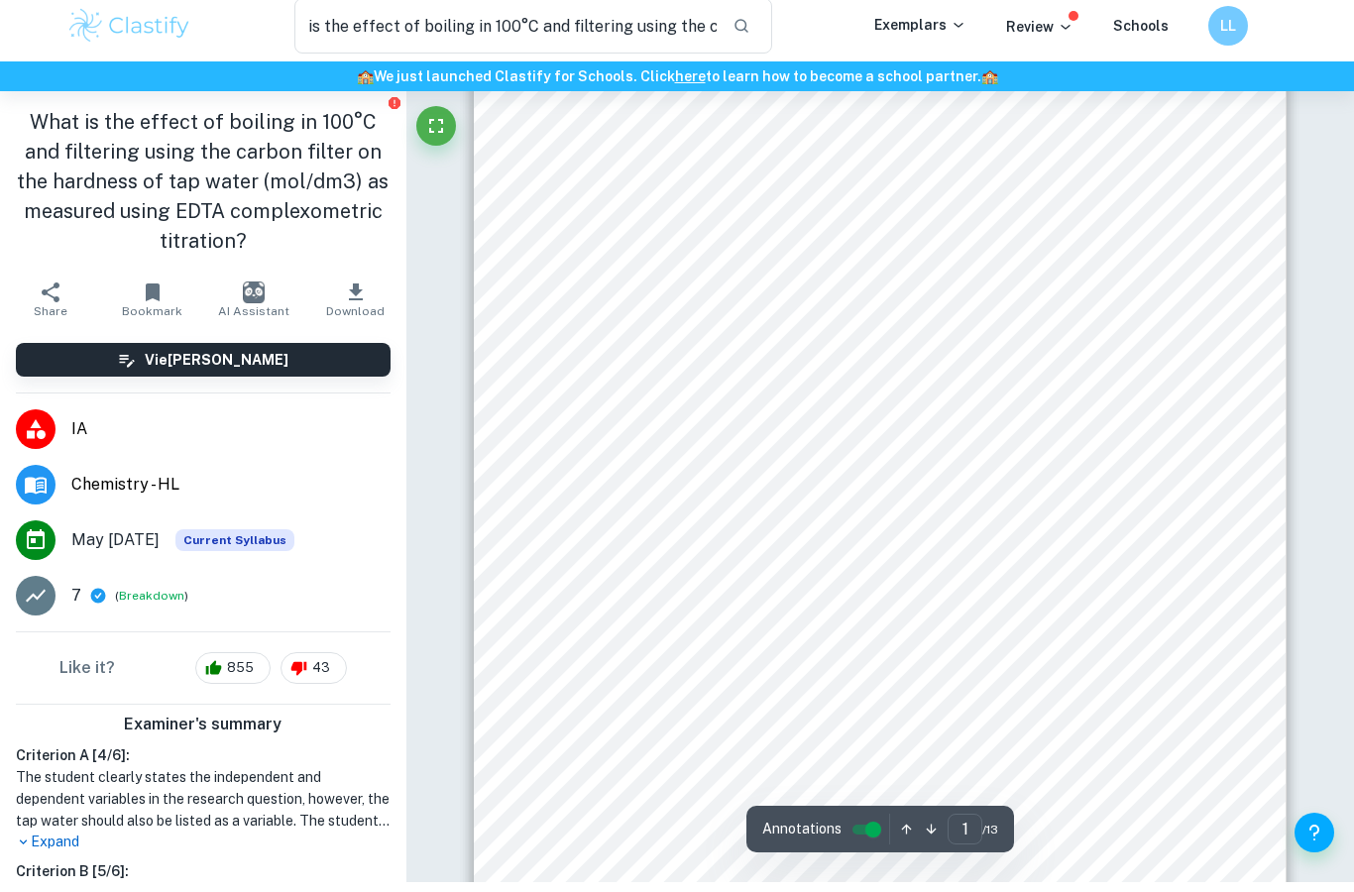
scroll to position [292, 0]
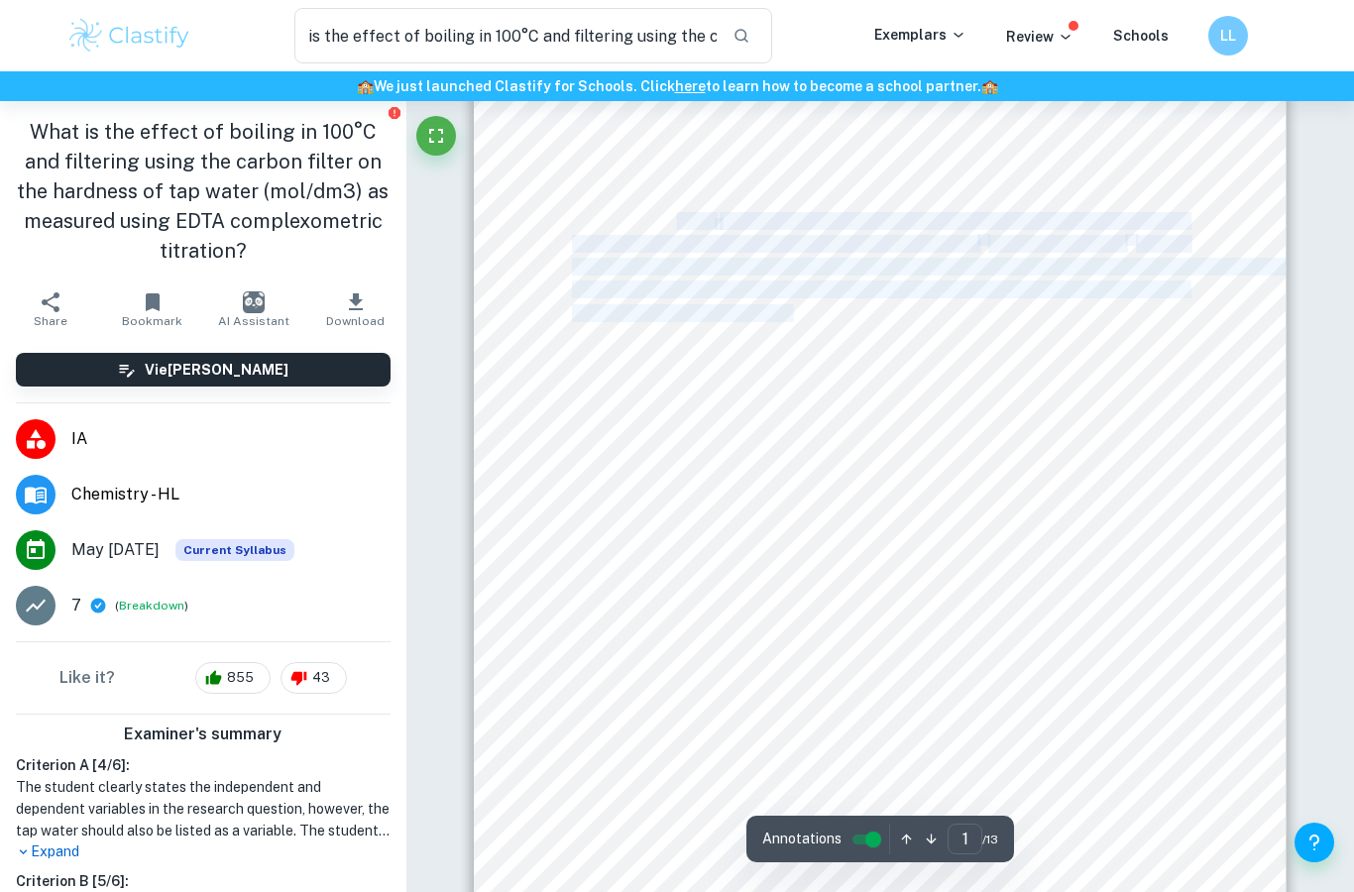
drag, startPoint x: 677, startPoint y: 217, endPoint x: 793, endPoint y: 307, distance: 146.9
click at [793, 307] on div "1 Internal Assessment Chemistry HL (candidate code) Wordcount: 2294 words Inves…" at bounding box center [880, 403] width 813 height 1149
click at [793, 307] on span "(connected to presence of chlorides or sulphates) and temporary (connected to t…" at bounding box center [880, 313] width 616 height 17
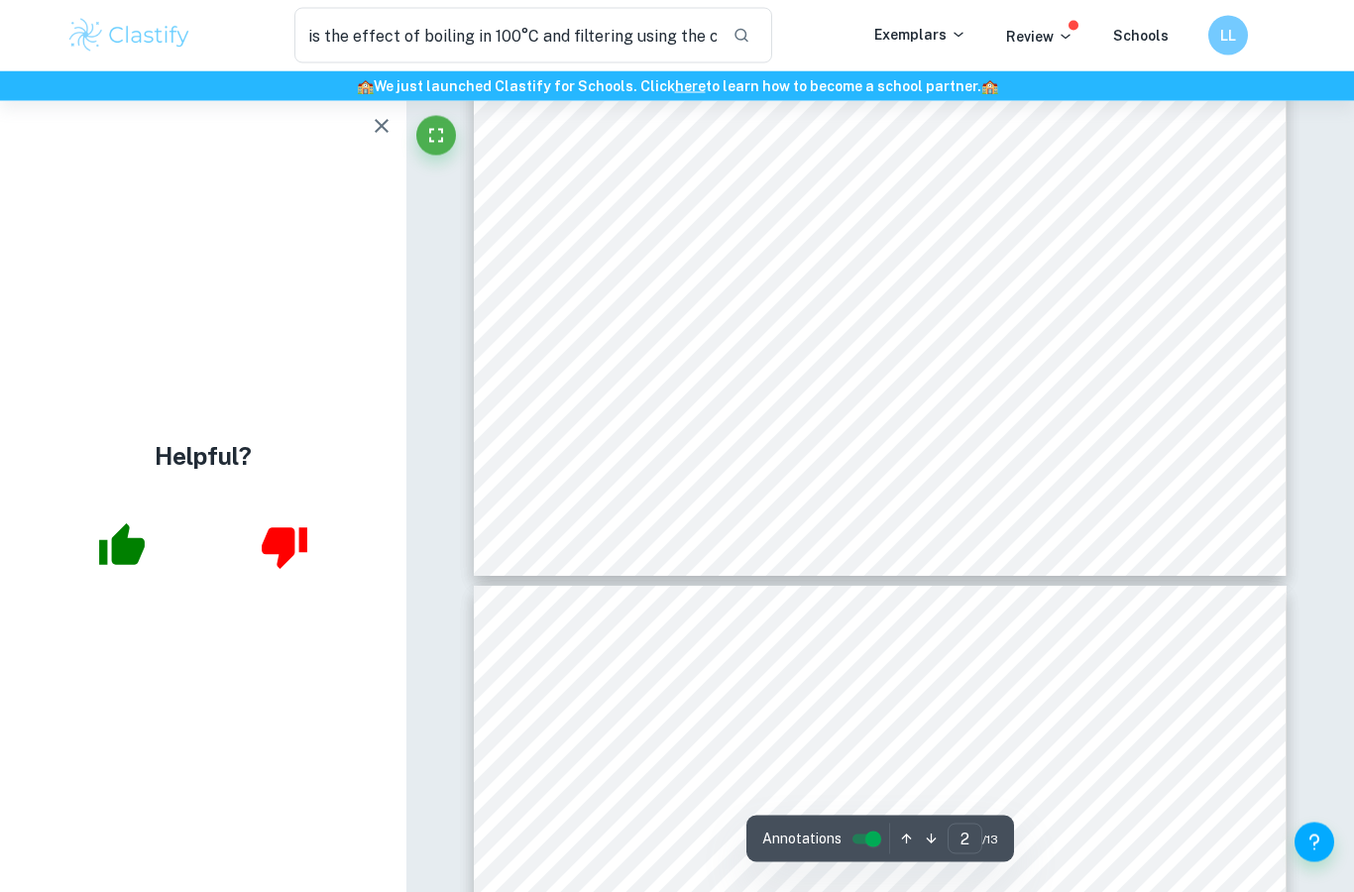
scroll to position [1982, 0]
click at [385, 127] on icon "button" at bounding box center [382, 126] width 24 height 24
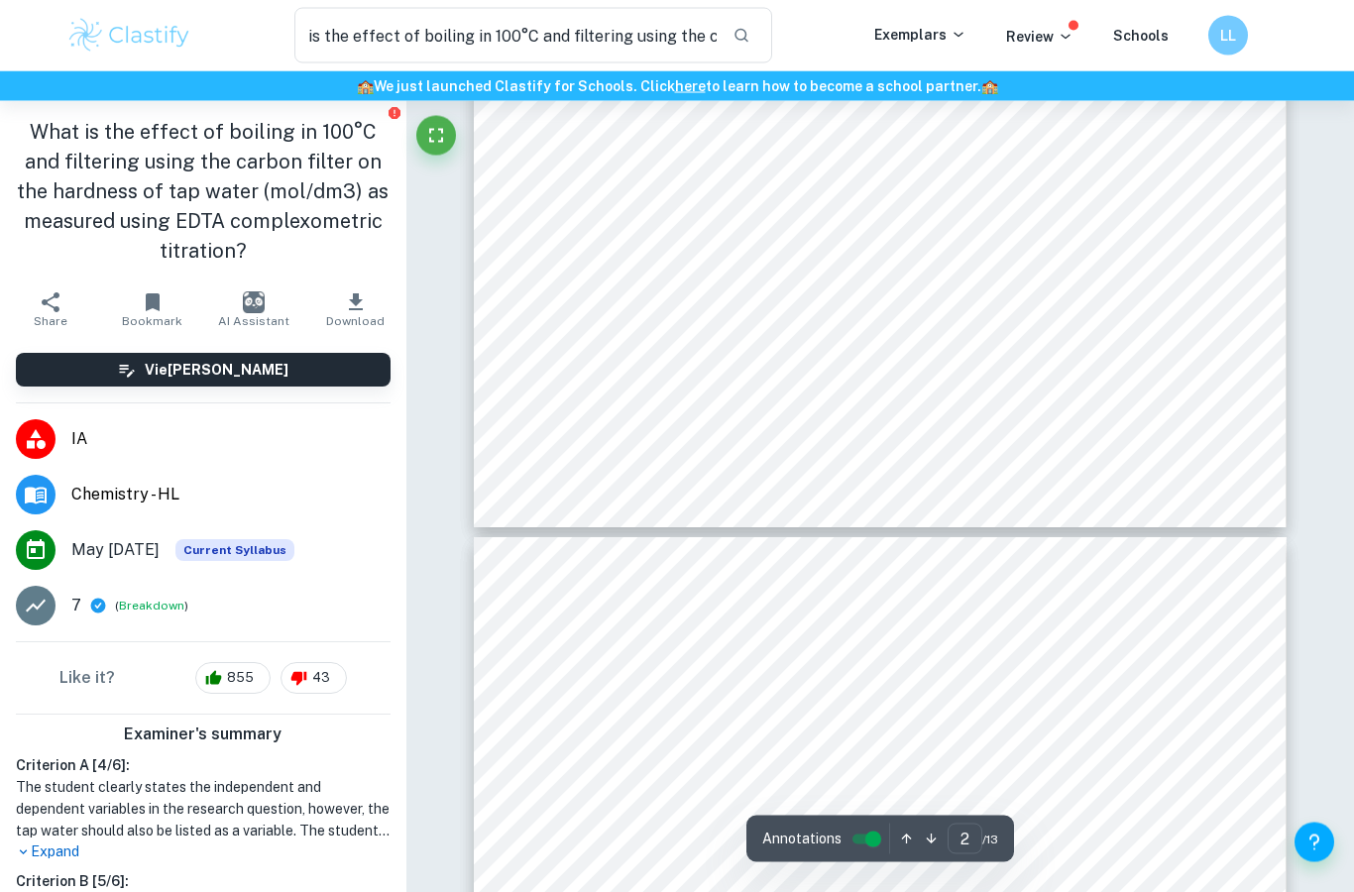
scroll to position [2032, 0]
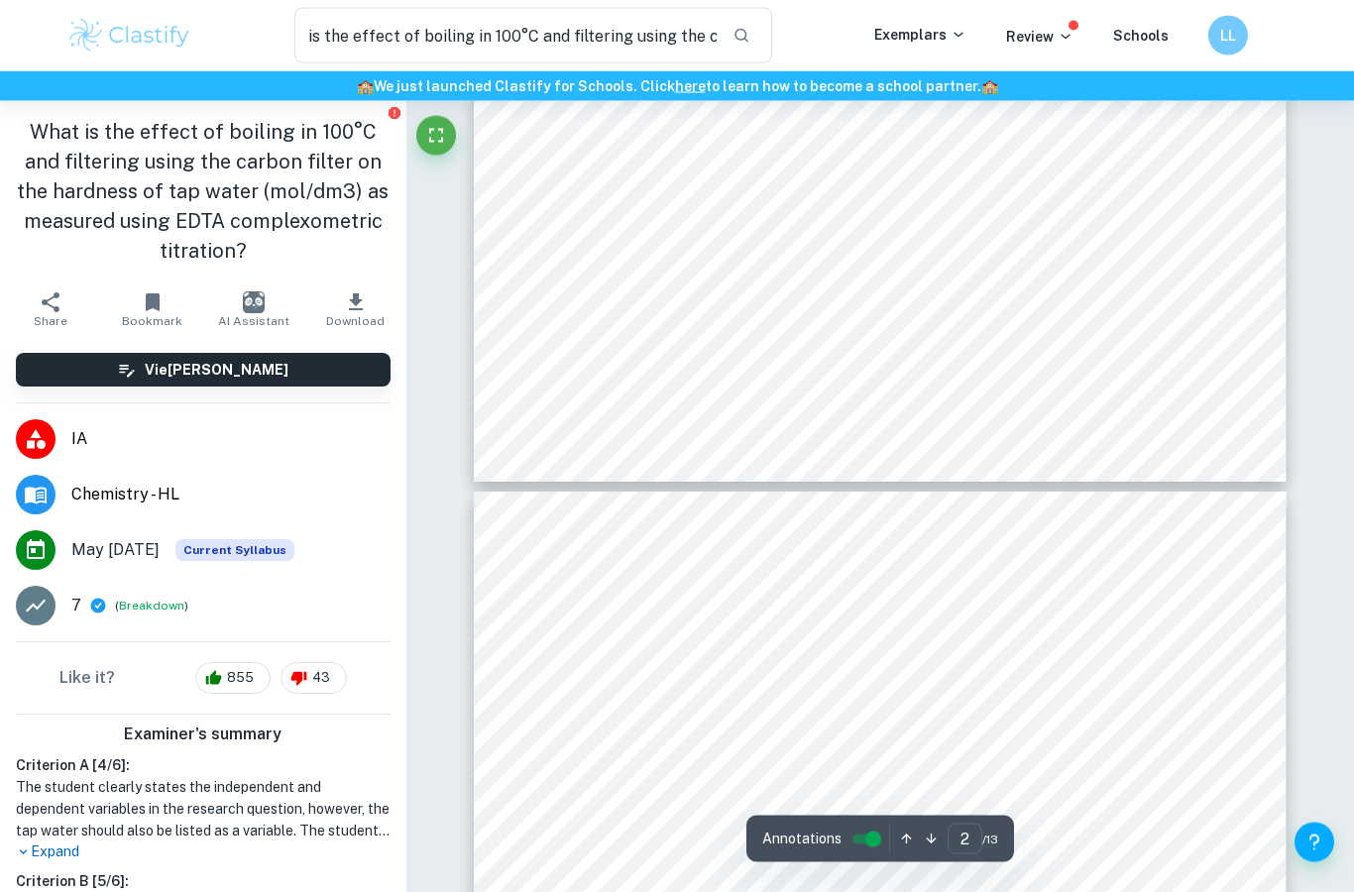
type input "3"
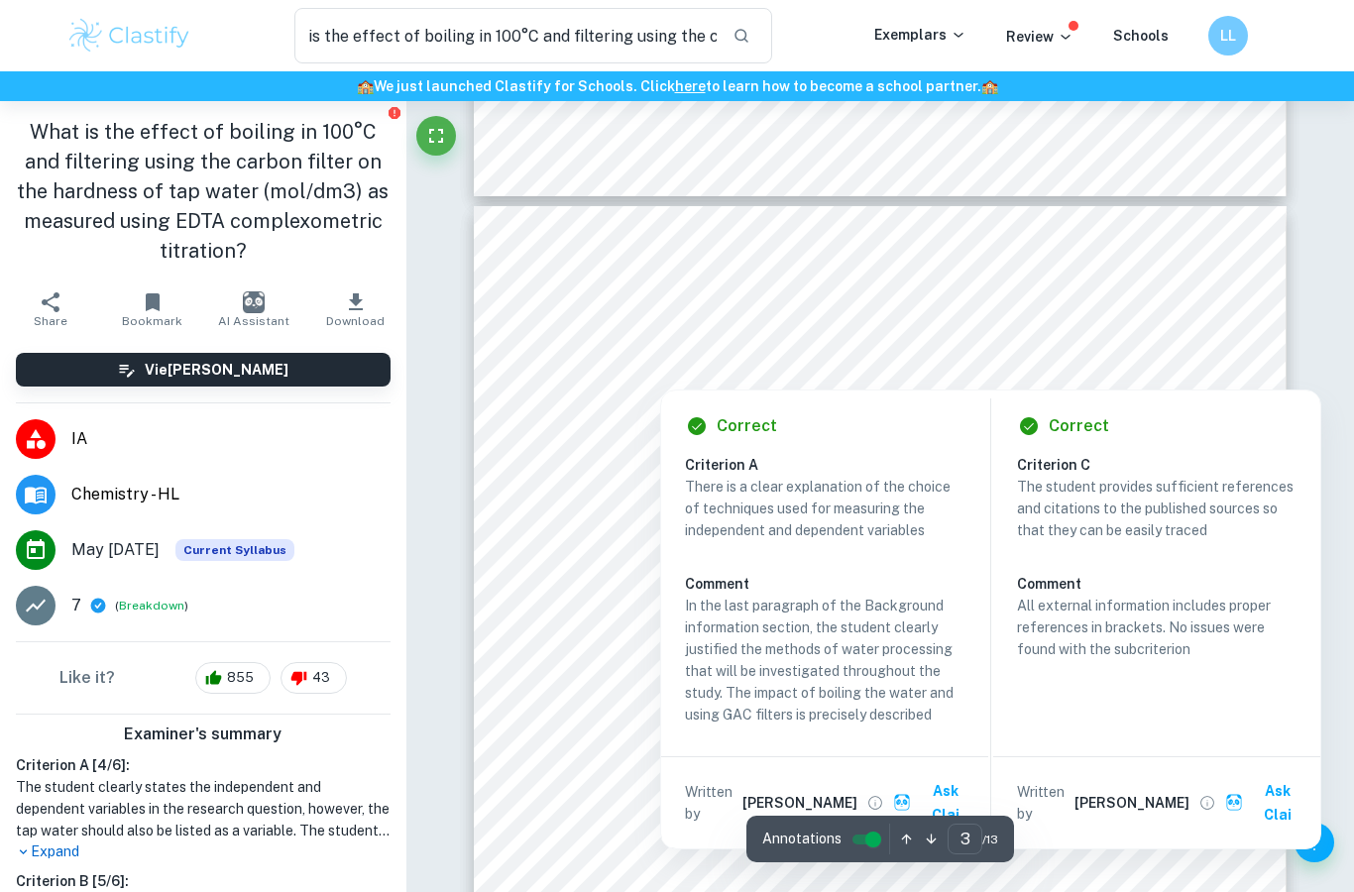
scroll to position [2275, 0]
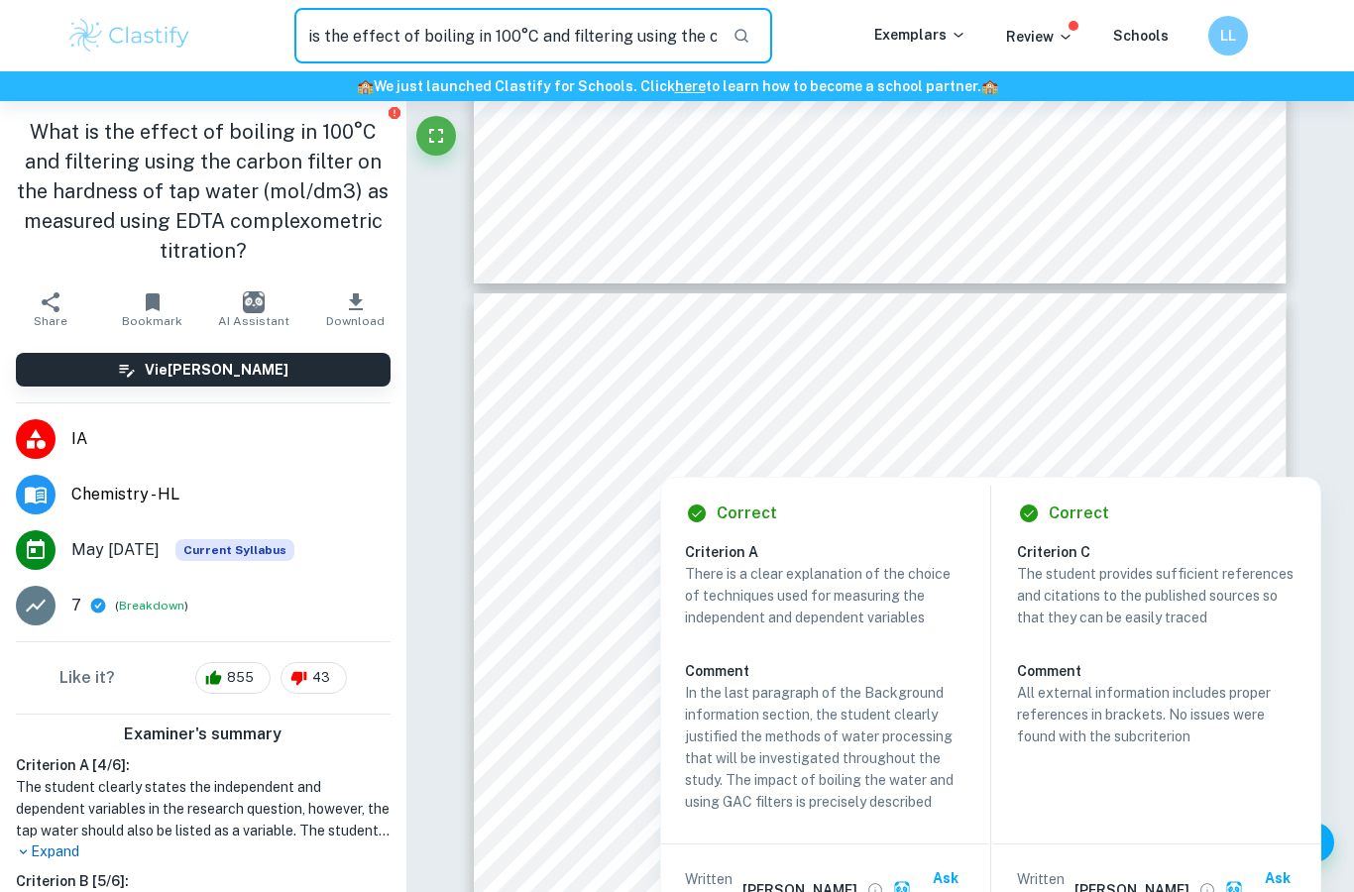
click at [460, 29] on input "is the effect of boiling in 100°C and filtering using the carbon filter on the …" at bounding box center [505, 36] width 422 height 56
paste input "is the effect of changing temperatures (20, 40, 60, 80, 100 °C) on the amount o…"
type input "is the effect of changing temperatures (20, 40, 60, 80, 100 °C) on the amount o…"
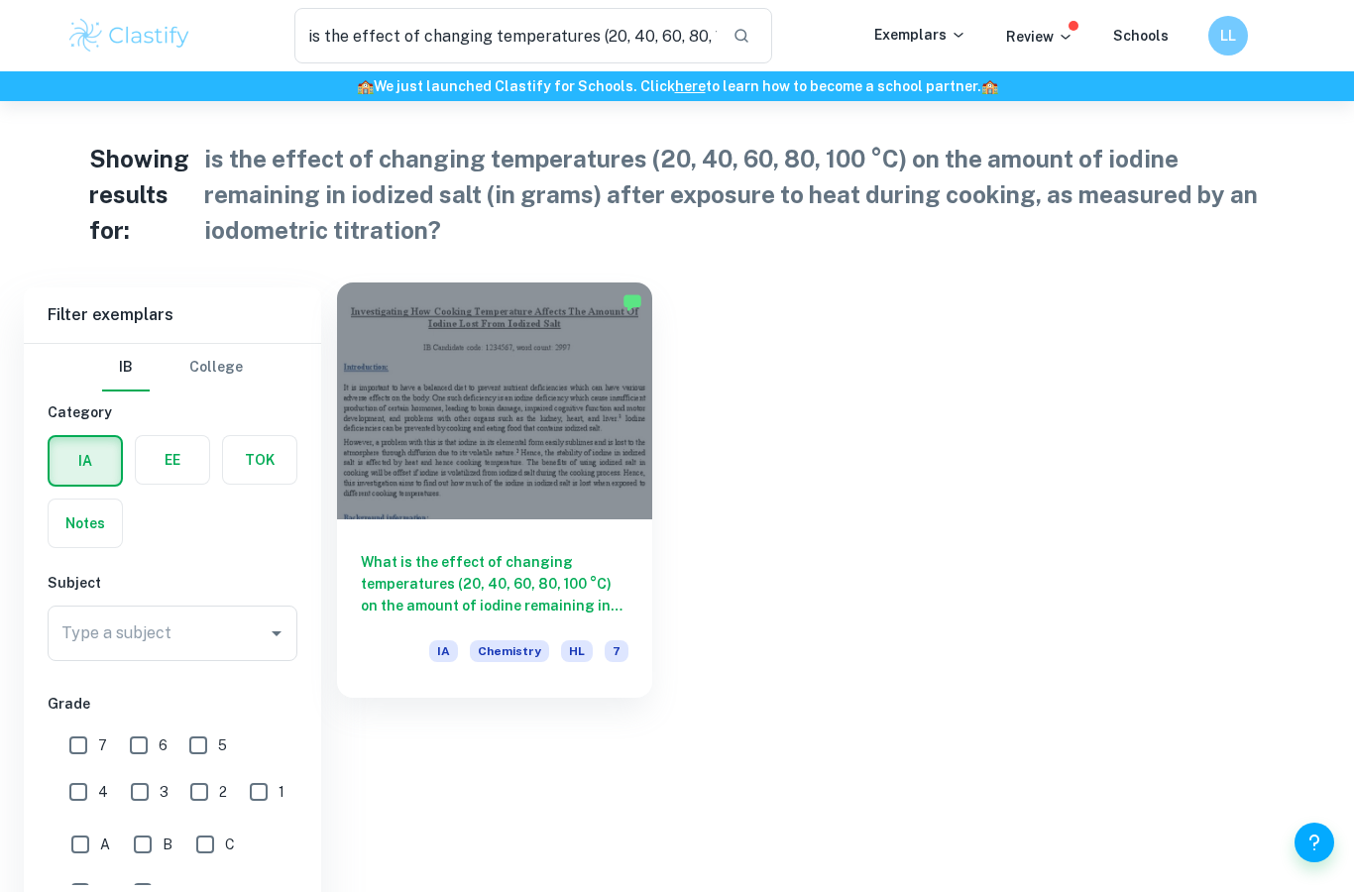
click at [468, 368] on div at bounding box center [494, 400] width 315 height 237
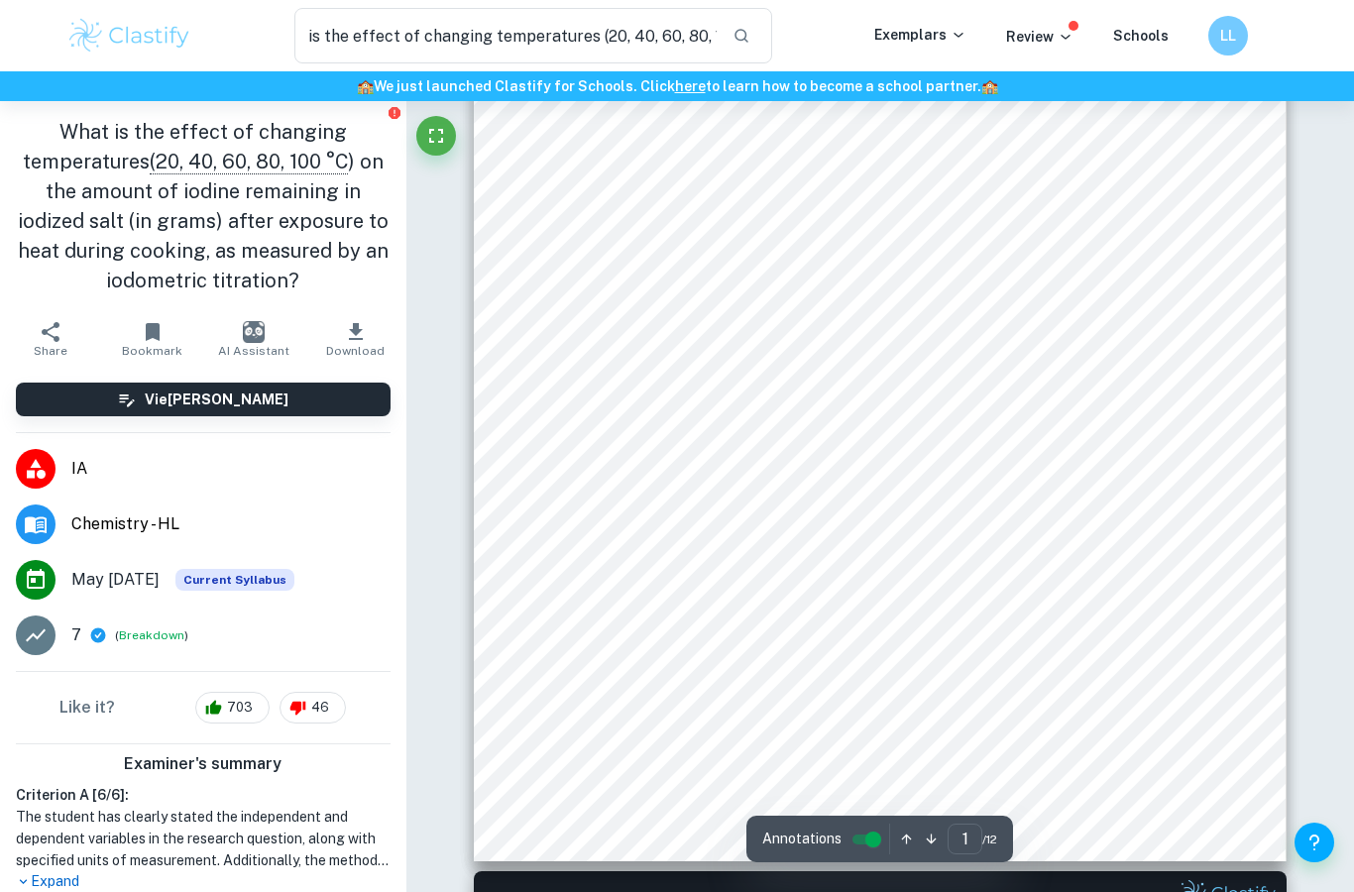
scroll to position [312, 0]
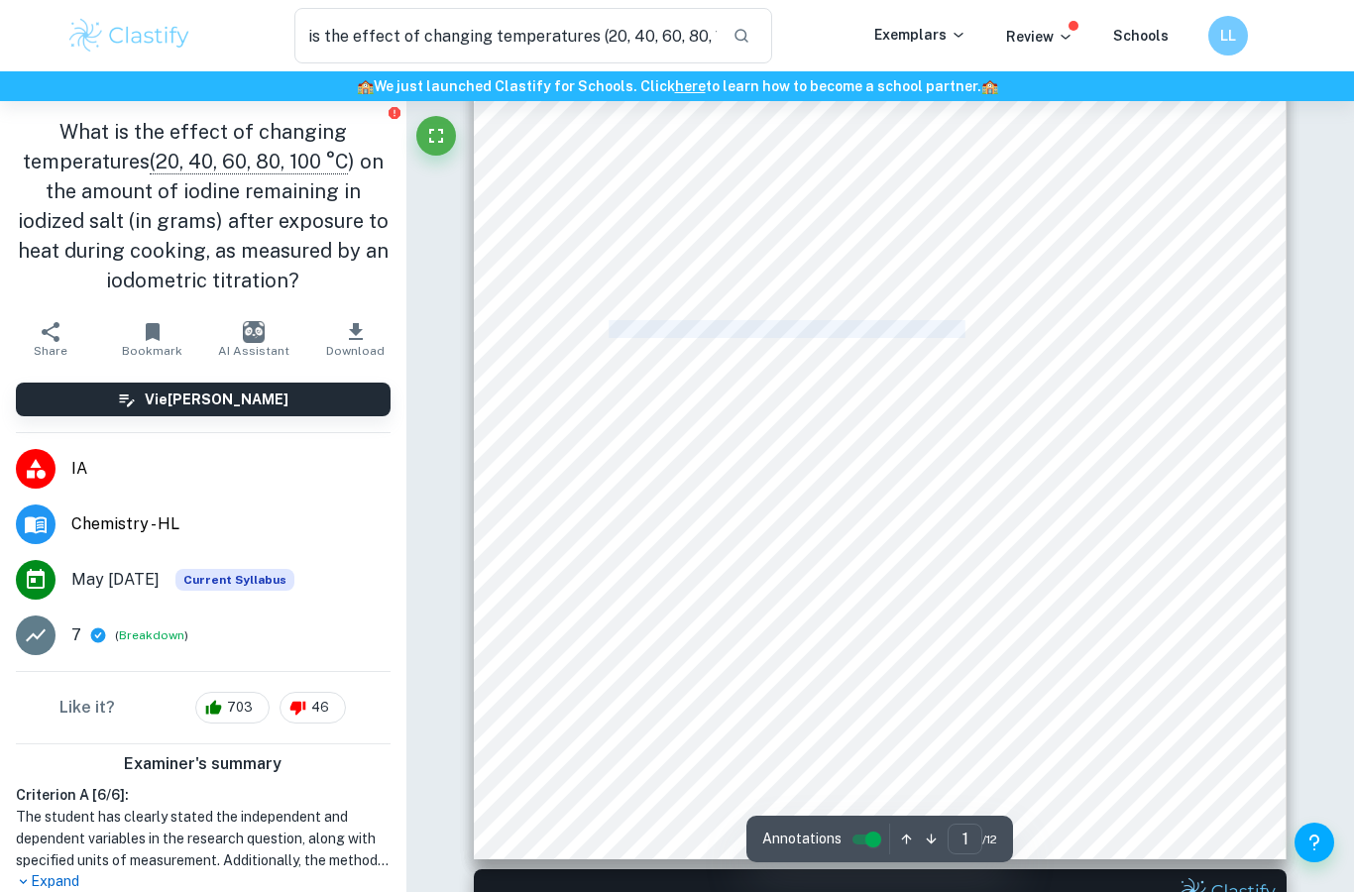
drag, startPoint x: 607, startPoint y: 329, endPoint x: 947, endPoint y: 334, distance: 340.0
click at [947, 334] on span "Iodized salt is [MEDICAL_DATA] (NaCl), commonly known as table salt, mixed with…" at bounding box center [888, 329] width 636 height 16
click at [947, 329] on span "Iodized salt is [MEDICAL_DATA] (NaCl), commonly known as table salt, mixed with…" at bounding box center [888, 329] width 636 height 16
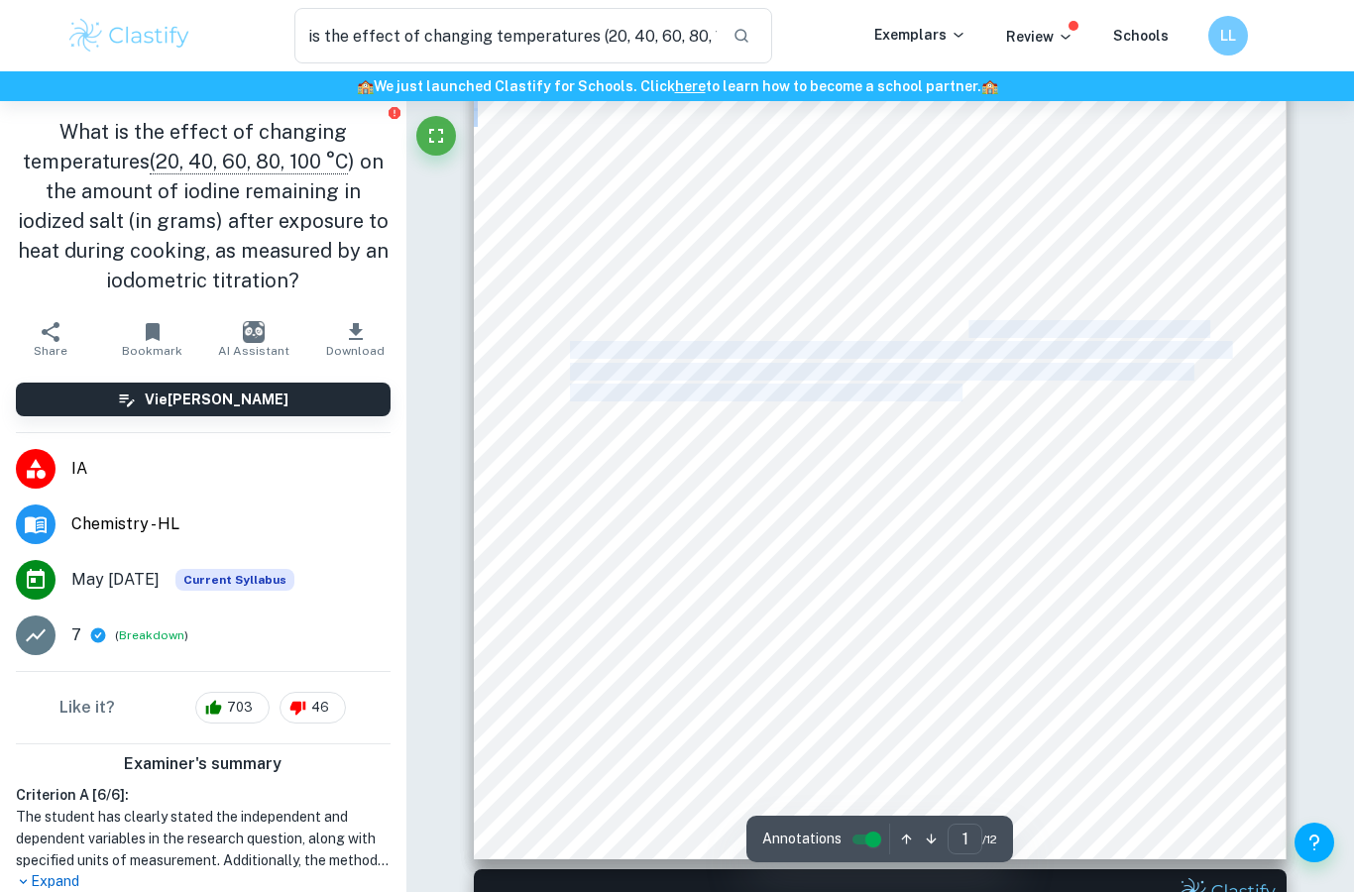
drag, startPoint x: 947, startPoint y: 329, endPoint x: 962, endPoint y: 398, distance: 71.2
click at [962, 398] on div "Investigating How Cooking Temperature Affects The Amount Of Iodine Lost From Io…" at bounding box center [880, 335] width 813 height 1052
click at [962, 398] on span "is to conduct a redox titration between iodine and standardized thiosulfate sol…" at bounding box center [880, 393] width 620 height 16
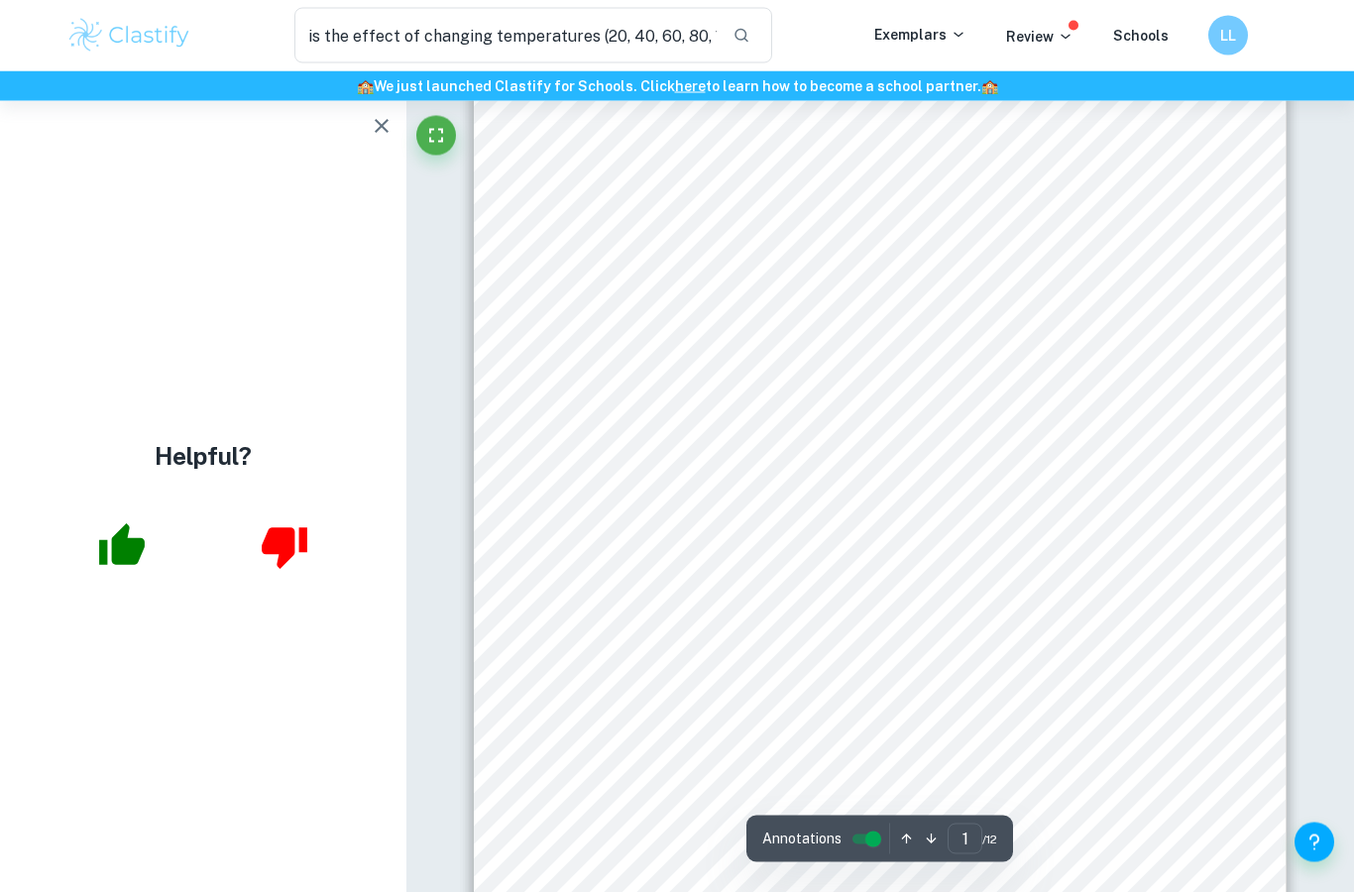
scroll to position [0, 0]
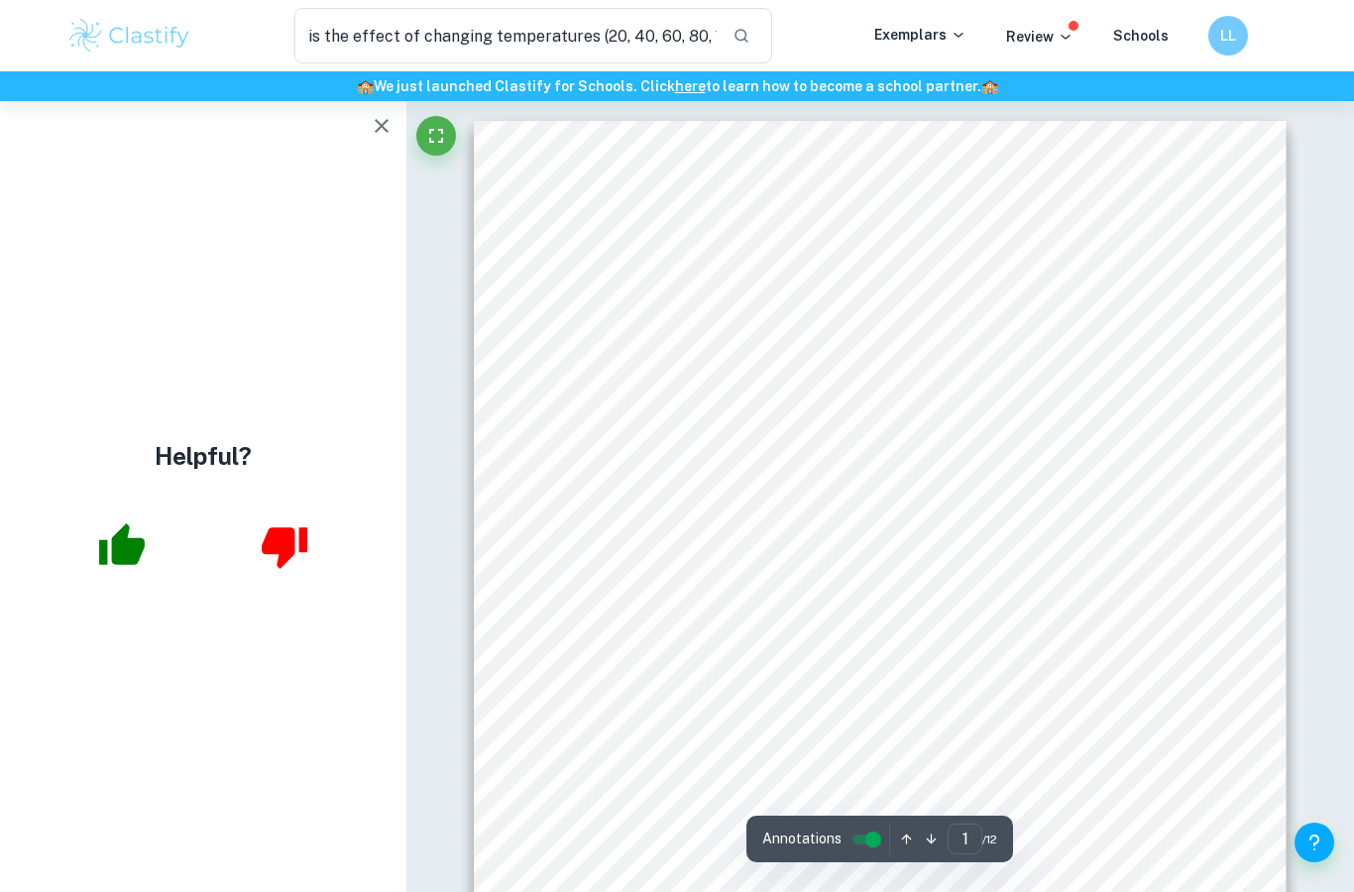
click at [385, 133] on icon "button" at bounding box center [382, 126] width 24 height 24
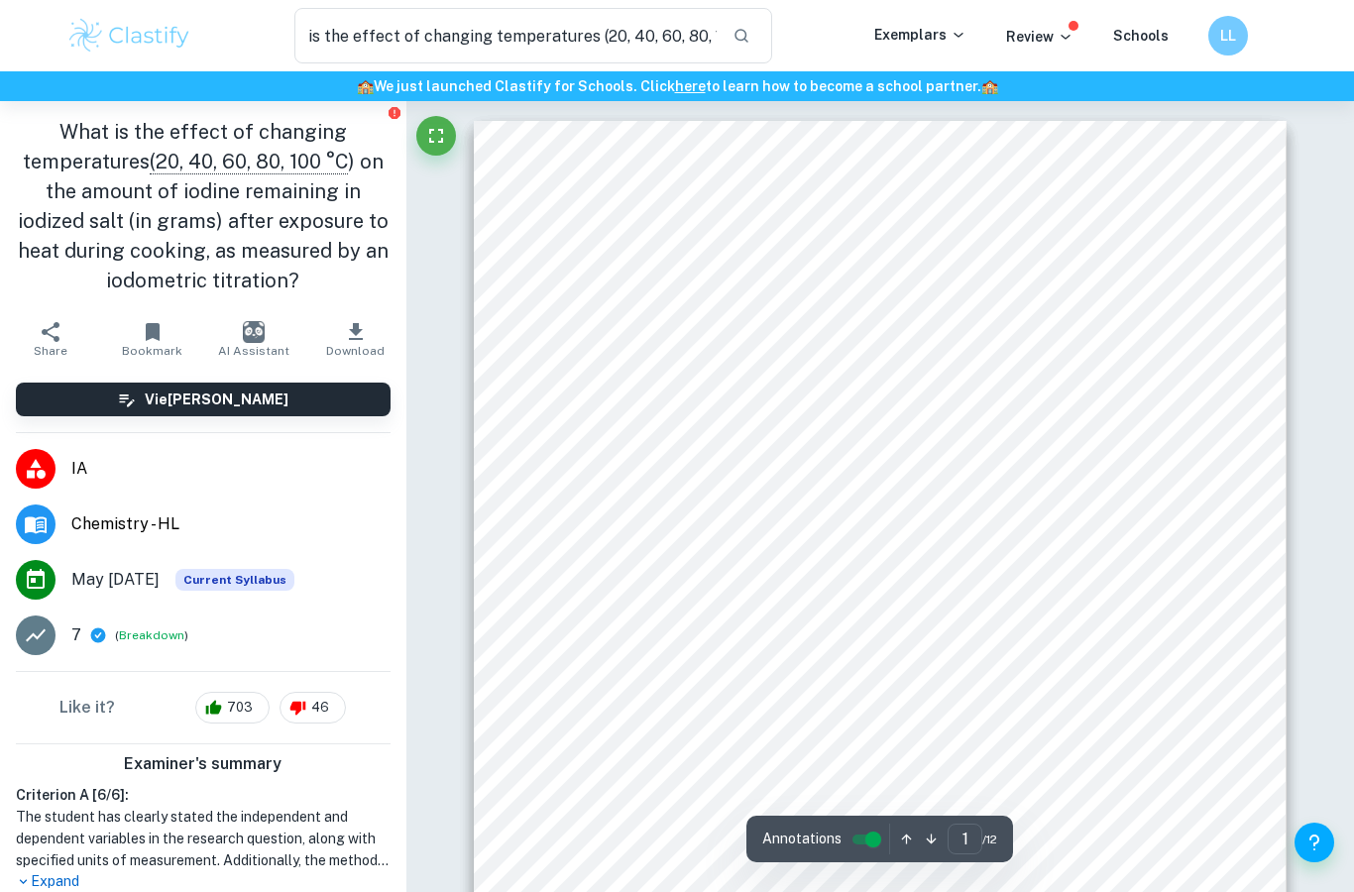
click at [780, 367] on span "adverse effects on the body. One such deficiency is an [MEDICAL_DATA] which cau…" at bounding box center [885, 359] width 630 height 16
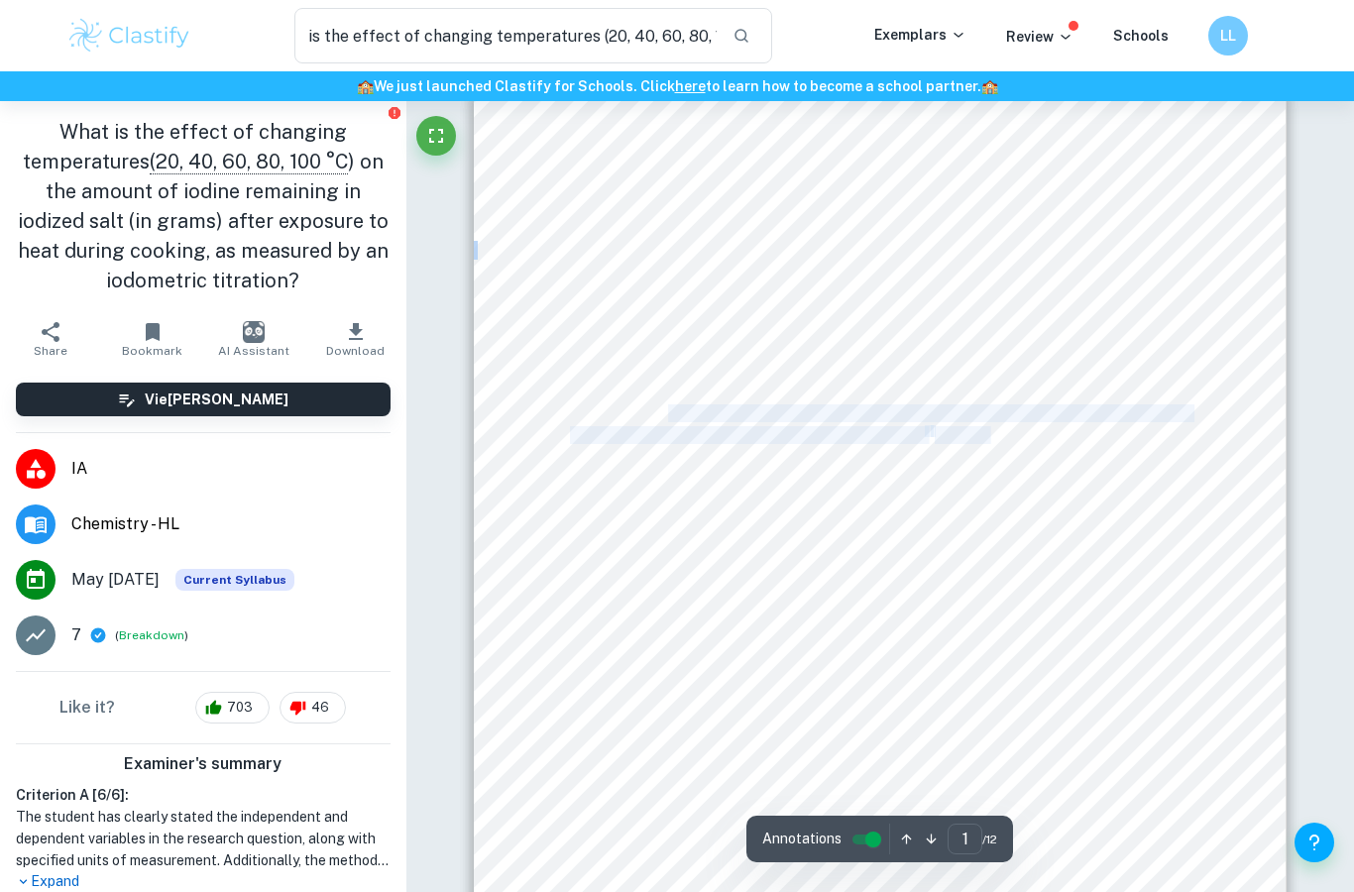
drag, startPoint x: 665, startPoint y: 412, endPoint x: 993, endPoint y: 432, distance: 328.7
click at [993, 432] on div "Investigating How Cooking Temperature Affects The Amount Of Iodine Lost From Io…" at bounding box center [880, 610] width 813 height 1052
click at [841, 431] on span "atmosphere through diffusion due to its volatile nature." at bounding box center [747, 435] width 355 height 16
drag, startPoint x: 833, startPoint y: 430, endPoint x: 873, endPoint y: 455, distance: 47.6
click at [873, 455] on div "Investigating How Cooking Temperature Affects The Amount Of Iodine Lost From Io…" at bounding box center [880, 610] width 813 height 1052
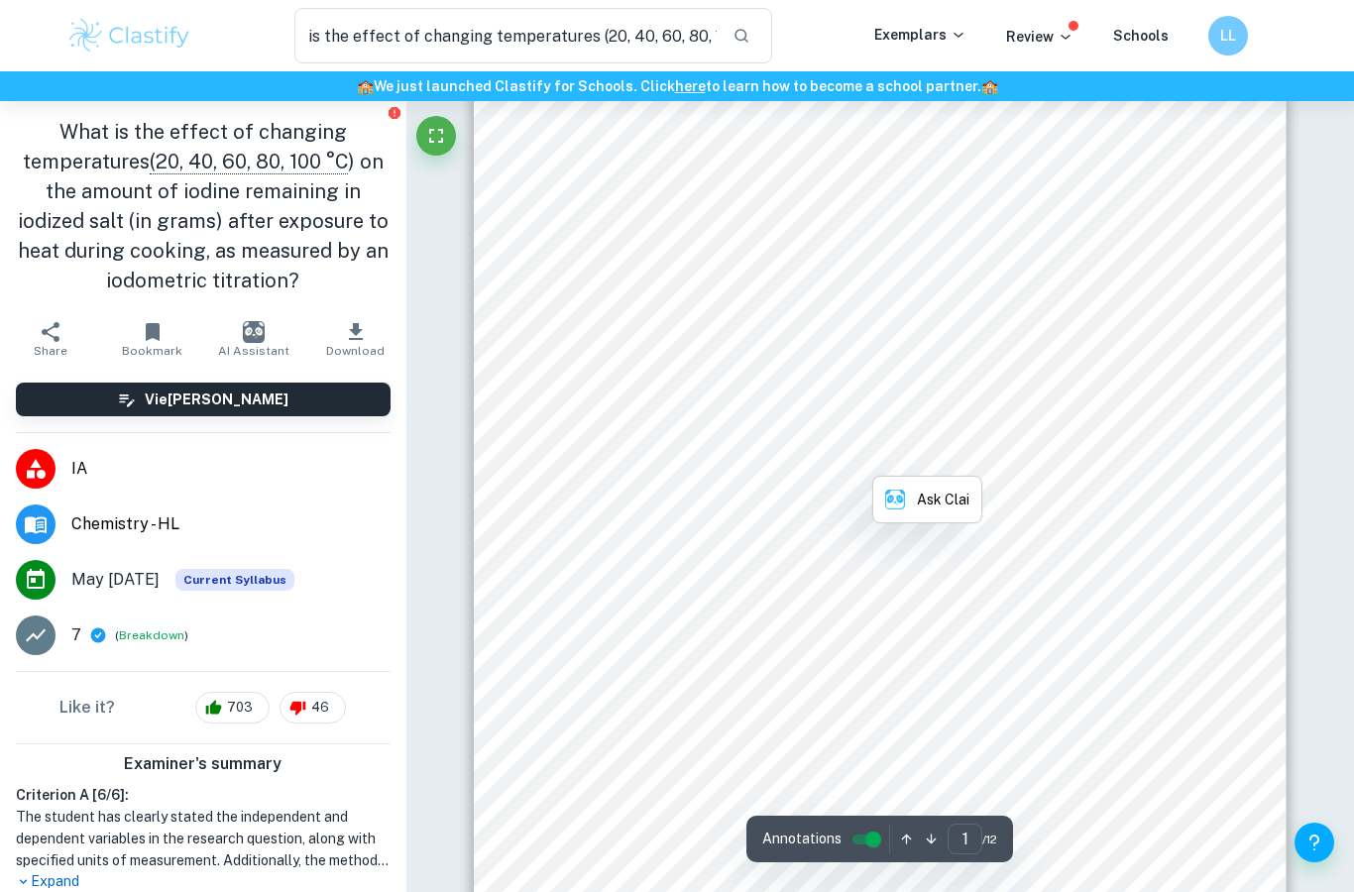
click at [896, 455] on span "salt is affected by heat and hence cooking temperature. The benefits of using i…" at bounding box center [880, 456] width 620 height 16
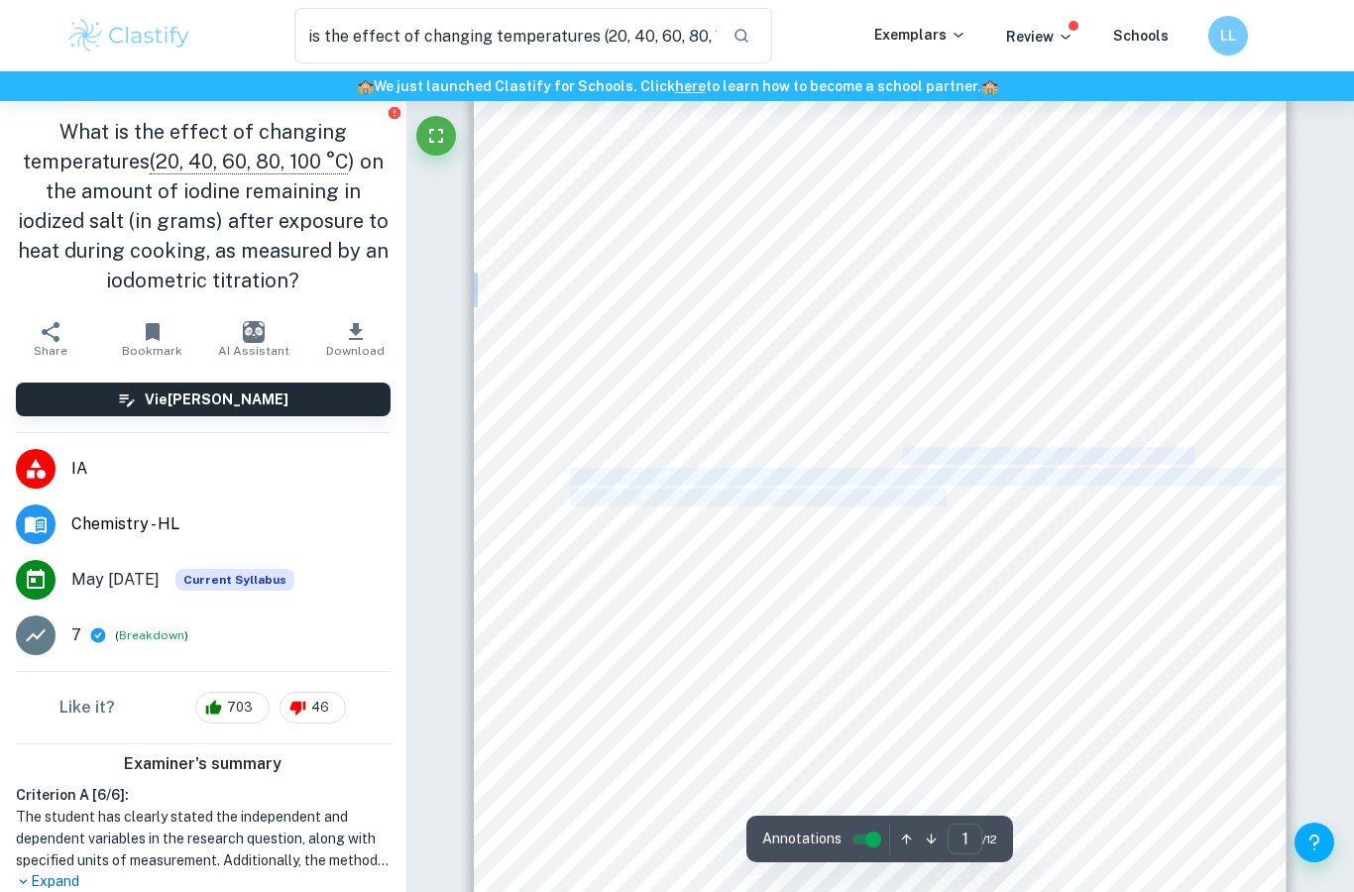
drag, startPoint x: 902, startPoint y: 458, endPoint x: 951, endPoint y: 491, distance: 58.6
click at [951, 491] on div "Investigating How Cooking Temperature Affects The Amount Of Iodine Lost From Io…" at bounding box center [880, 610] width 813 height 1052
click at [951, 491] on span "this investigation aims to find out how much of the iodine in iodized salt is l…" at bounding box center [880, 498] width 620 height 16
drag, startPoint x: 602, startPoint y: 498, endPoint x: 976, endPoint y: 494, distance: 374.7
click at [976, 494] on span "this investigation aims to find out how much of the iodine in iodized salt is l…" at bounding box center [880, 498] width 620 height 16
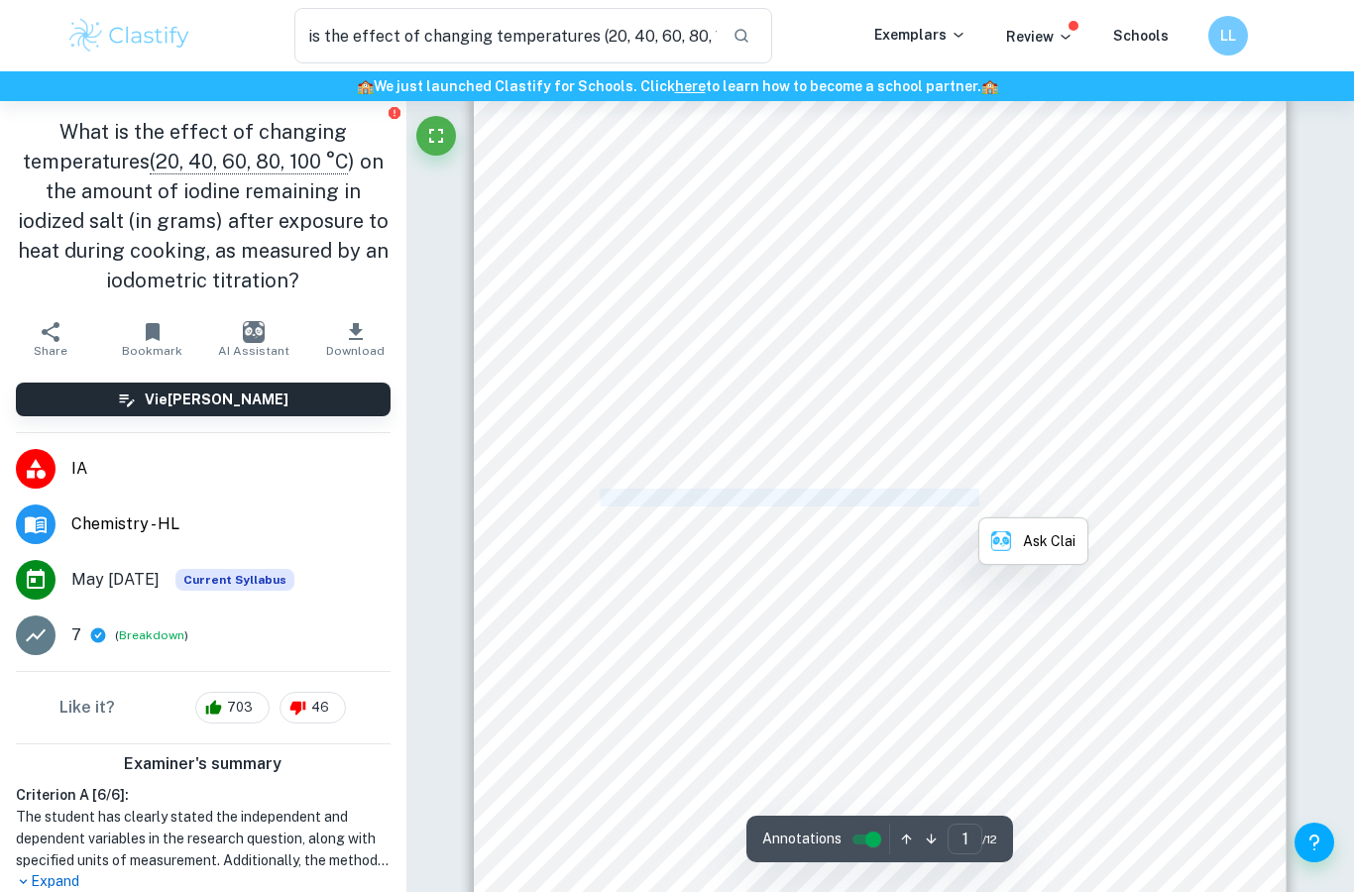
click at [976, 494] on span "this investigation aims to find out how much of the iodine in iodized salt is l…" at bounding box center [880, 498] width 620 height 16
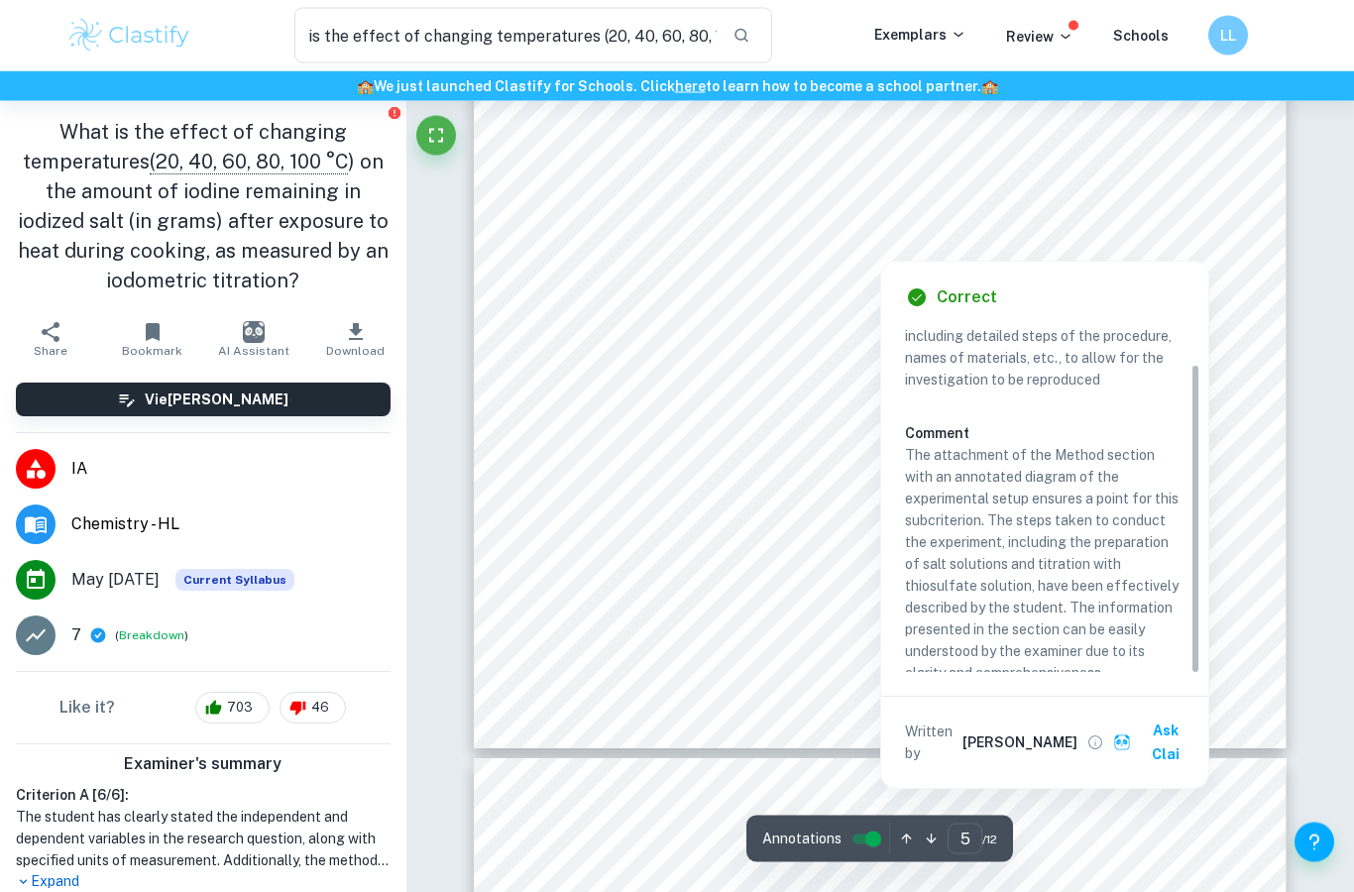
scroll to position [42, 0]
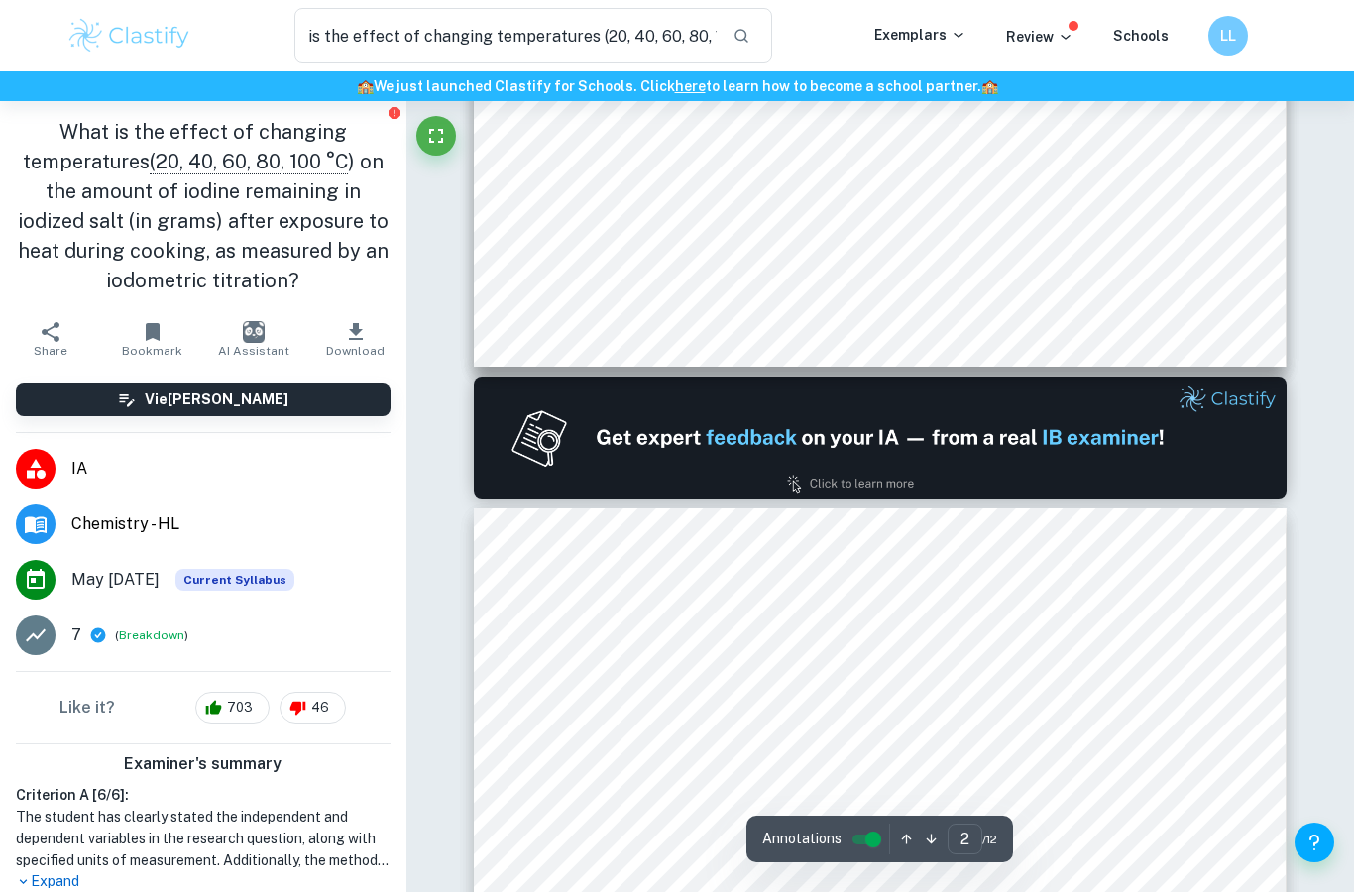
type input "1"
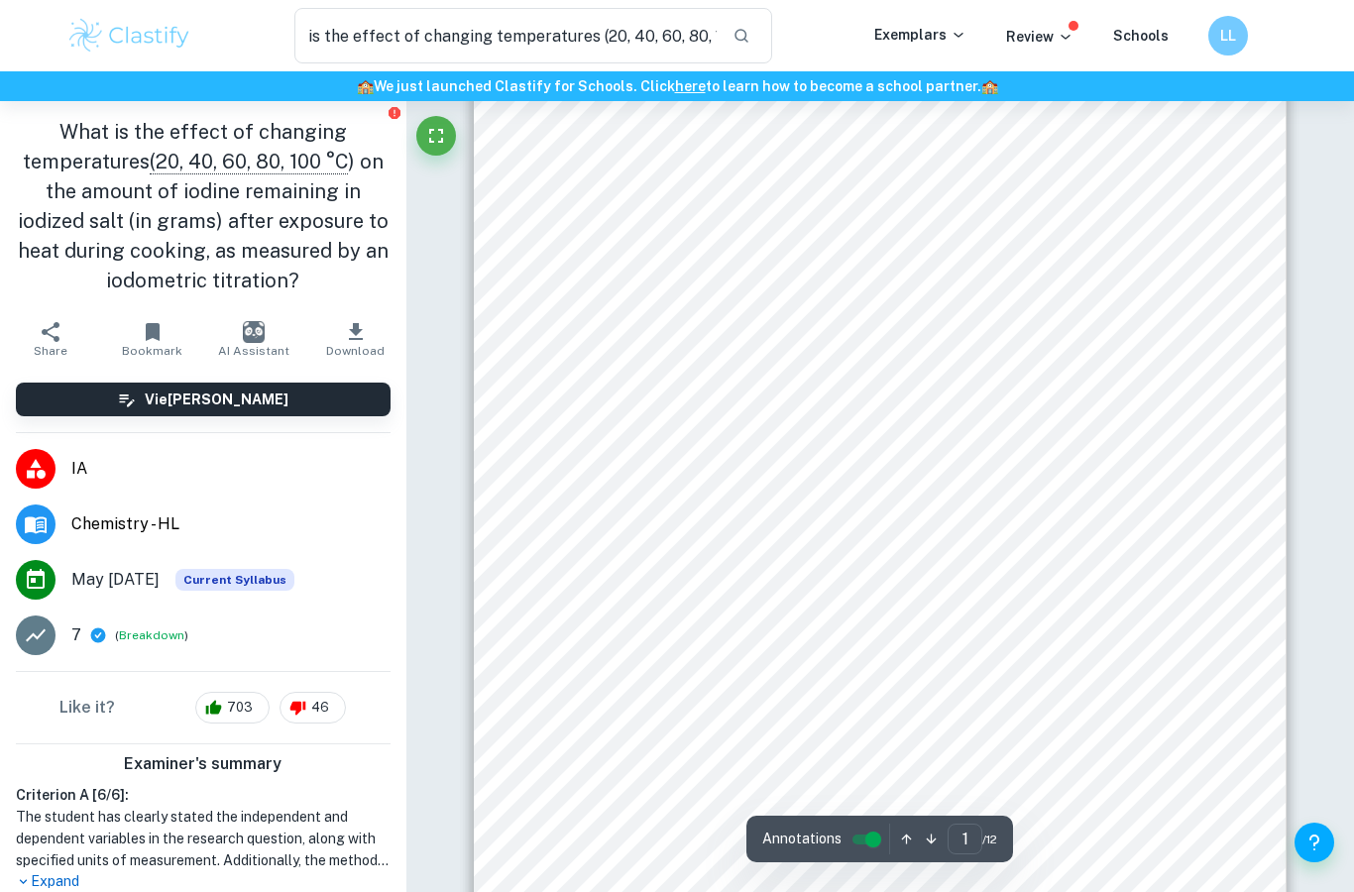
scroll to position [0, 0]
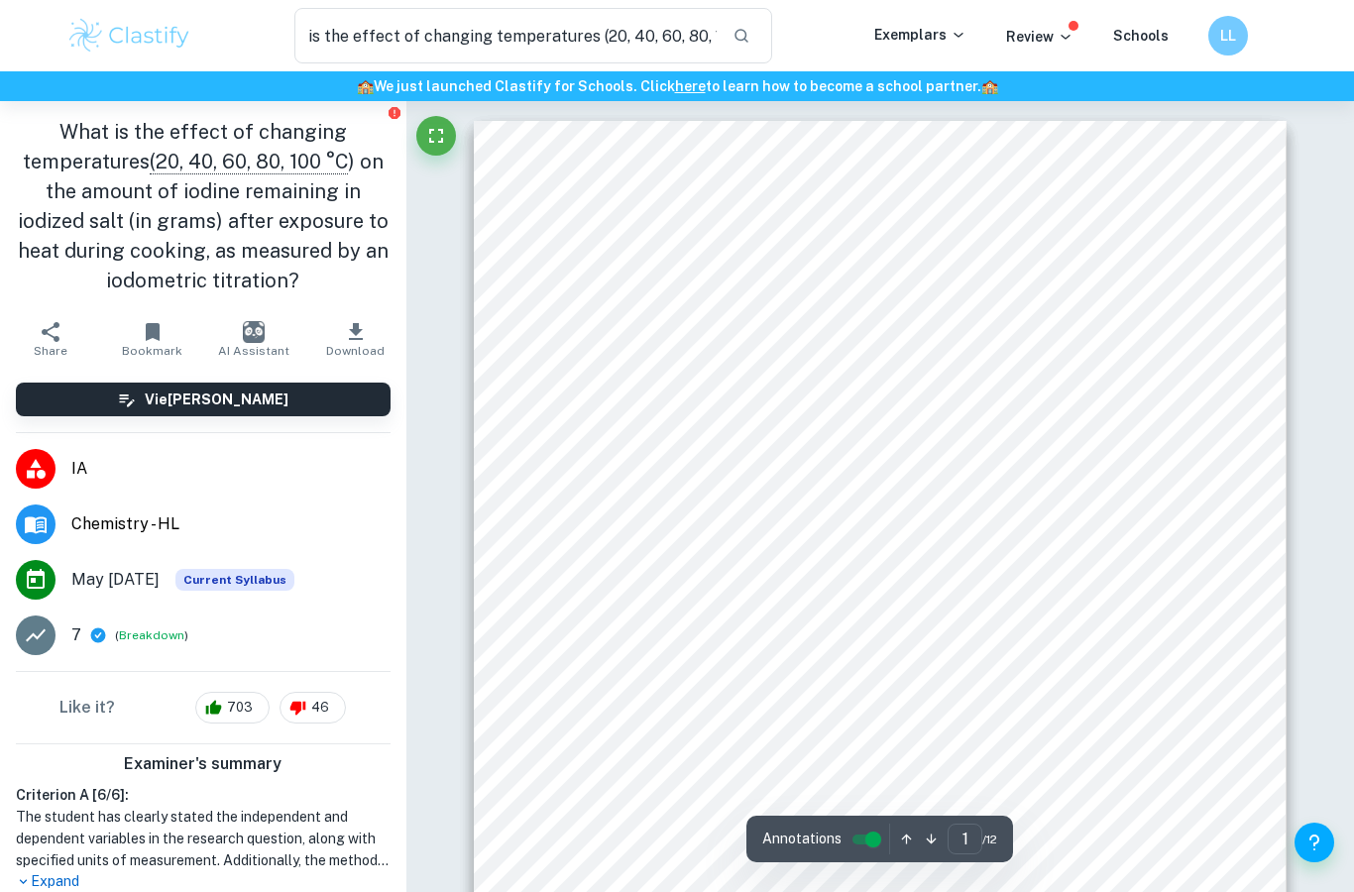
drag, startPoint x: 581, startPoint y: 181, endPoint x: 671, endPoint y: 286, distance: 138.5
click at [671, 286] on div "Investigating How Cooking Temperature Affects The Amount Of Iodine Lost From Io…" at bounding box center [880, 647] width 813 height 1052
click at [347, 349] on span "Download" at bounding box center [355, 351] width 58 height 14
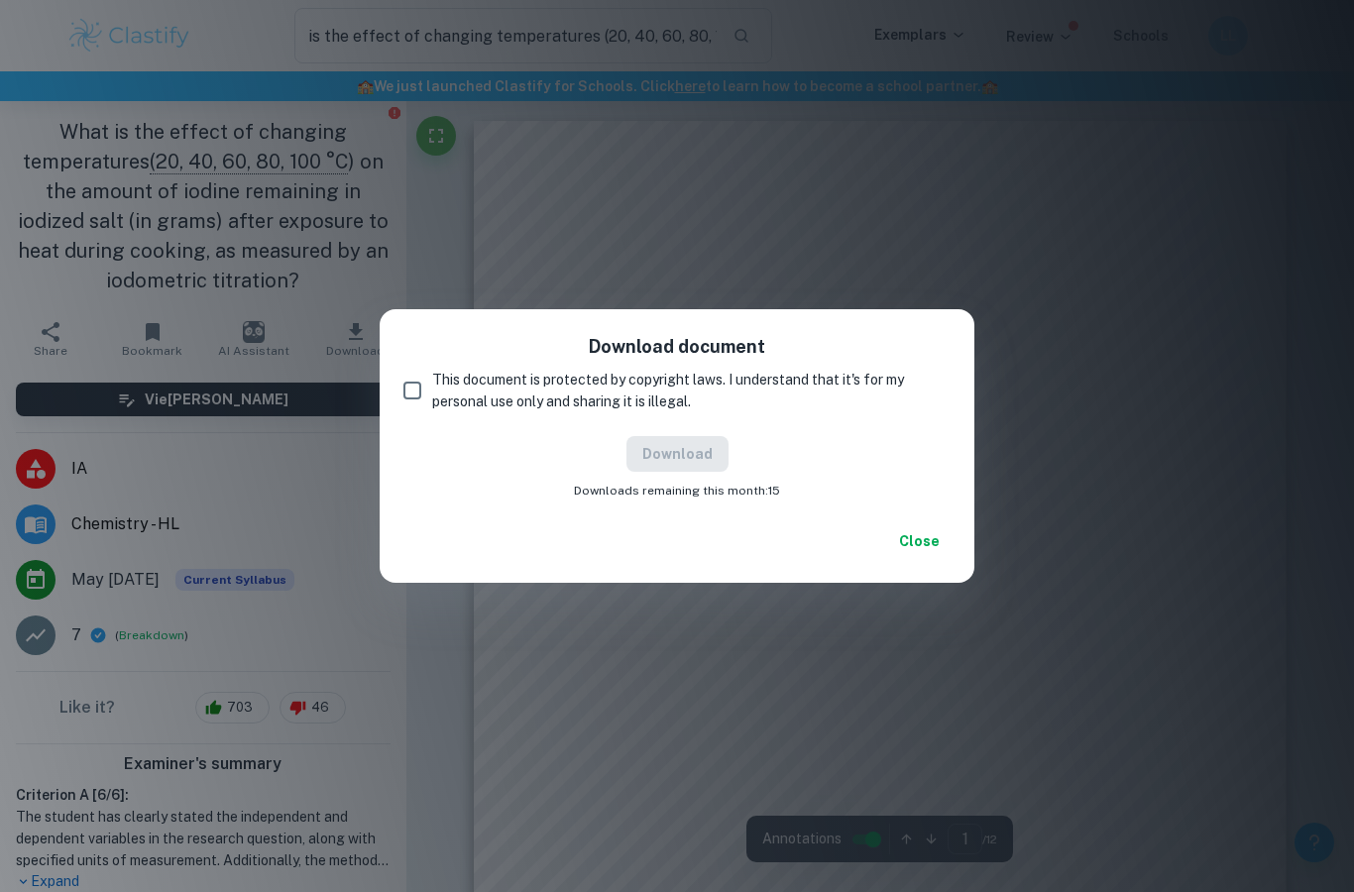
scroll to position [41, 0]
click at [440, 412] on span "This document is protected by copyright laws. I understand that it's for my per…" at bounding box center [683, 391] width 503 height 44
click at [432, 410] on input "This document is protected by copyright laws. I understand that it's for my per…" at bounding box center [413, 391] width 40 height 40
checkbox input "true"
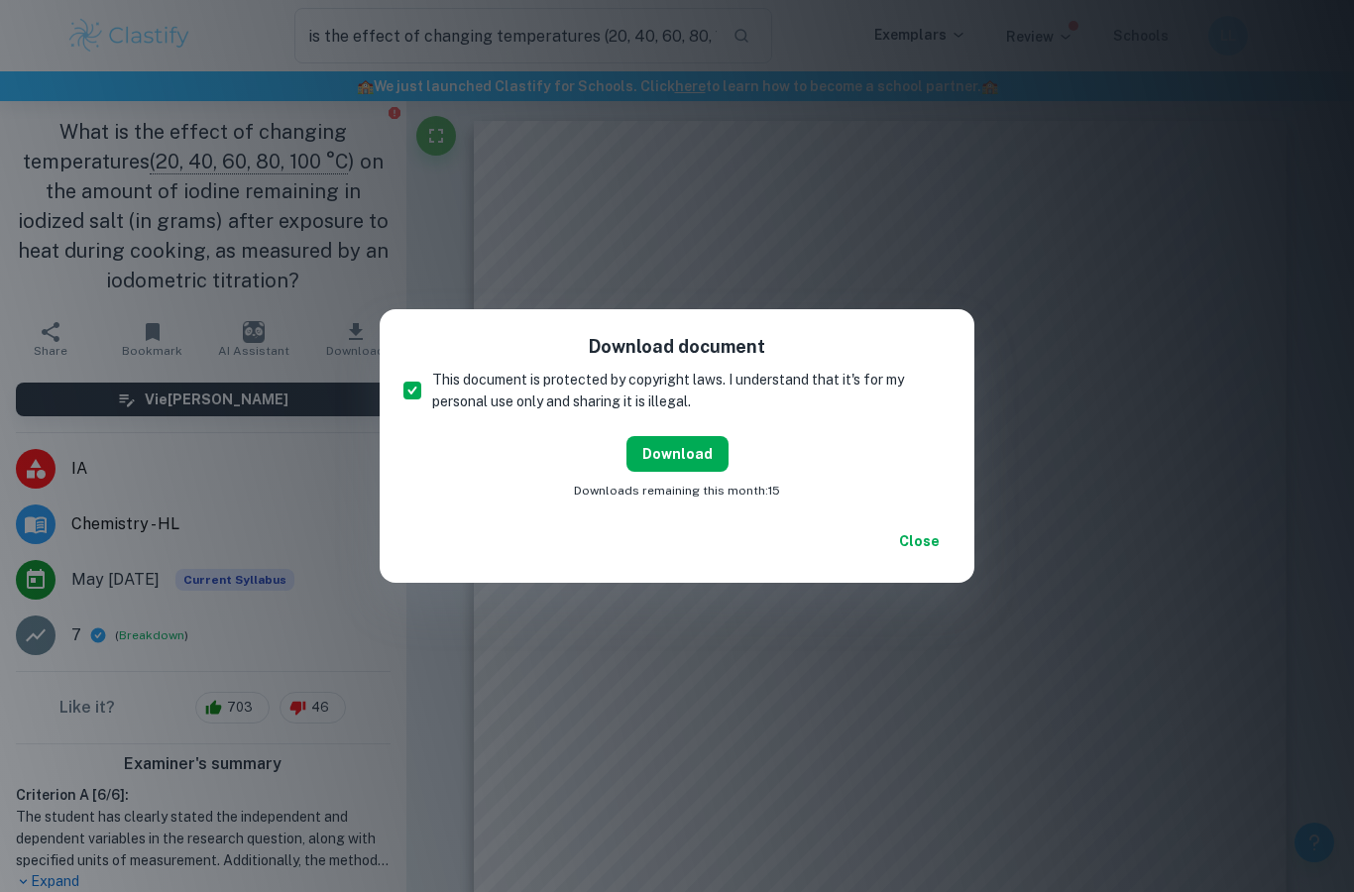
click at [670, 472] on button "Download" at bounding box center [677, 454] width 102 height 36
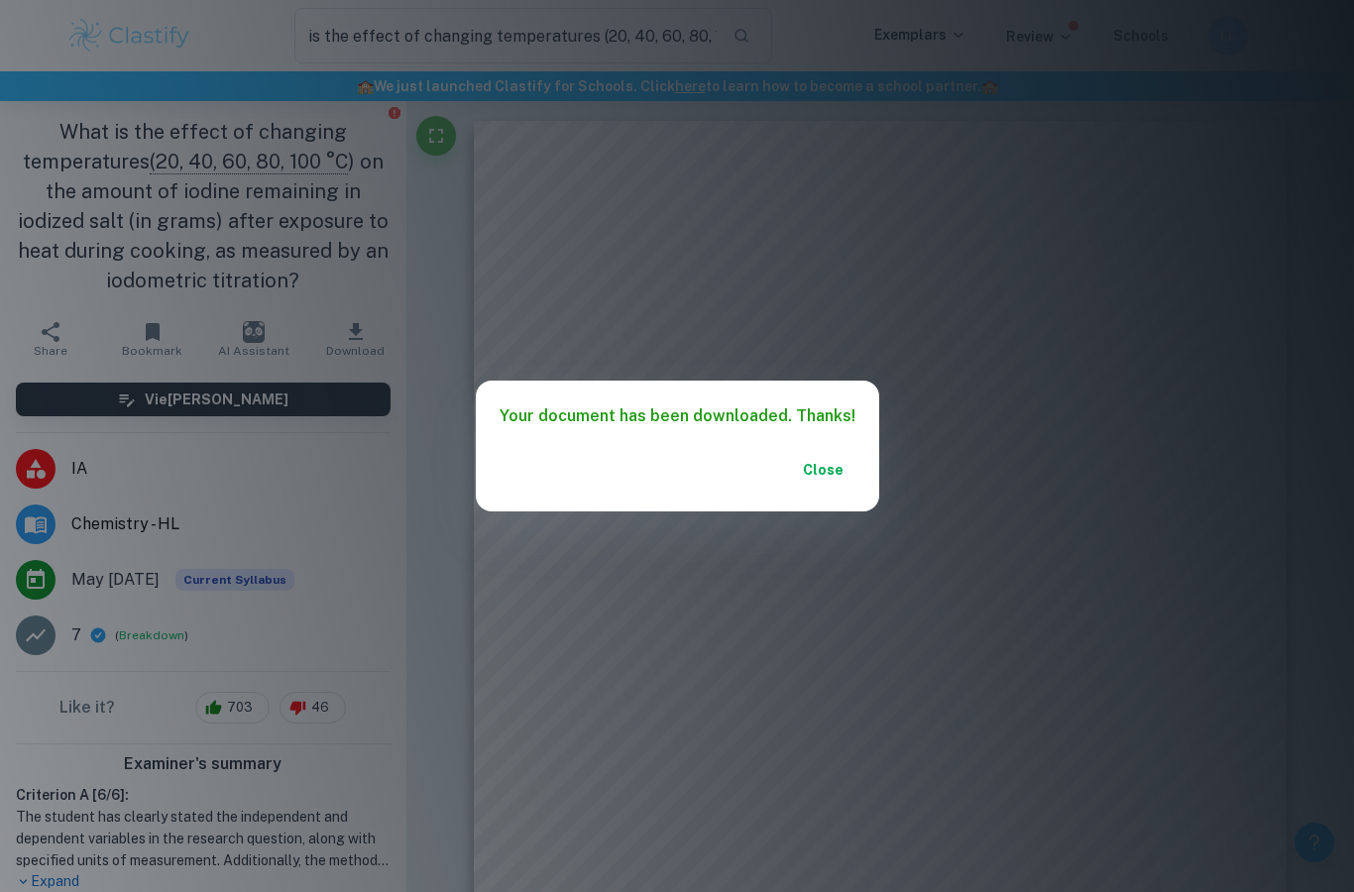
scroll to position [79, 0]
click at [826, 472] on button "Close" at bounding box center [823, 470] width 63 height 36
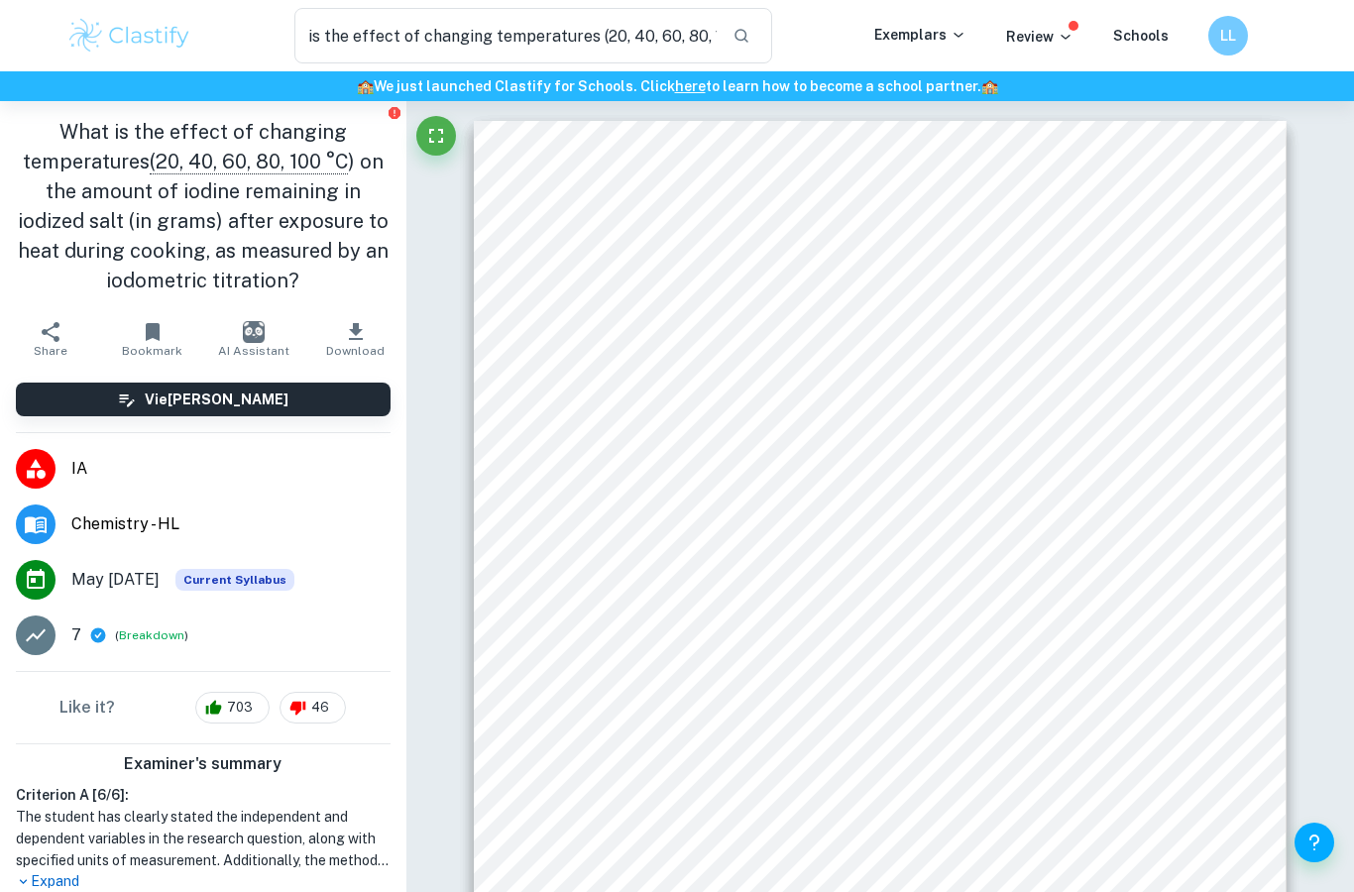
scroll to position [0, 0]
click at [948, 33] on p "Exemplars" at bounding box center [920, 35] width 92 height 22
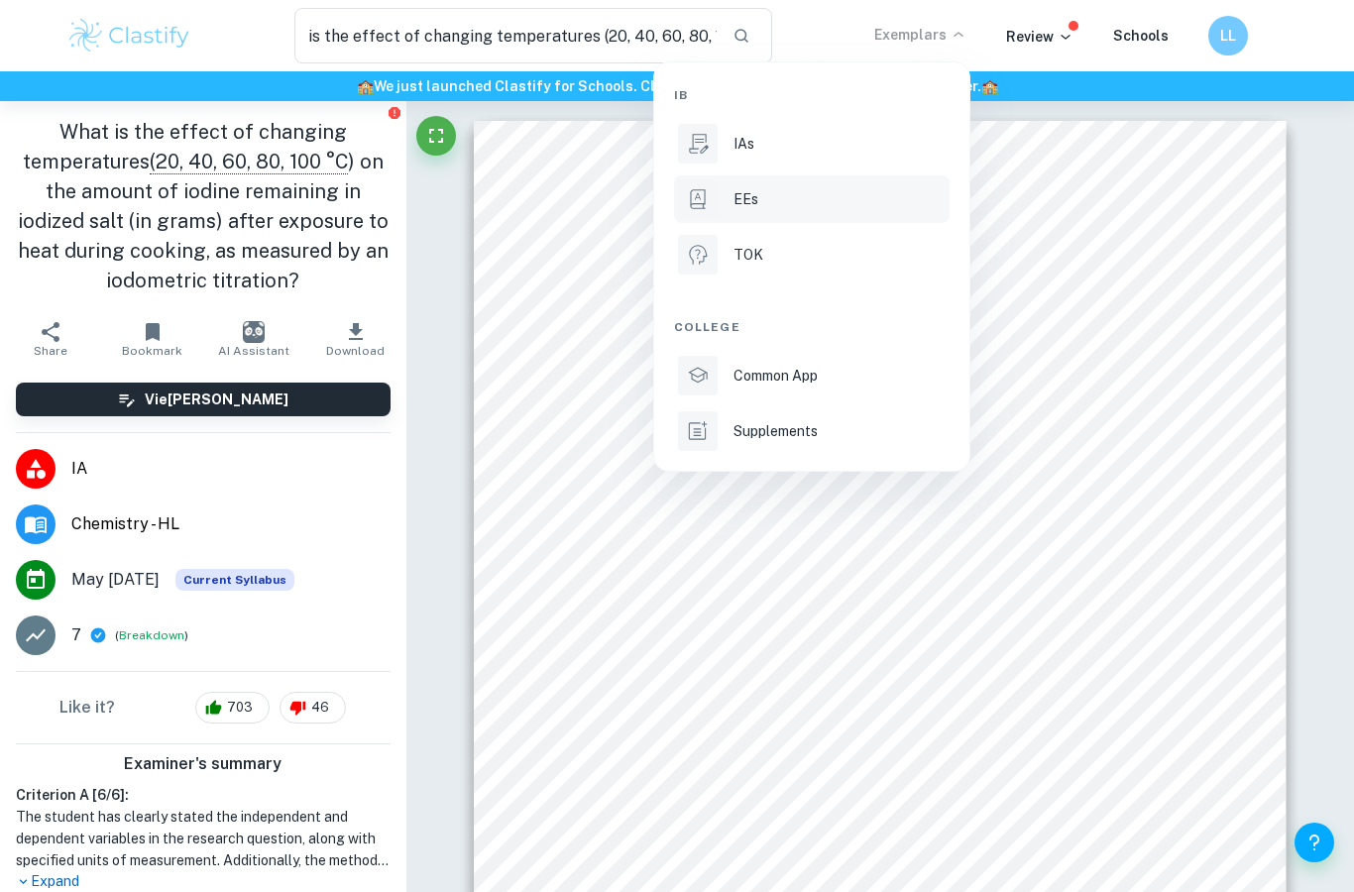
click at [752, 209] on p "EEs" at bounding box center [745, 199] width 25 height 22
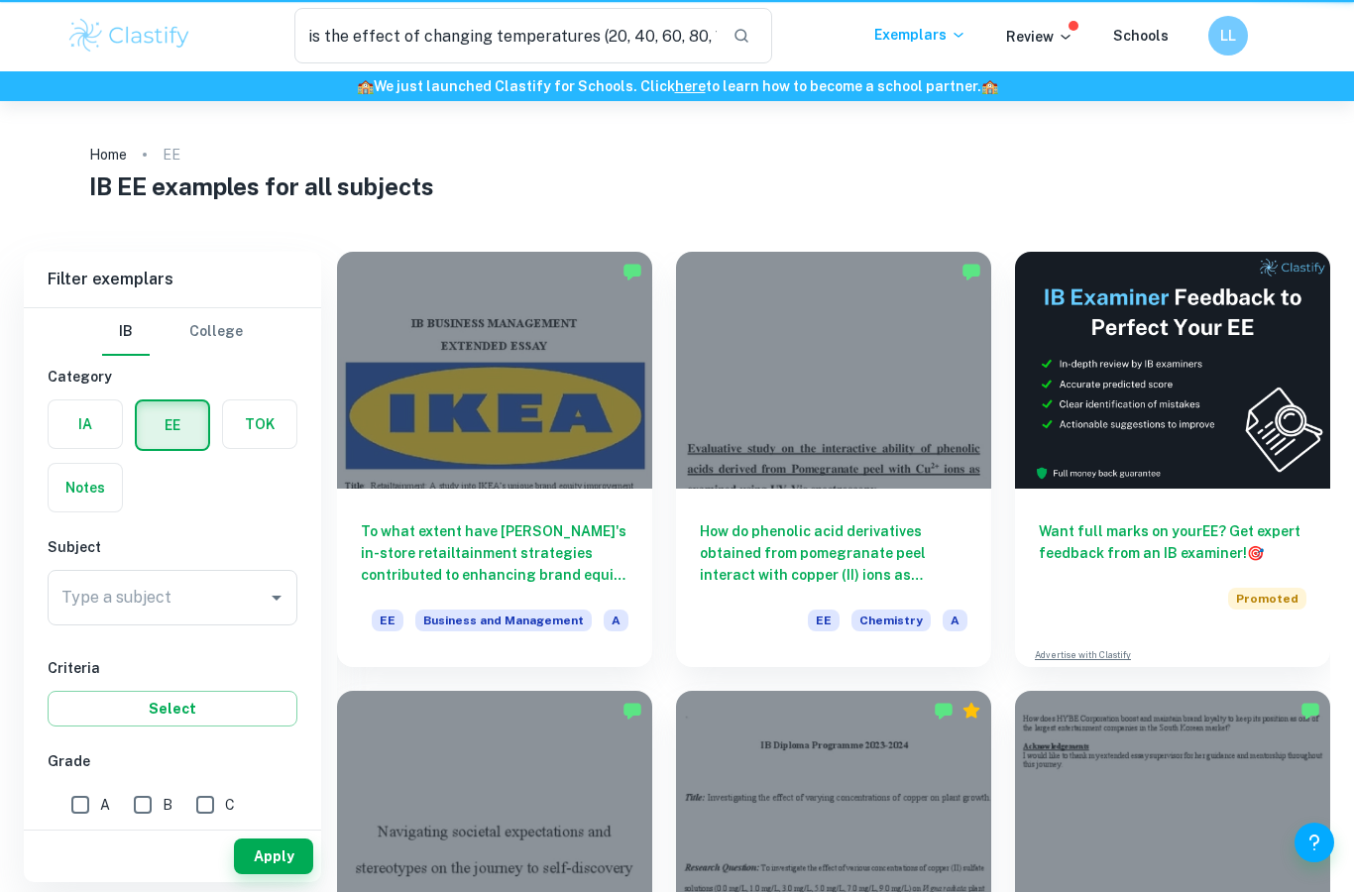
click at [769, 163] on ol "Home EE" at bounding box center [677, 155] width 1176 height 28
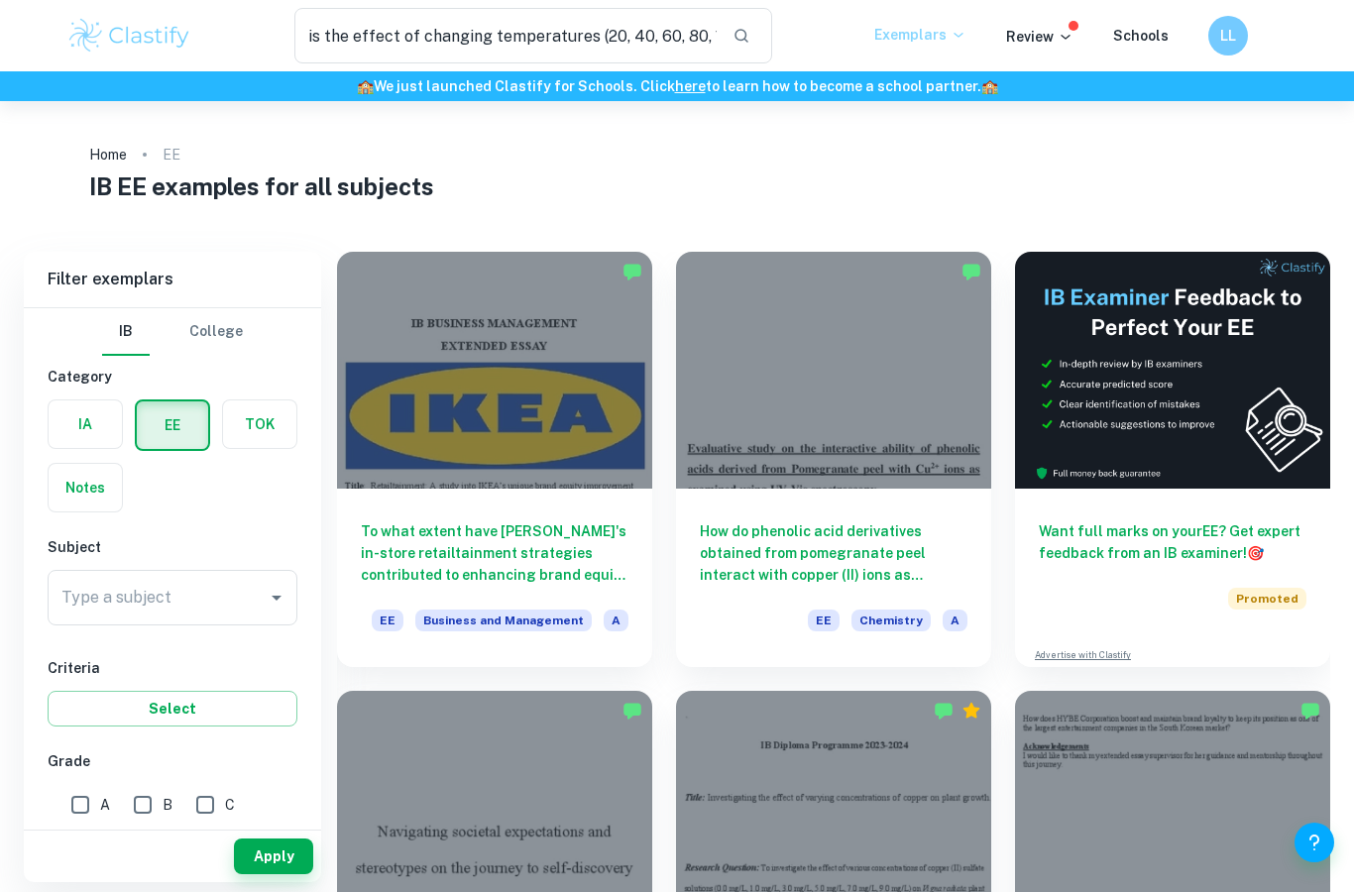
click at [941, 39] on p "Exemplars" at bounding box center [920, 35] width 92 height 22
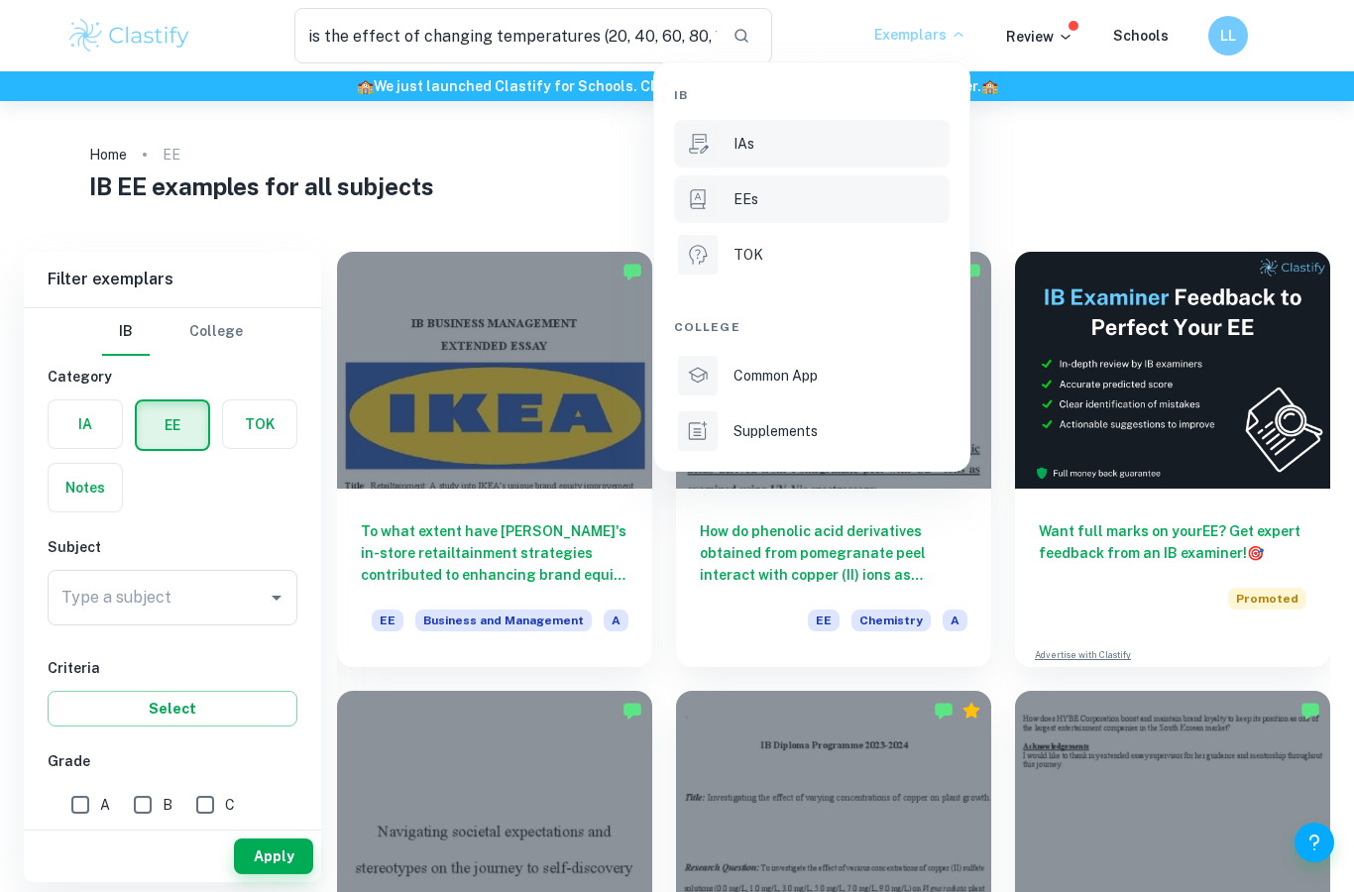
click at [836, 146] on div "IAs" at bounding box center [839, 144] width 212 height 22
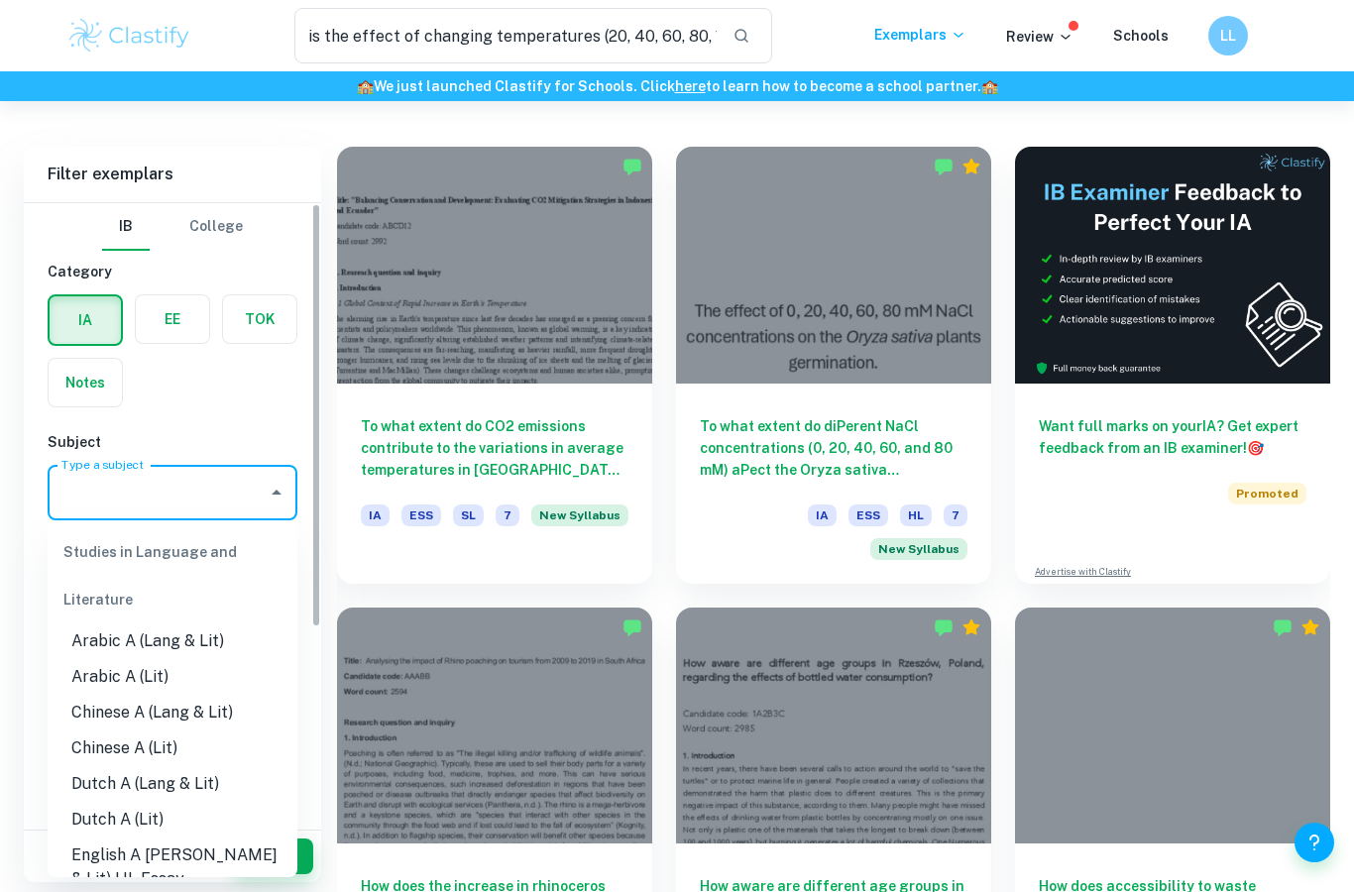
click at [185, 488] on input "Type a subject" at bounding box center [157, 493] width 202 height 38
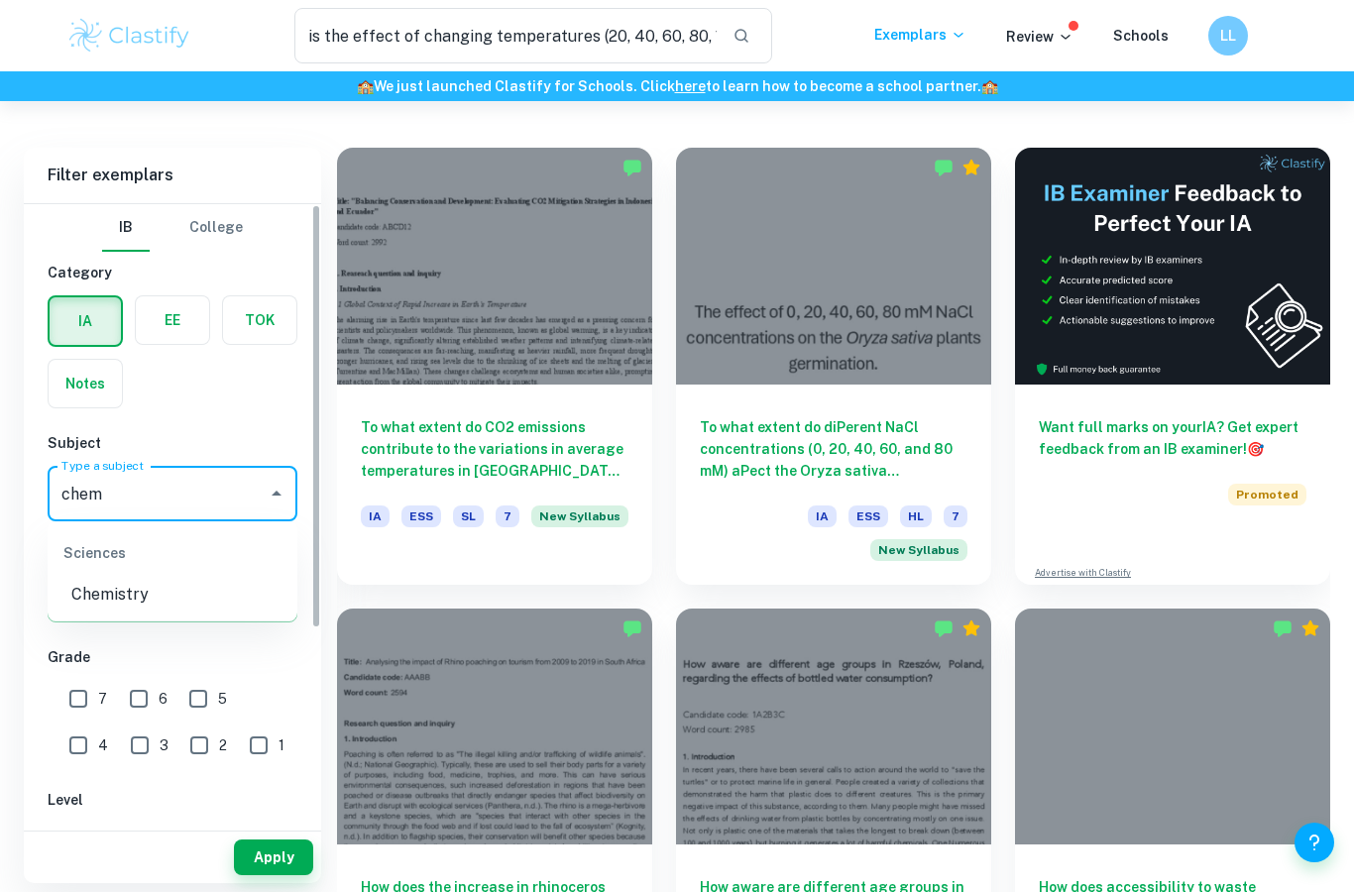
click at [110, 594] on li "Chemistry" at bounding box center [173, 595] width 250 height 36
type input "Chemistry"
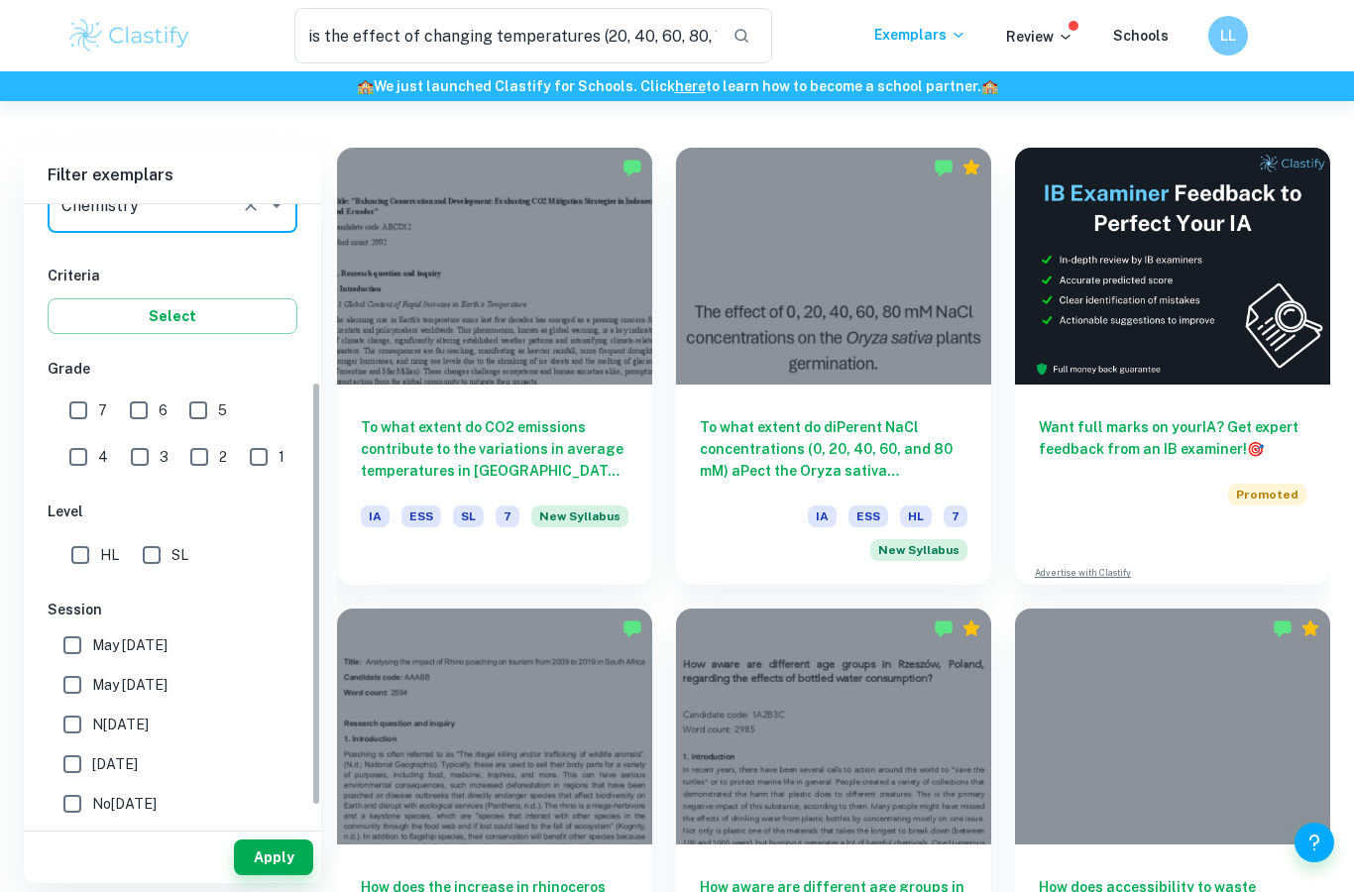
scroll to position [291, 0]
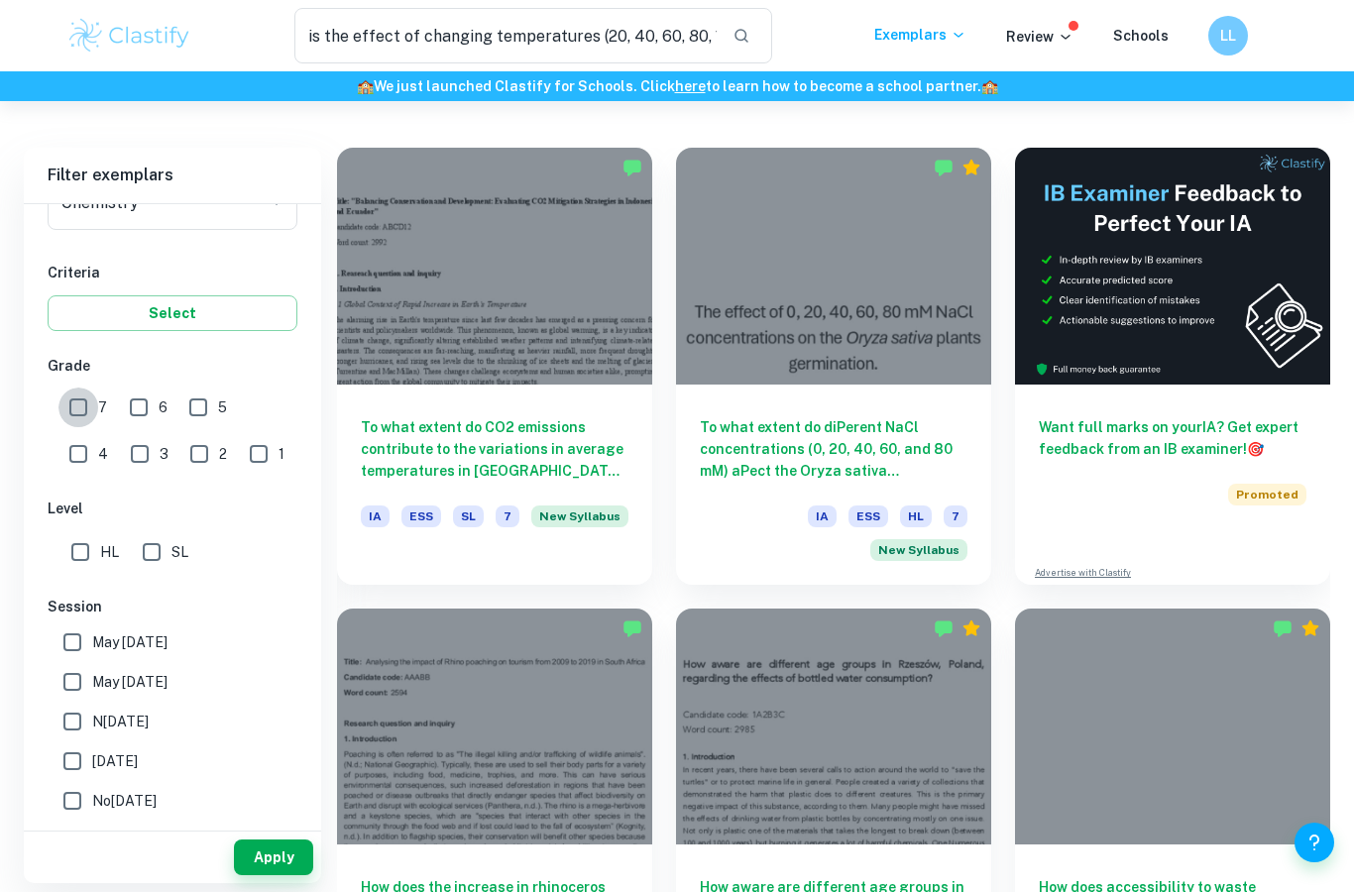
click at [74, 396] on input "7" at bounding box center [78, 408] width 40 height 40
checkbox input "true"
click at [167, 559] on input "SL" at bounding box center [152, 551] width 40 height 40
checkbox input "true"
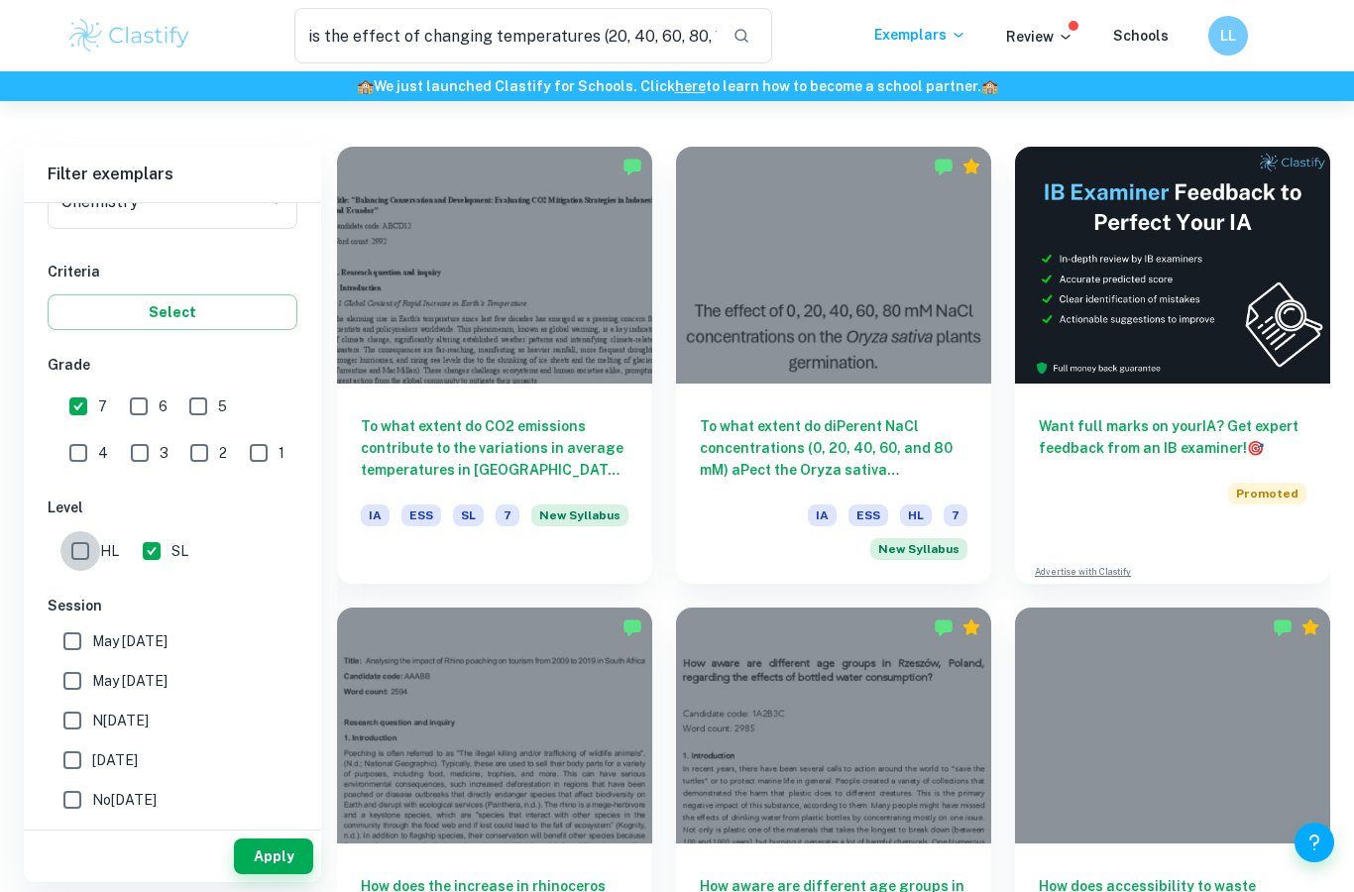
click at [79, 551] on input "HL" at bounding box center [80, 551] width 40 height 40
checkbox input "true"
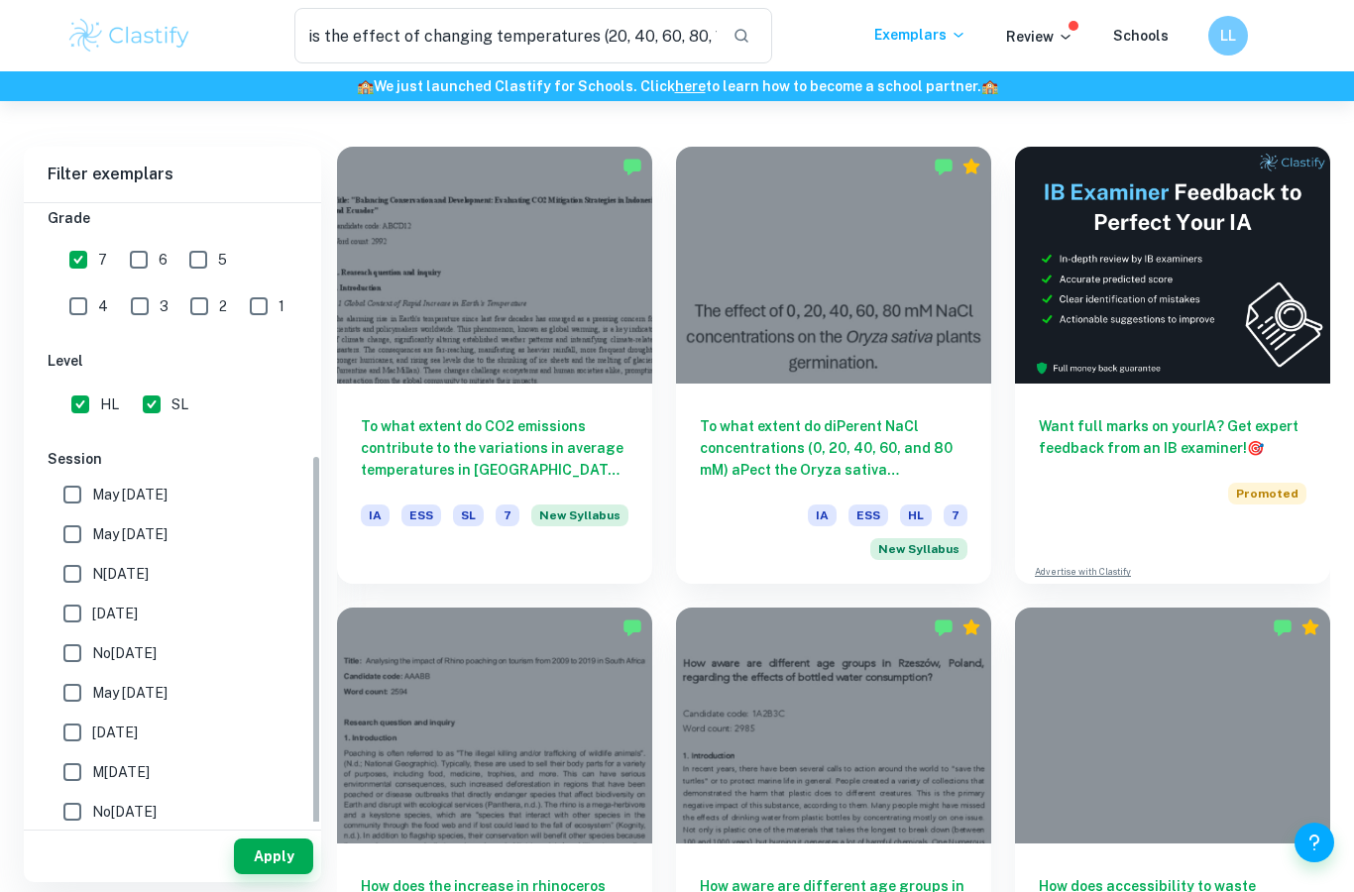
scroll to position [442, 0]
click at [67, 569] on input "N[DATE]" at bounding box center [73, 570] width 40 height 40
checkbox input "true"
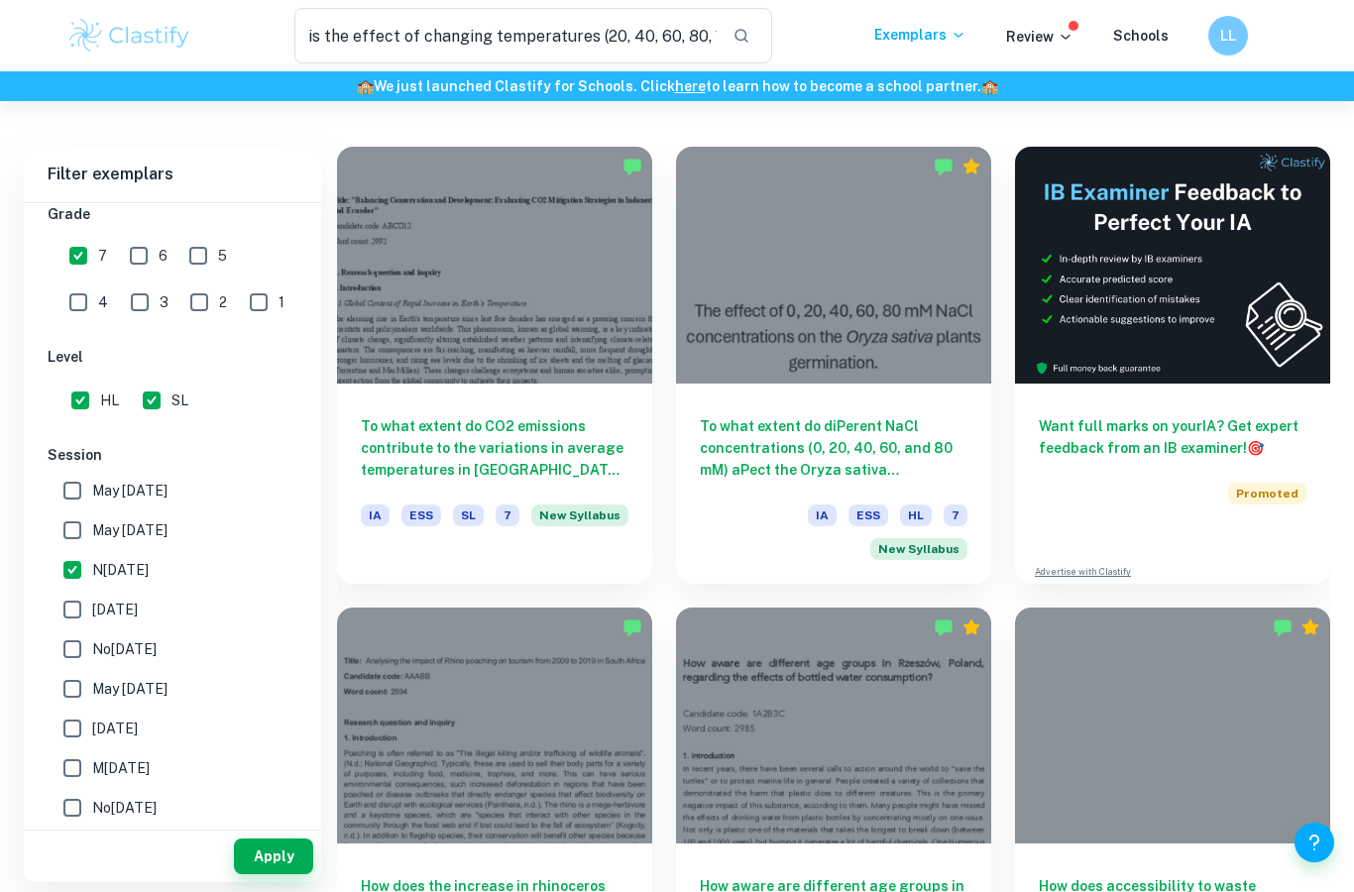
click at [67, 611] on input "[DATE]" at bounding box center [73, 610] width 40 height 40
checkbox input "true"
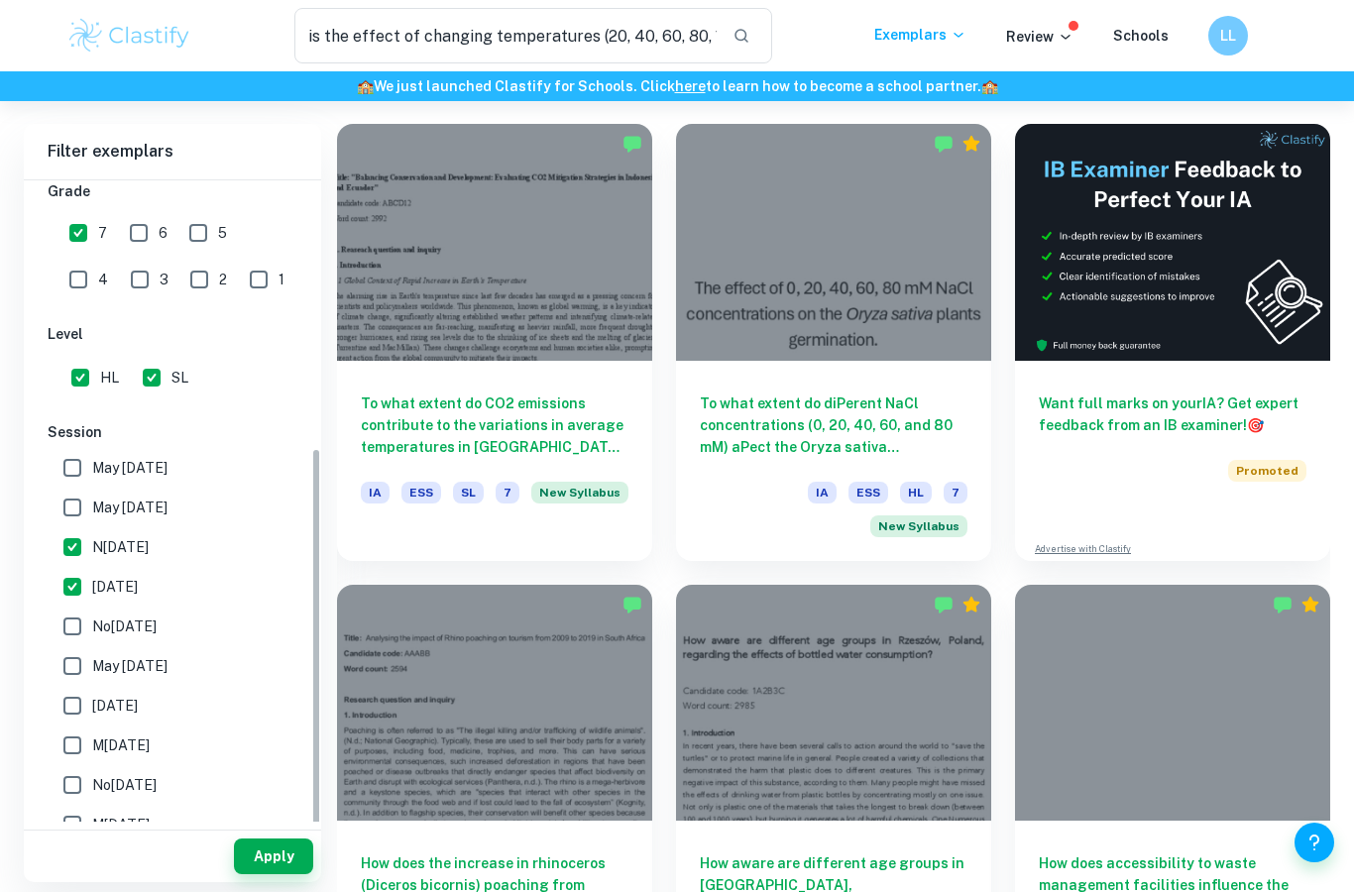
scroll to position [425, 0]
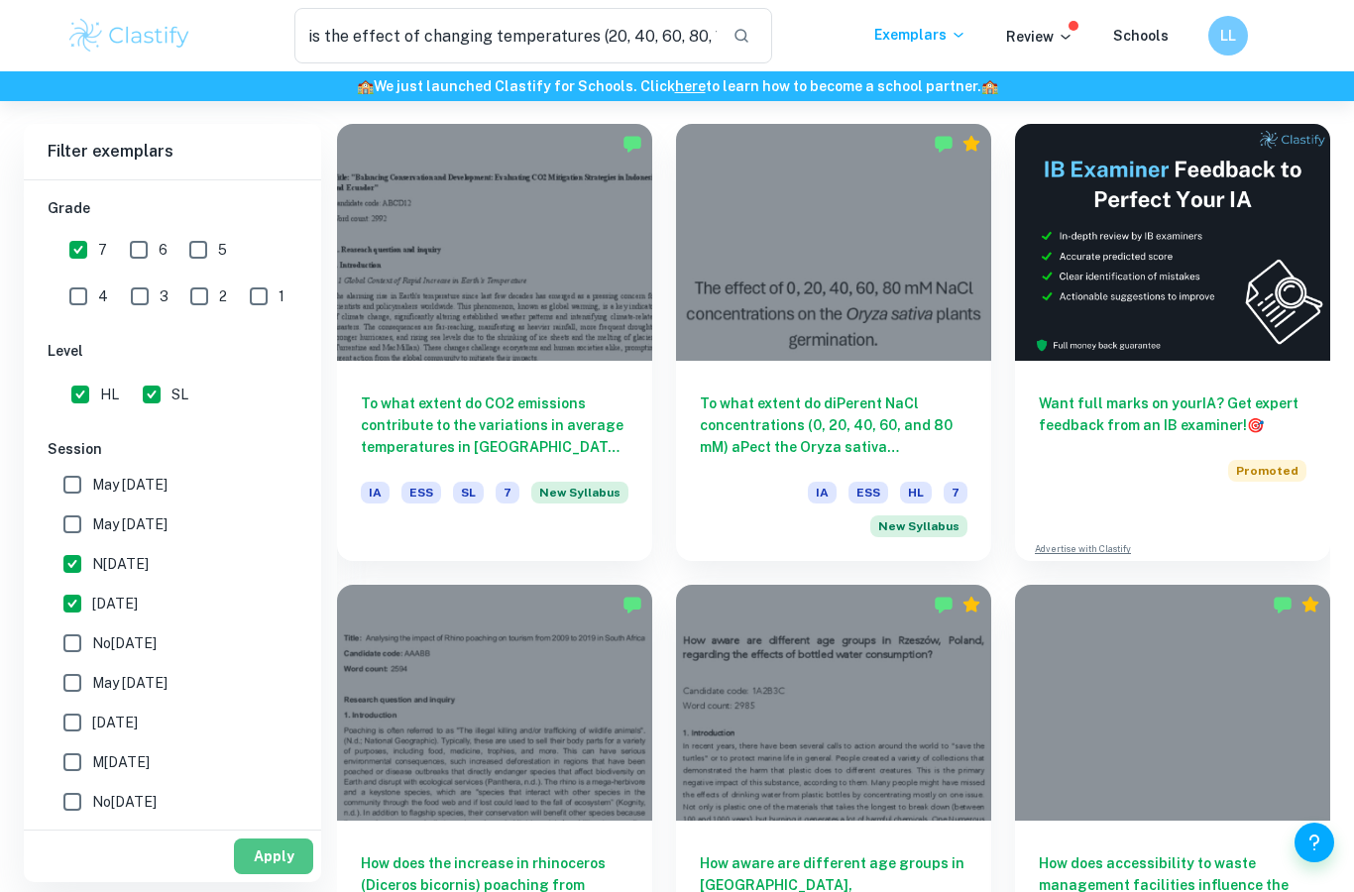
click at [271, 874] on button "Apply" at bounding box center [273, 857] width 79 height 36
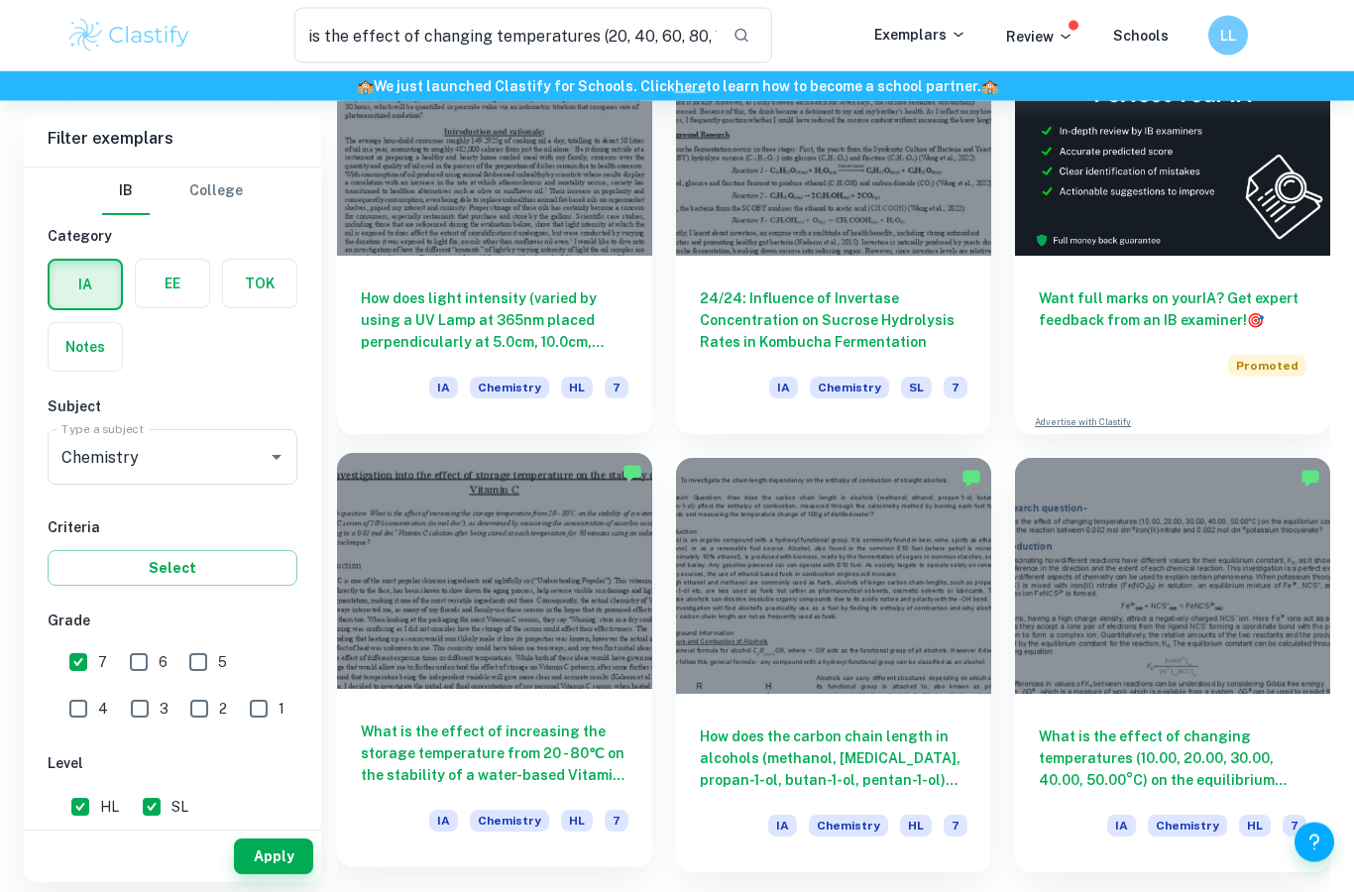
scroll to position [649, 0]
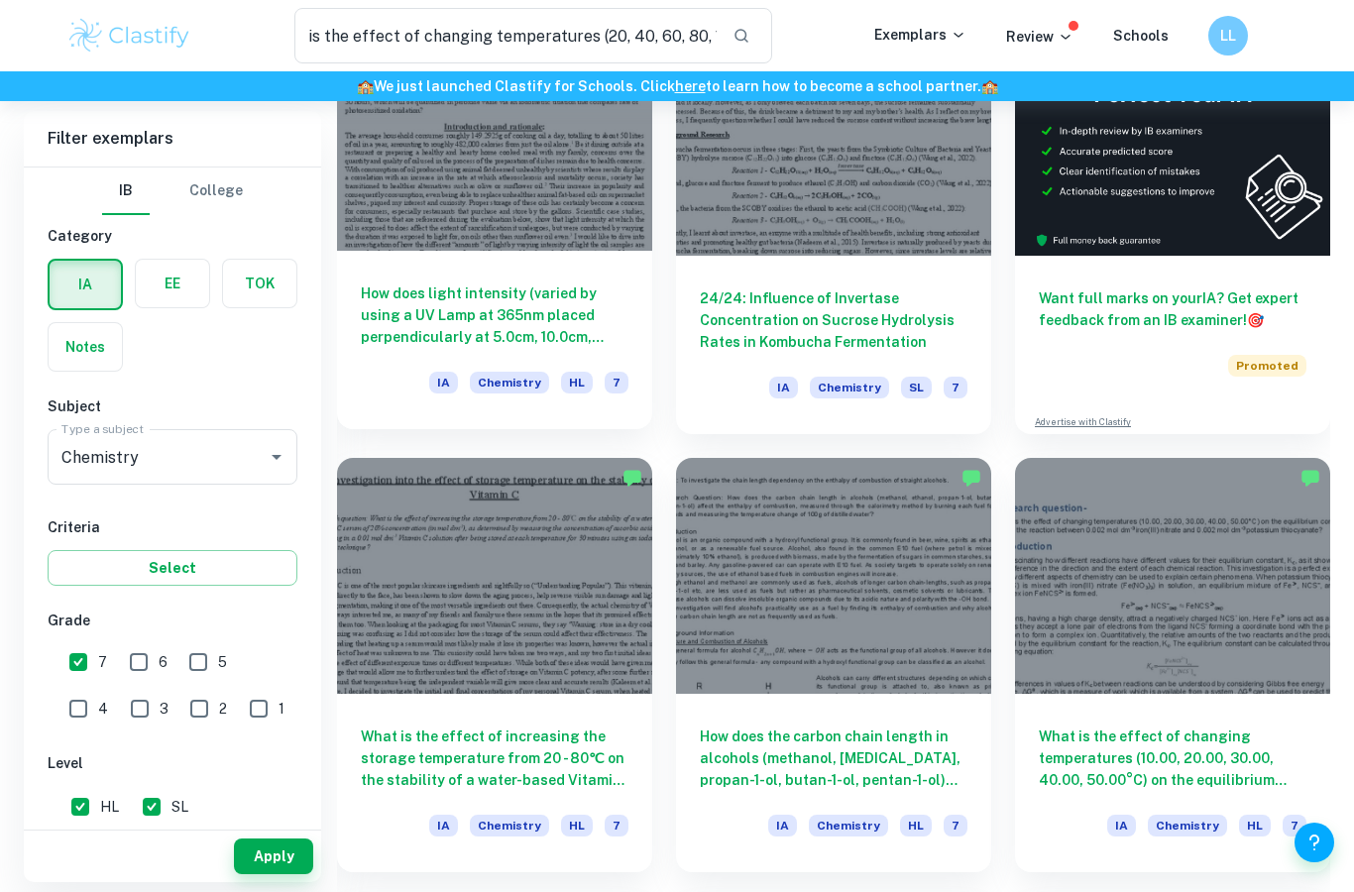
click at [502, 287] on h6 "How does light intensity (varied by using a UV Lamp at 365nm placed perpendicul…" at bounding box center [495, 314] width 268 height 65
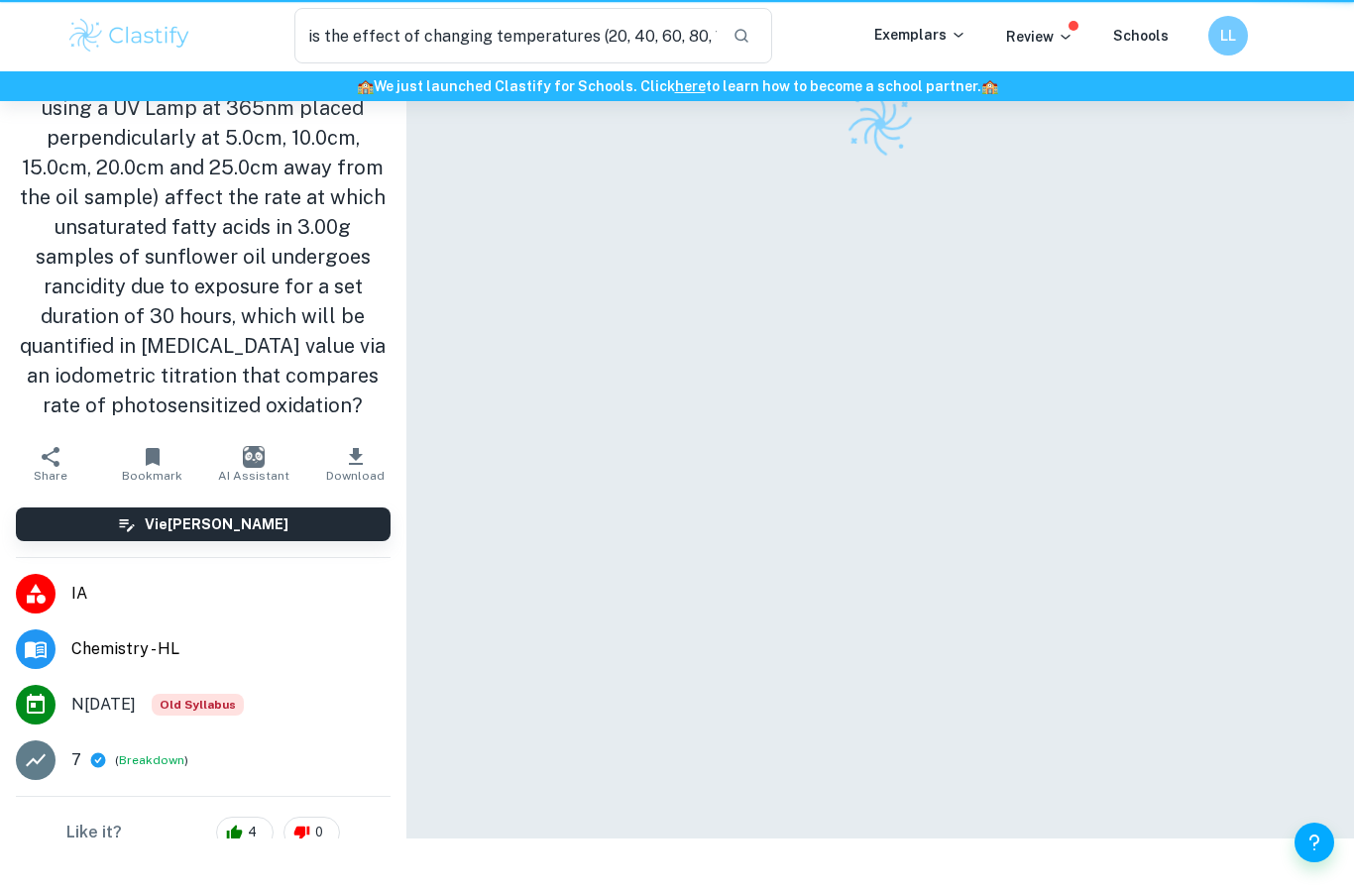
scroll to position [122, 0]
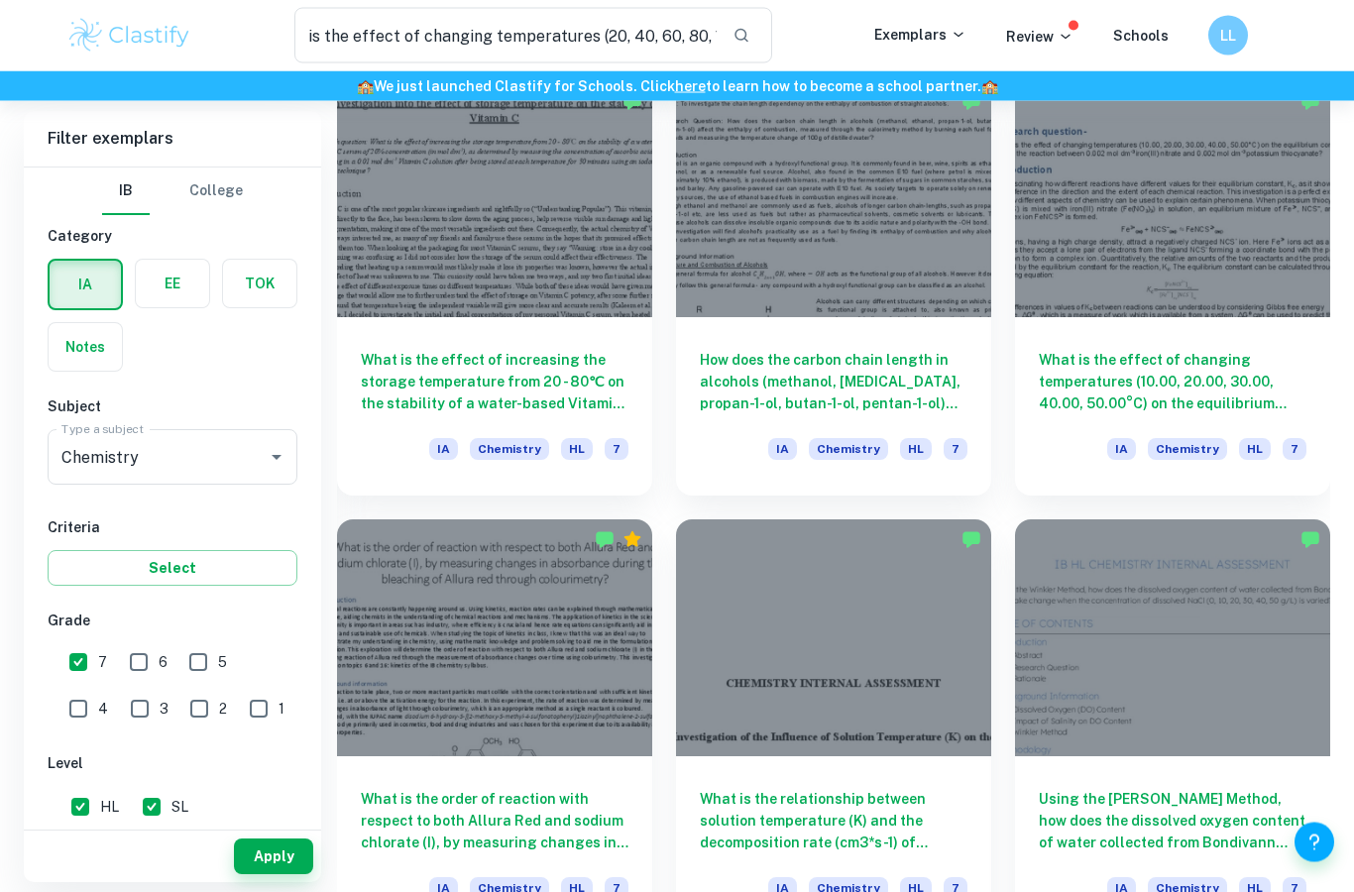
scroll to position [1026, 0]
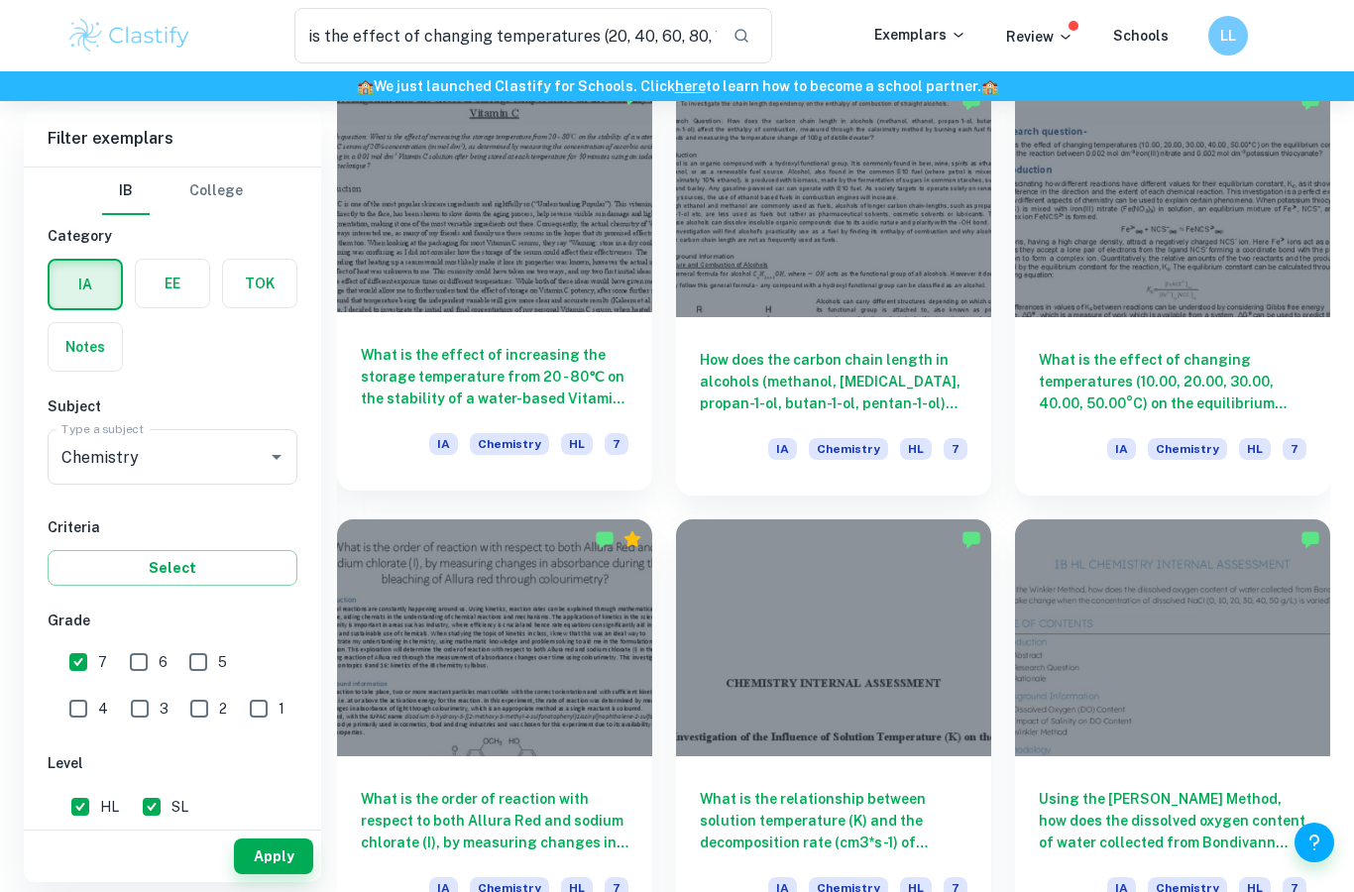
click at [554, 380] on h6 "What is the effect of increasing the storage temperature from 20 - 80℃ on the s…" at bounding box center [495, 376] width 268 height 65
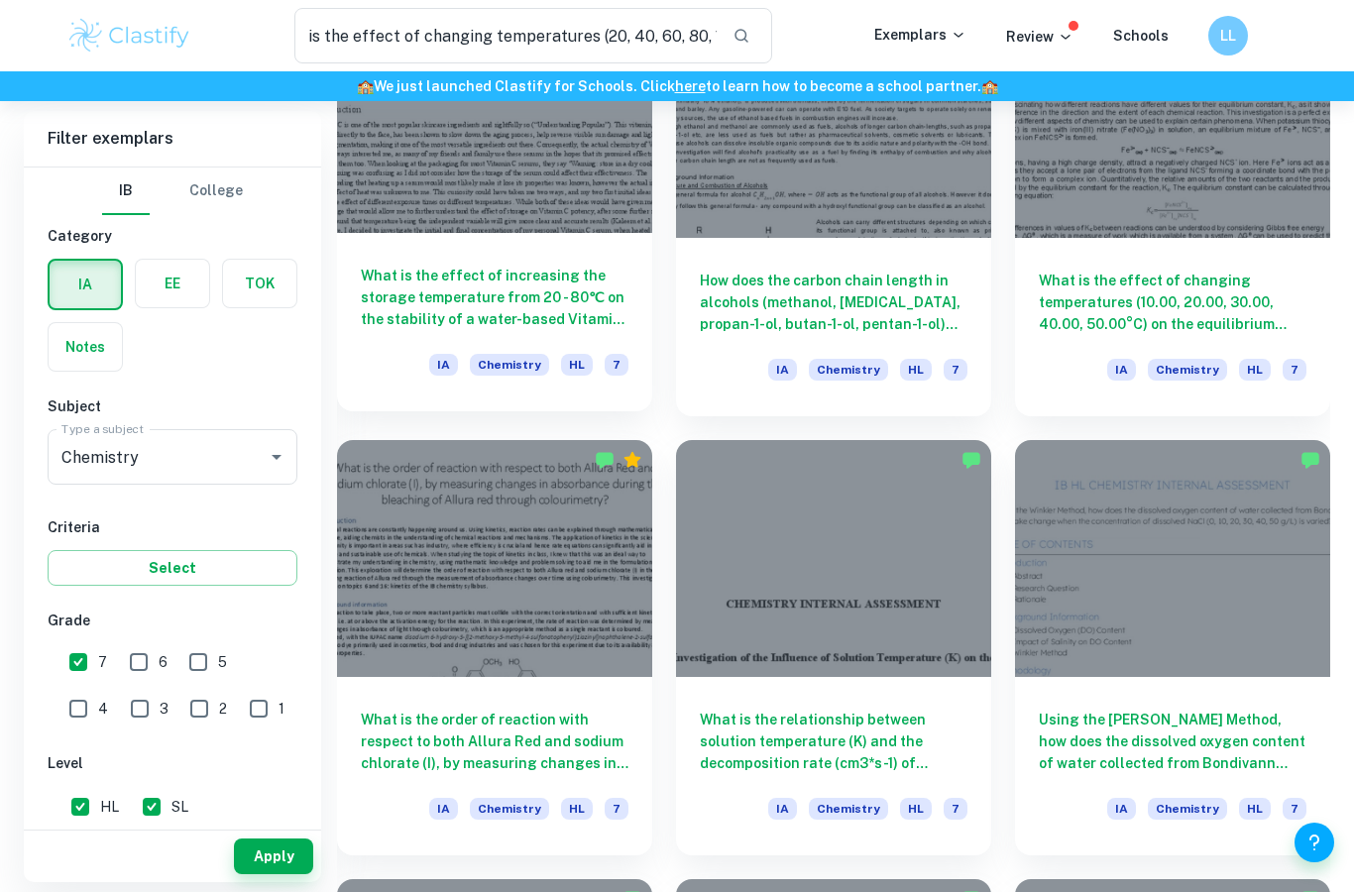
scroll to position [1066, 0]
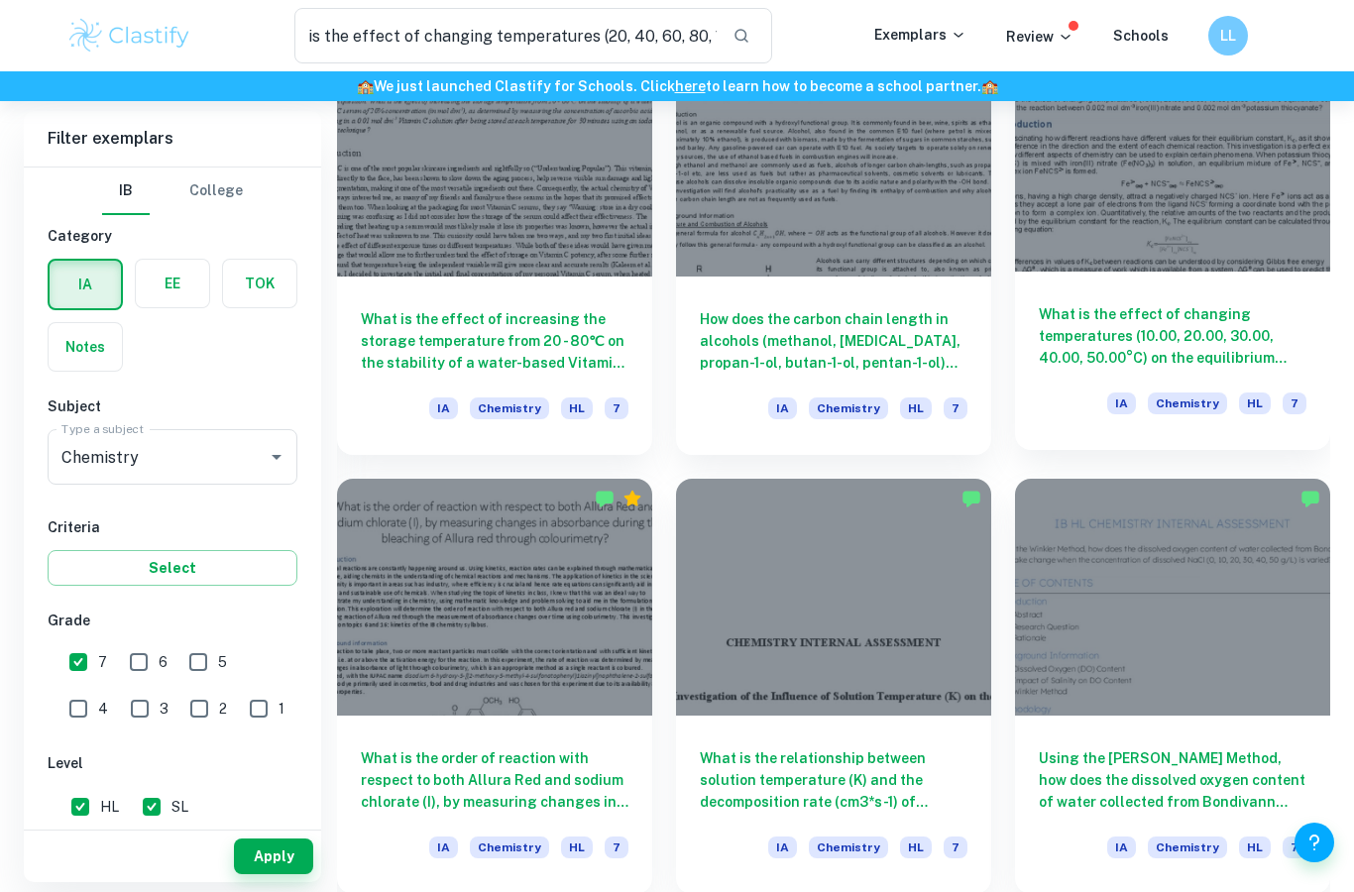
click at [1072, 332] on h6 "What is the effect of changing temperatures (10.00, 20.00, 30.00, 40.00, 50.00°…" at bounding box center [1173, 335] width 268 height 65
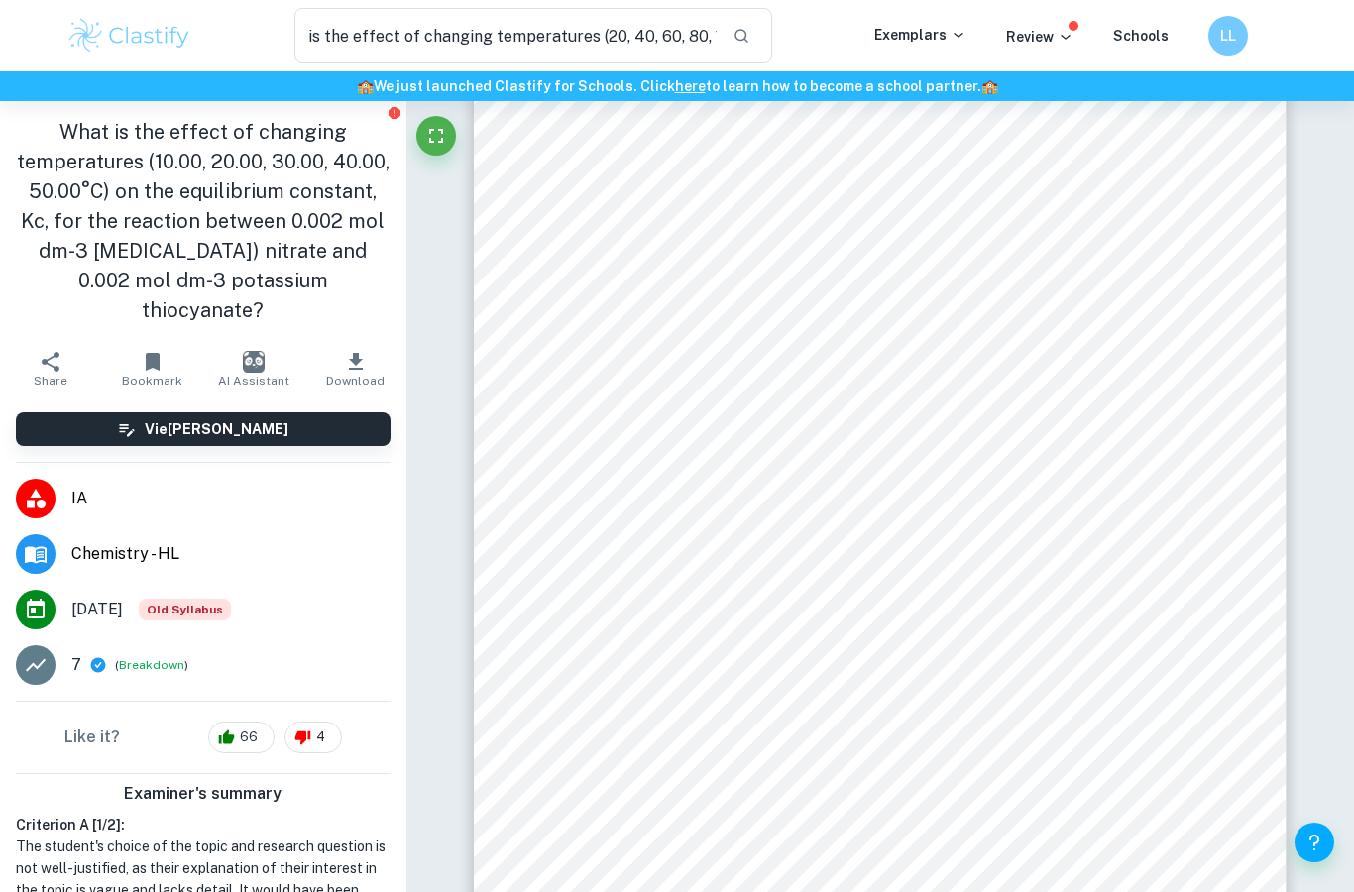
scroll to position [153, 0]
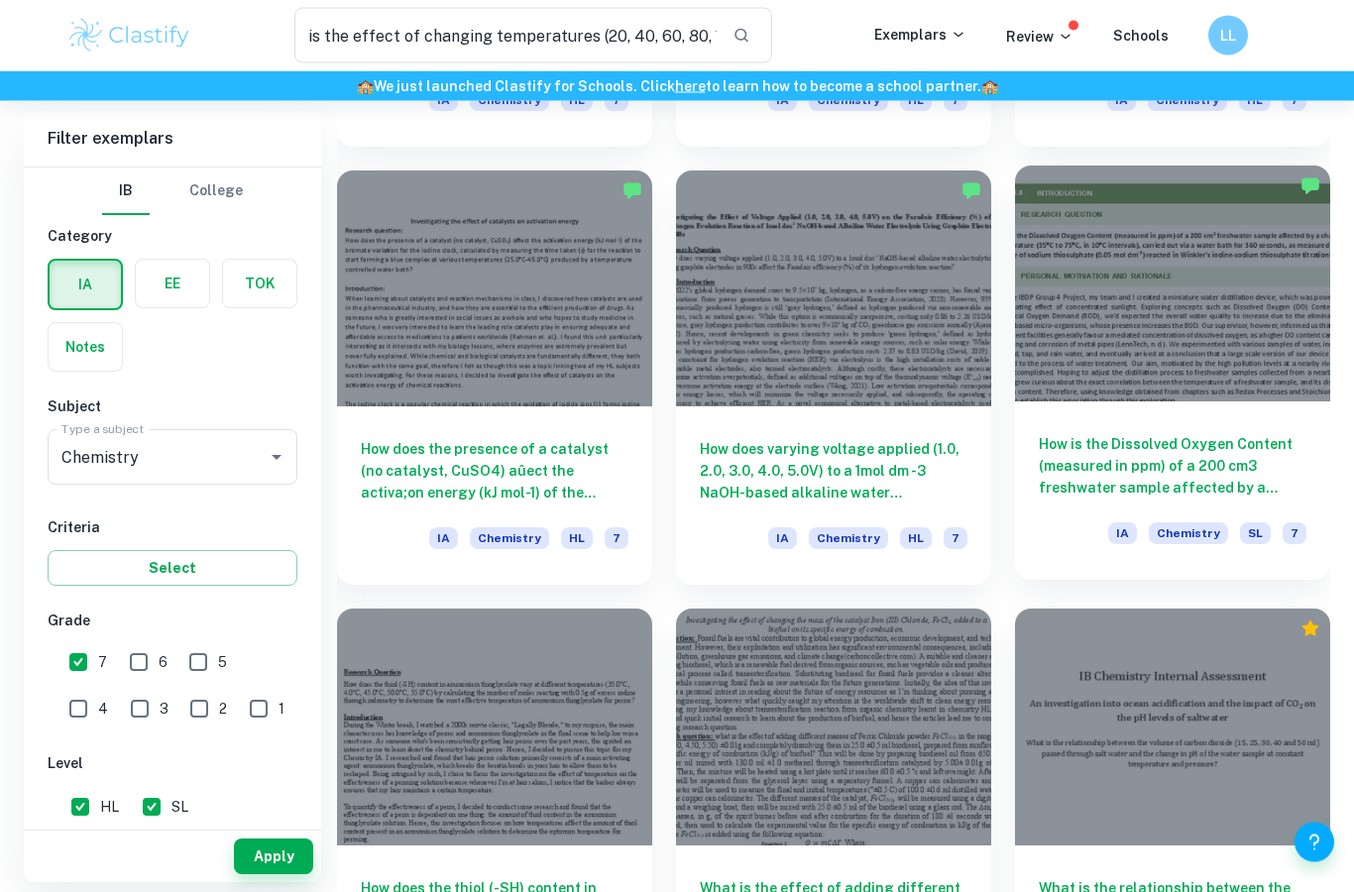
scroll to position [1814, 0]
click at [1109, 448] on h6 "How is the Dissolved Oxygen Content (measured in ppm) of a 200 cm3 freshwater s…" at bounding box center [1173, 465] width 268 height 65
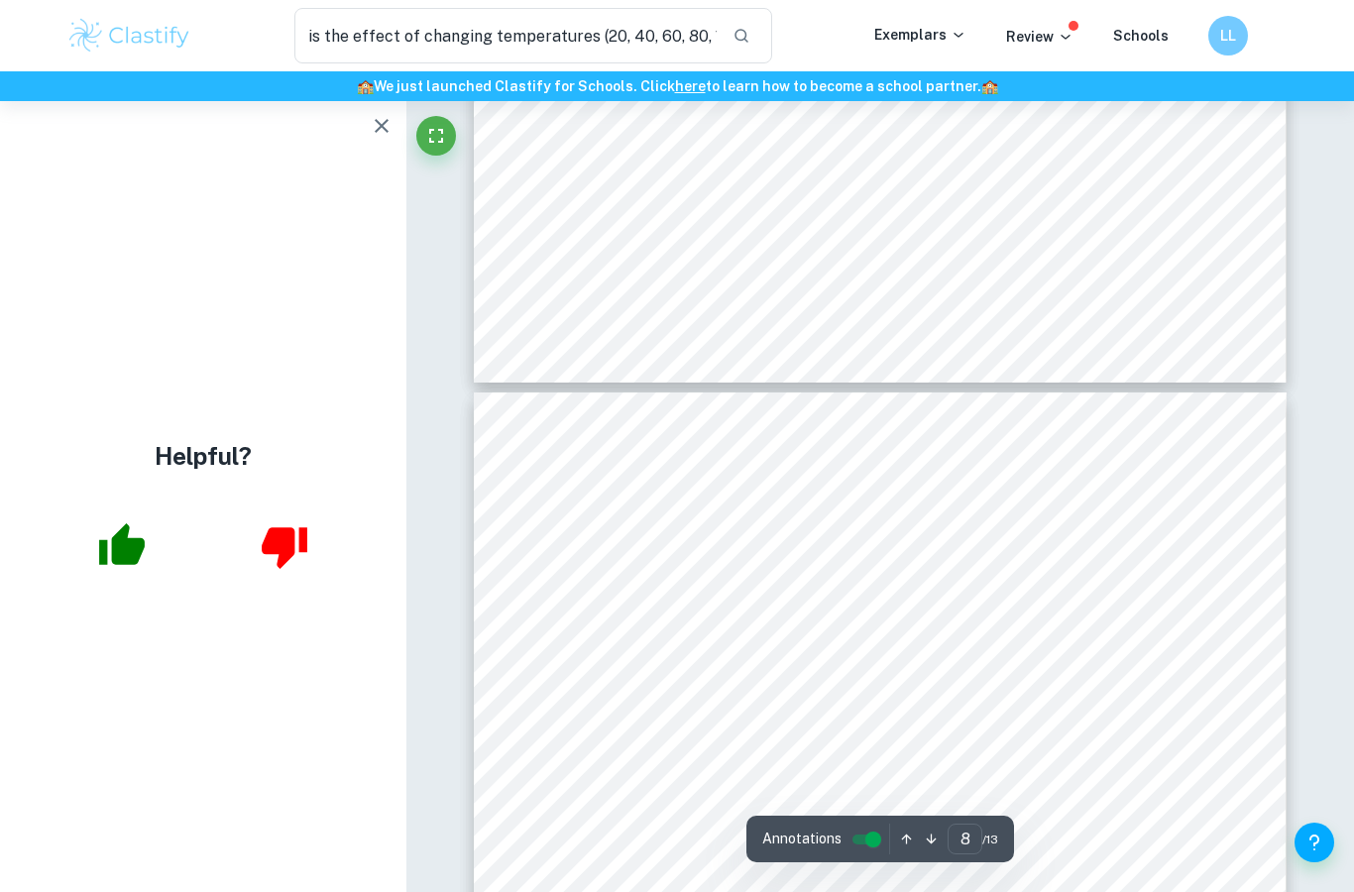
scroll to position [7399, 0]
type input "9"
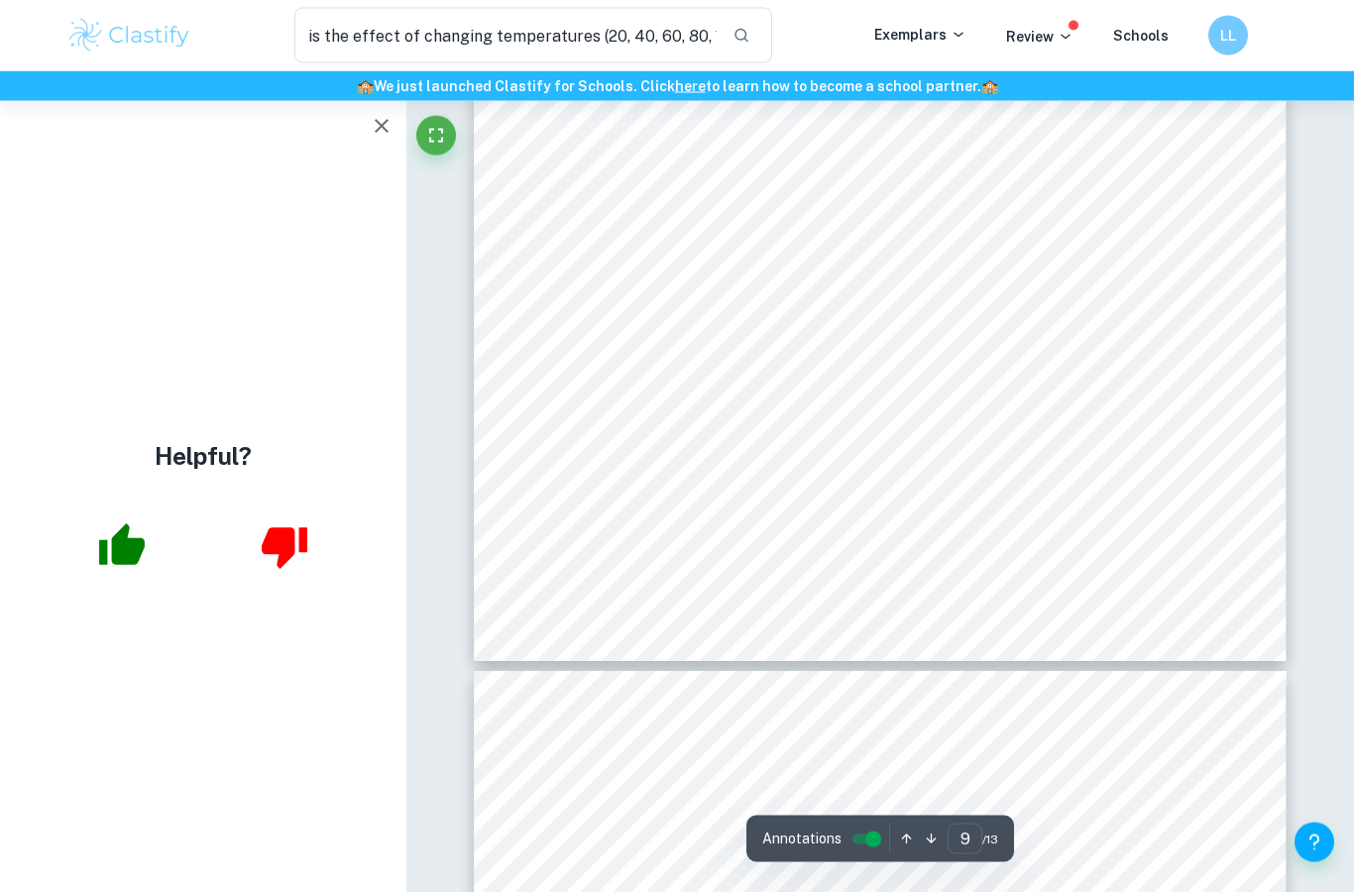
click at [386, 121] on icon "button" at bounding box center [382, 126] width 14 height 14
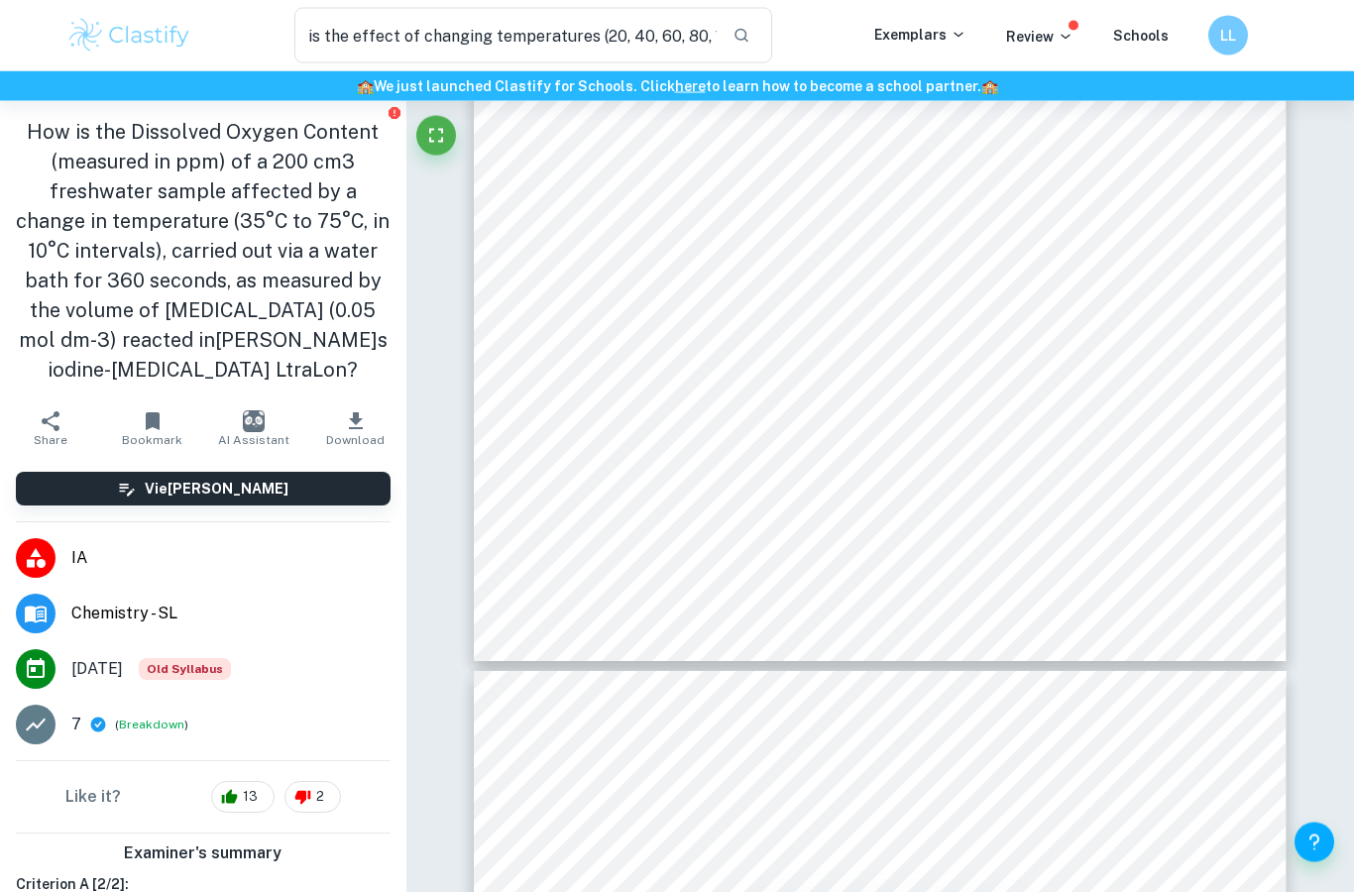
scroll to position [9127, 0]
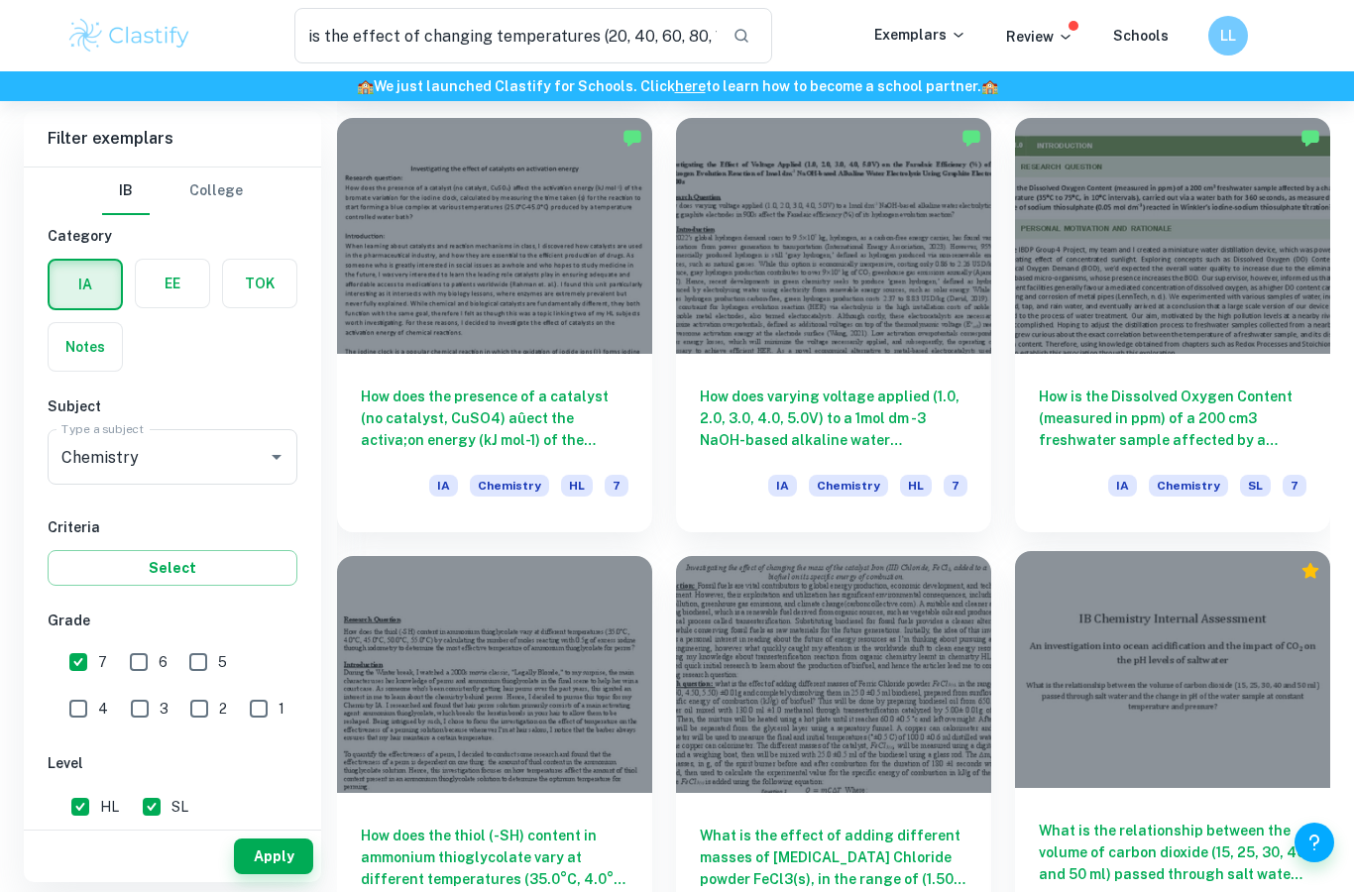
scroll to position [1946, 0]
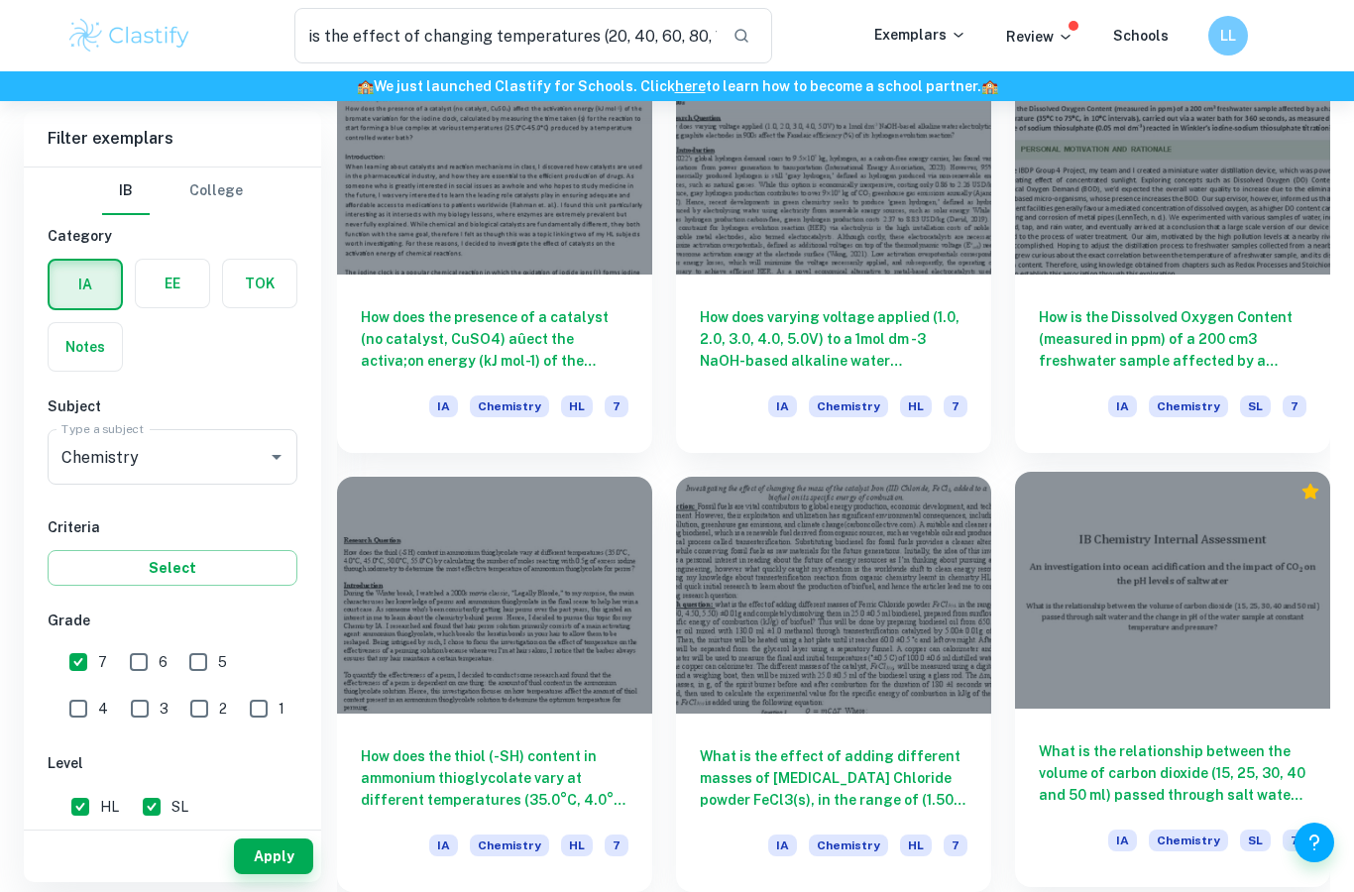
click at [1212, 569] on div at bounding box center [1172, 590] width 315 height 237
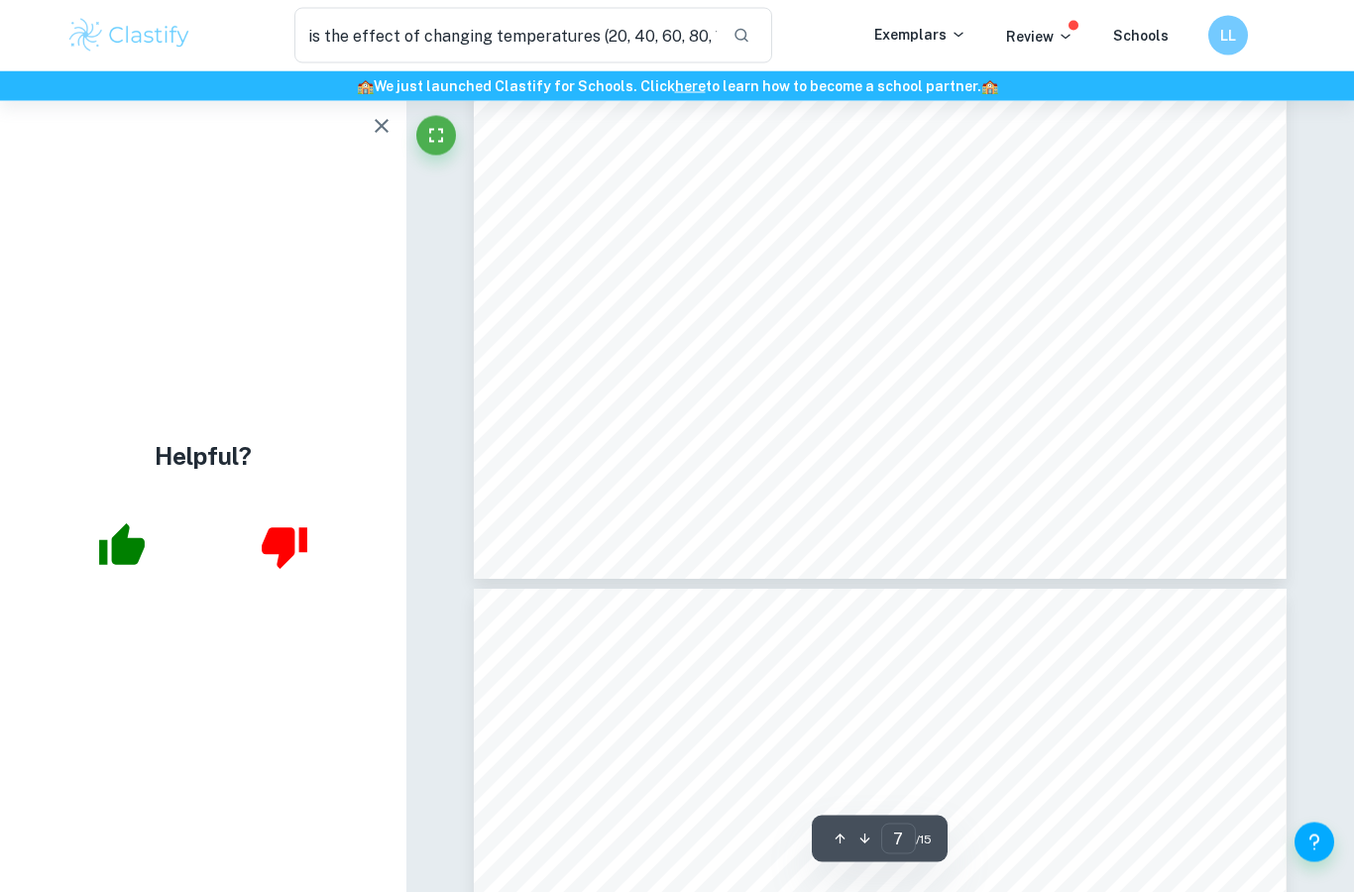
scroll to position [7088, 0]
type input "8"
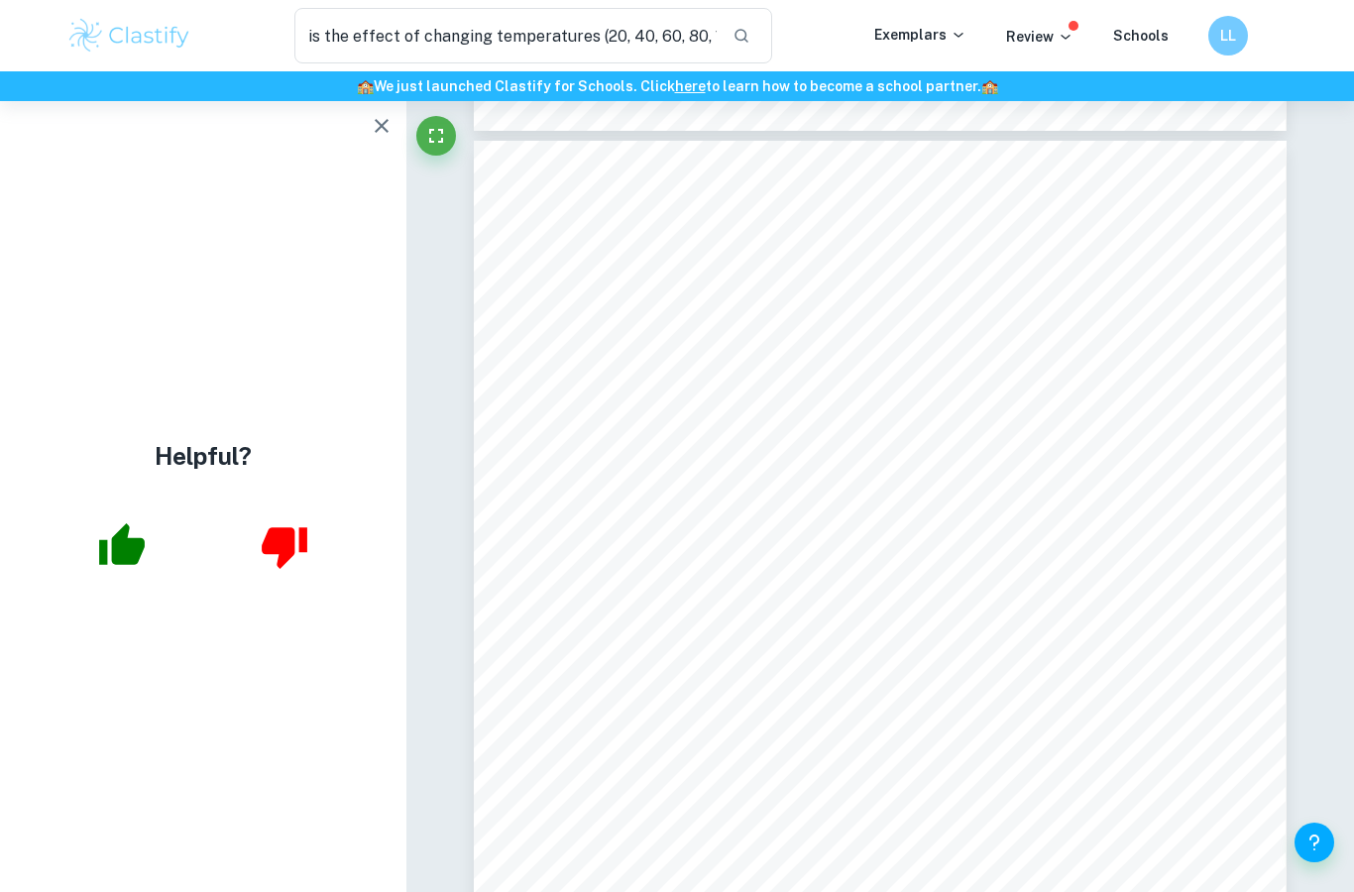
scroll to position [7615, 0]
